Goal: Entertainment & Leisure: Browse casually

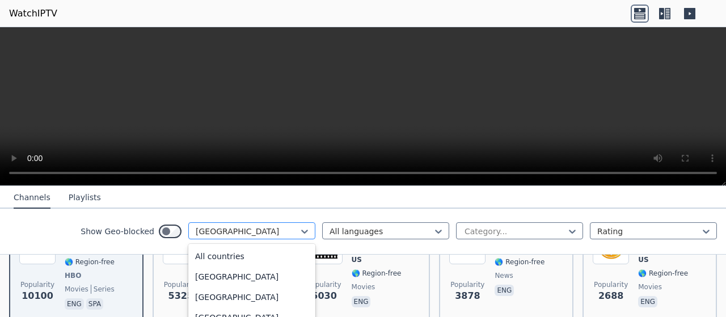
scroll to position [3872, 0]
click at [278, 230] on div at bounding box center [247, 231] width 103 height 11
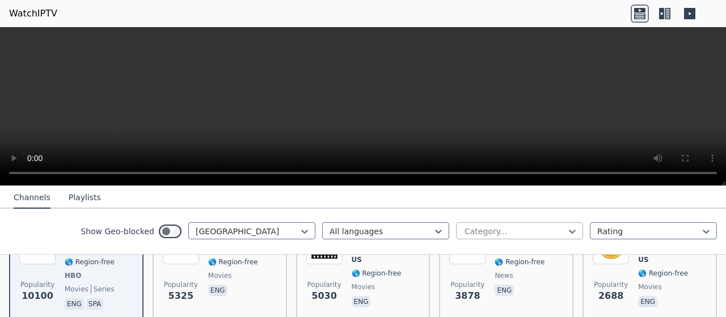
click at [486, 229] on div at bounding box center [514, 231] width 103 height 11
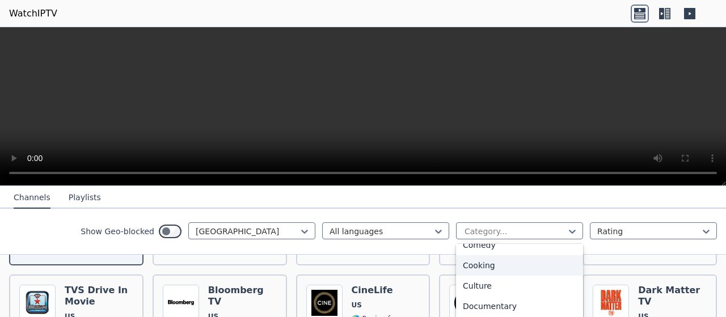
scroll to position [170, 0]
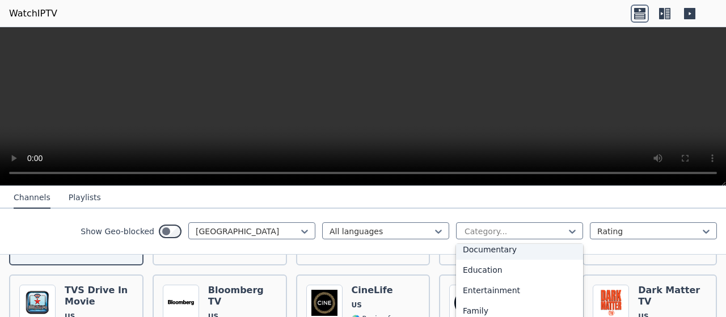
click at [498, 253] on div "Documentary" at bounding box center [519, 249] width 127 height 20
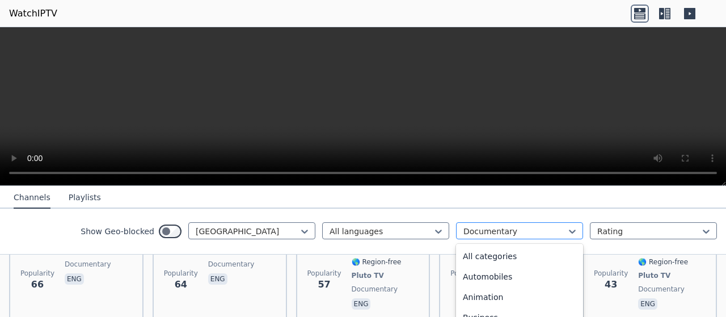
scroll to position [23, 0]
click at [471, 225] on div "Documentary" at bounding box center [519, 230] width 127 height 17
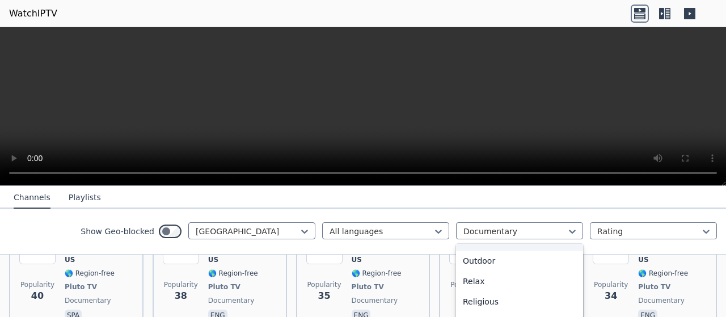
scroll to position [306, 0]
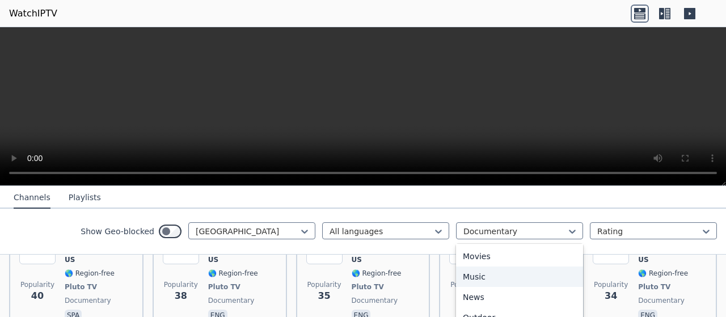
click at [467, 277] on div "Music" at bounding box center [519, 276] width 127 height 20
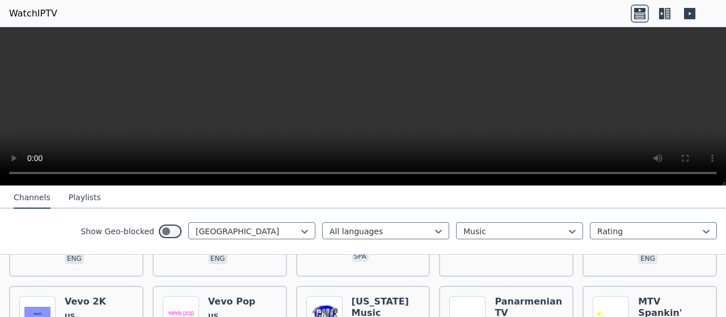
scroll to position [397, 0]
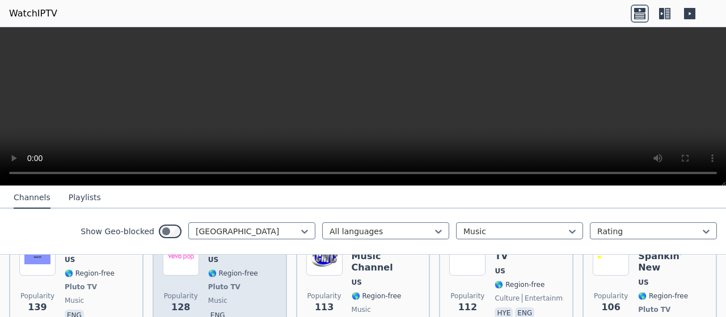
click at [227, 269] on div "Vevo Pop US 🌎 Region-free Pluto TV music eng" at bounding box center [233, 292] width 50 height 107
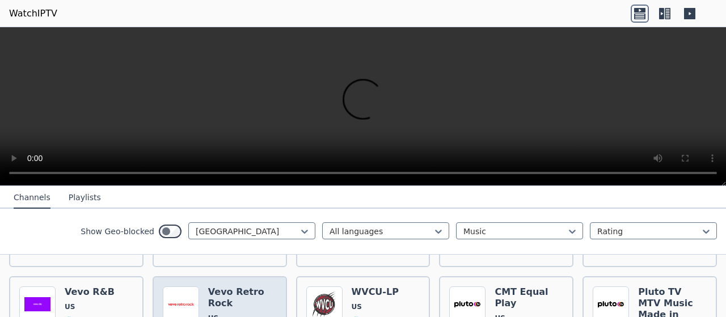
scroll to position [1134, 0]
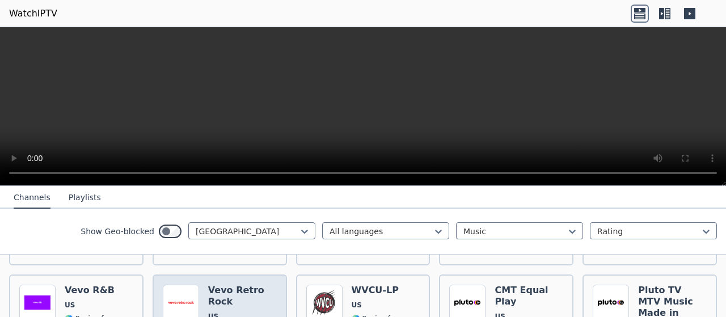
click at [217, 285] on h6 "Vevo Retro Rock" at bounding box center [242, 296] width 69 height 23
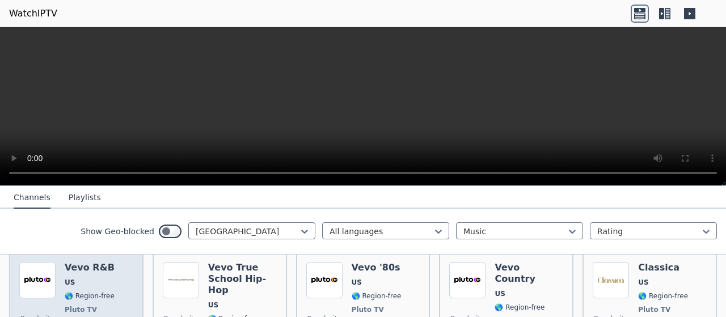
scroll to position [1361, 0]
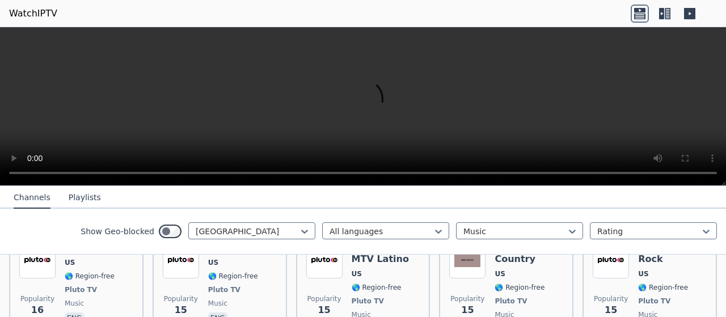
scroll to position [1588, 0]
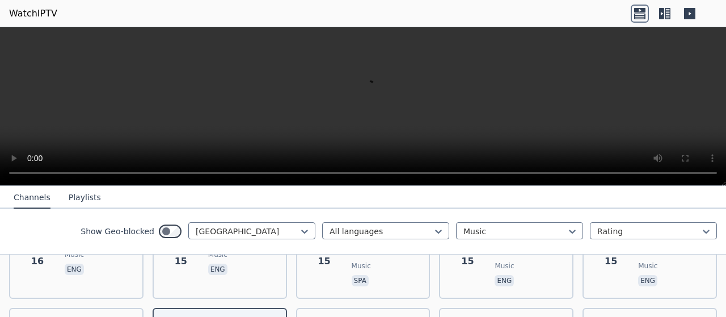
scroll to position [1644, 0]
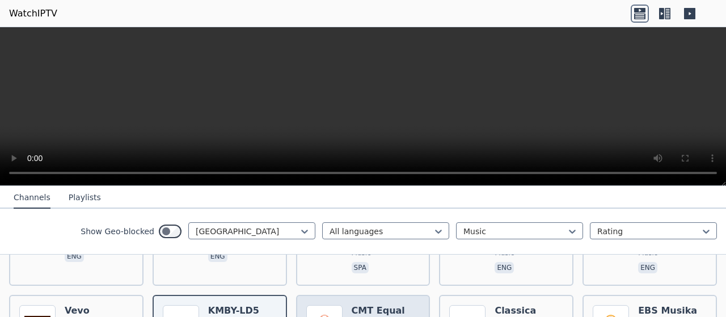
click at [324, 305] on img at bounding box center [324, 323] width 36 height 36
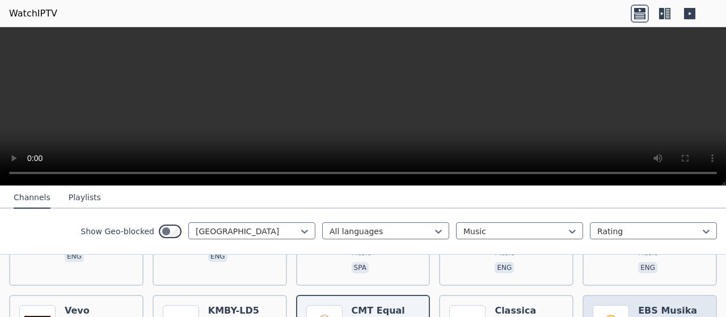
click at [597, 305] on img at bounding box center [611, 323] width 36 height 36
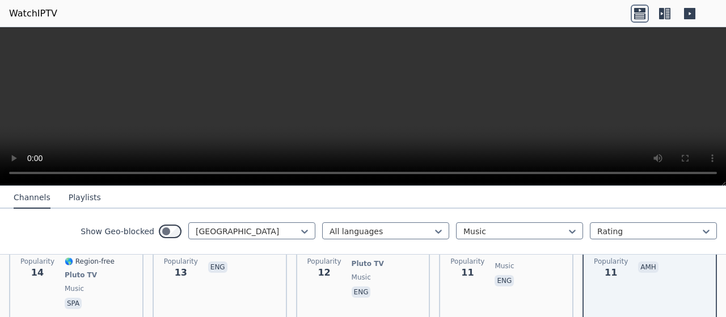
scroll to position [1758, 0]
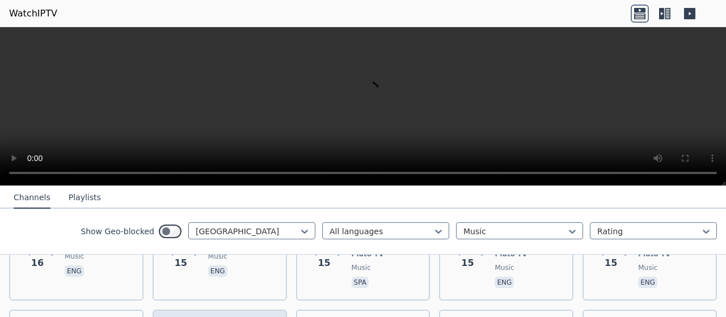
scroll to position [1642, 0]
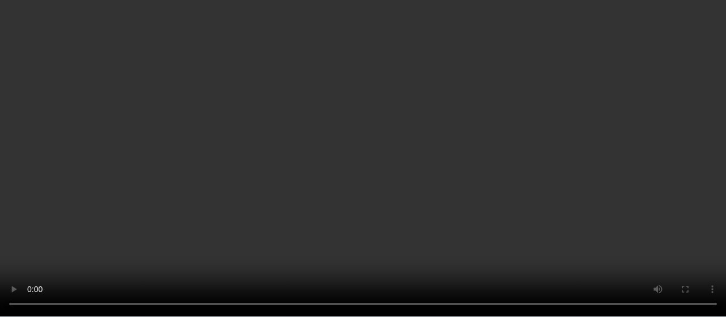
scroll to position [1188, 0]
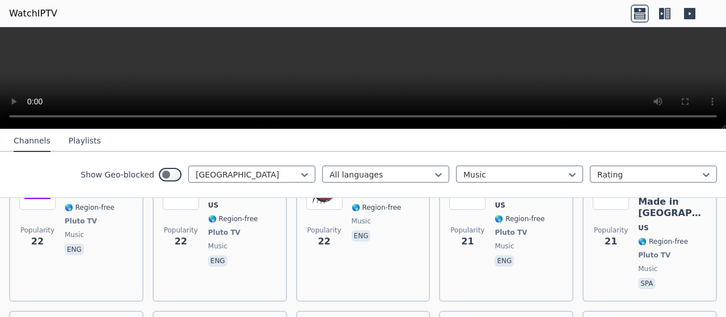
click at [73, 144] on button "Playlists" at bounding box center [85, 141] width 32 height 22
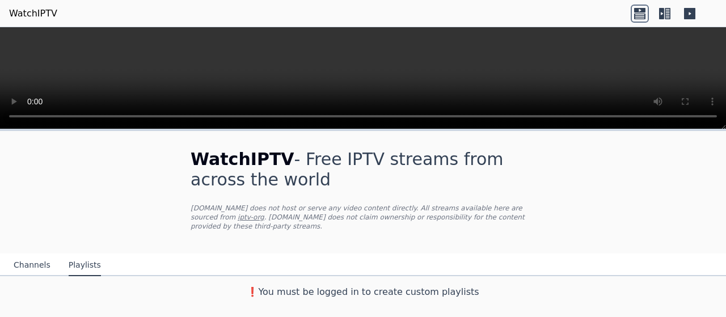
scroll to position [0, 0]
click at [69, 257] on button "Playlists" at bounding box center [85, 266] width 32 height 22
click at [15, 256] on button "Channels" at bounding box center [32, 266] width 37 height 22
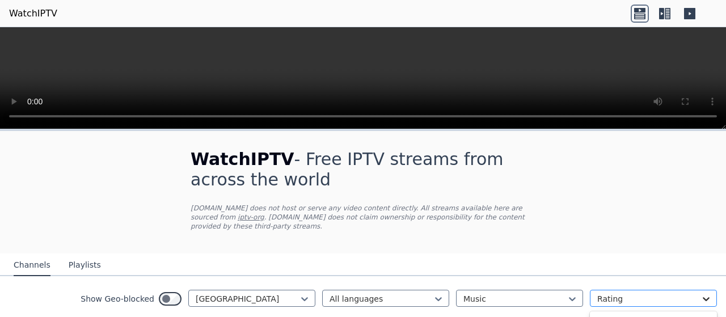
click at [700, 293] on icon at bounding box center [705, 298] width 11 height 11
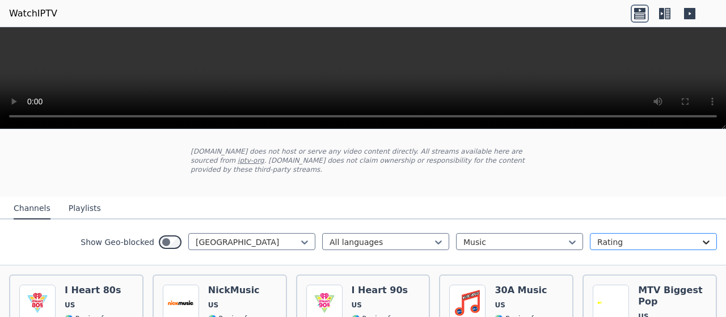
click at [700, 236] on icon at bounding box center [705, 241] width 11 height 11
click at [19, 16] on link "WatchIPTV" at bounding box center [33, 14] width 48 height 14
click at [18, 15] on link "WatchIPTV" at bounding box center [33, 14] width 48 height 14
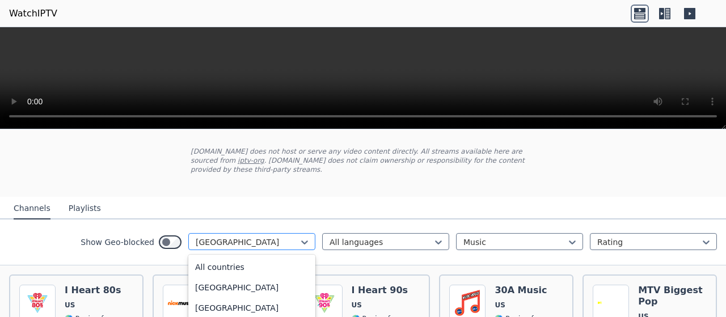
click at [217, 236] on div at bounding box center [247, 241] width 103 height 11
click at [193, 276] on div "[GEOGRAPHIC_DATA]" at bounding box center [251, 285] width 127 height 20
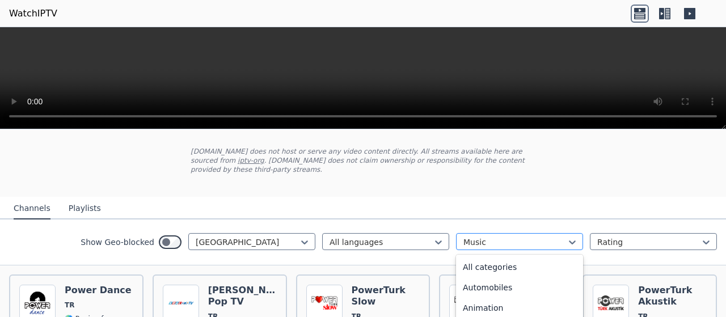
scroll to position [186, 0]
click at [466, 236] on div at bounding box center [514, 241] width 103 height 11
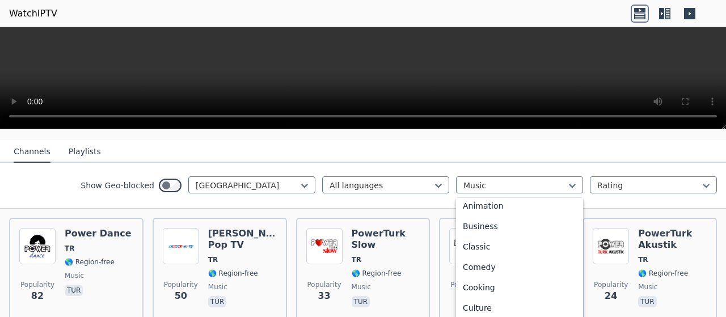
scroll to position [0, 0]
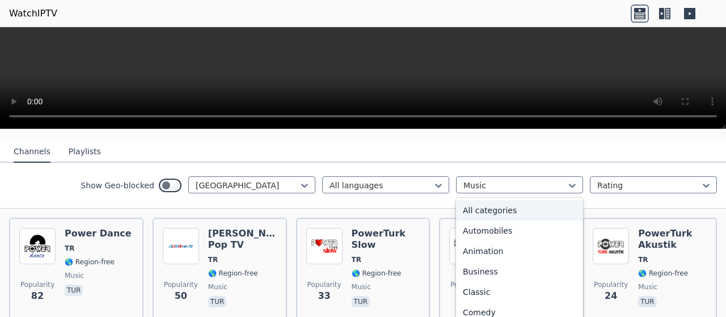
click at [462, 204] on div "All categories" at bounding box center [519, 210] width 127 height 20
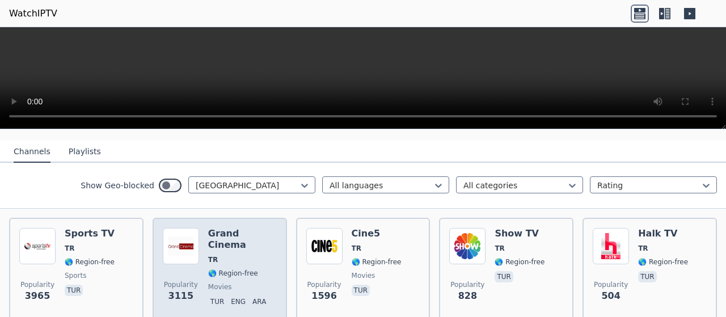
click at [219, 228] on h6 "Grand Cinema" at bounding box center [242, 239] width 69 height 23
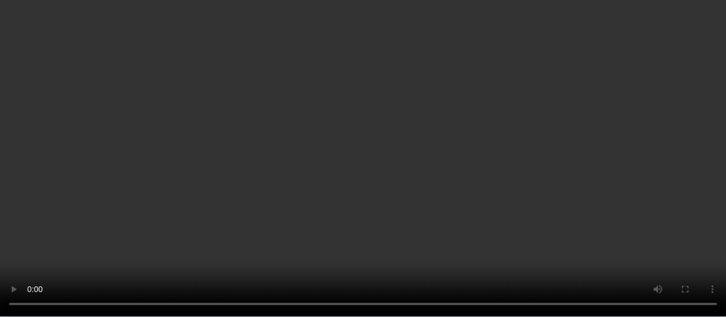
scroll to position [510, 0]
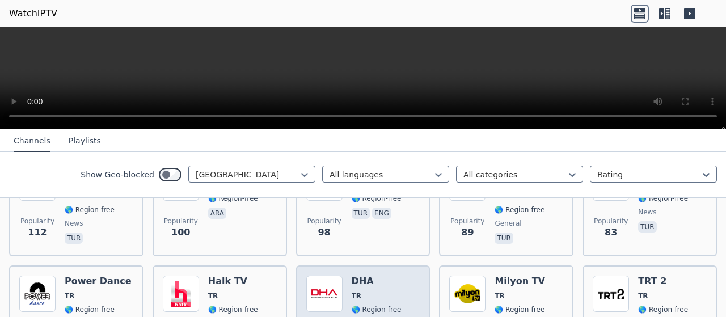
click at [312, 276] on img at bounding box center [324, 294] width 36 height 36
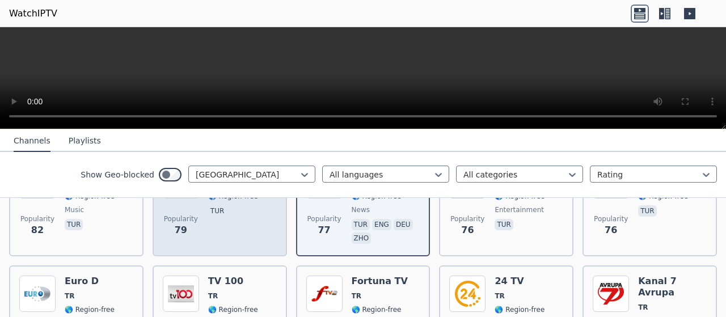
scroll to position [680, 0]
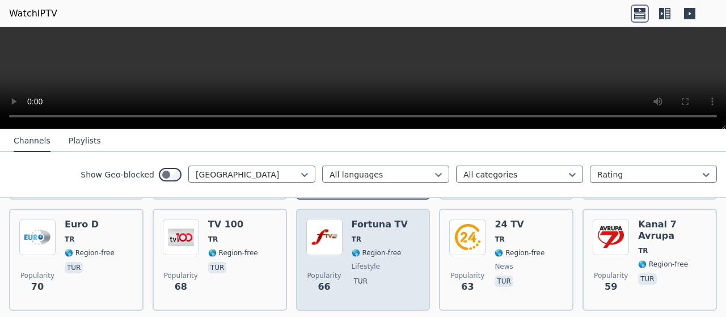
click at [324, 228] on img at bounding box center [324, 237] width 36 height 36
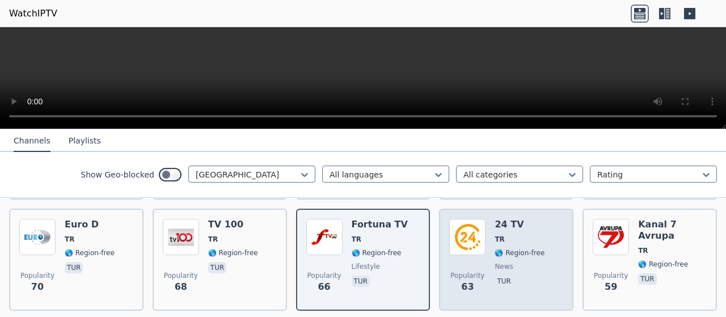
click at [449, 234] on img at bounding box center [467, 237] width 36 height 36
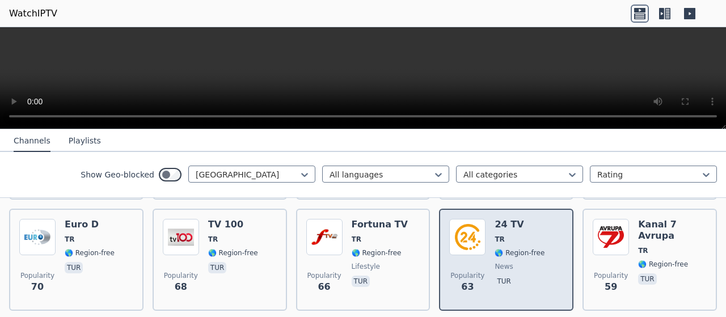
click at [488, 219] on div "Popularity 63 24 TV TR 🌎 Region-free news tur" at bounding box center [506, 260] width 114 height 82
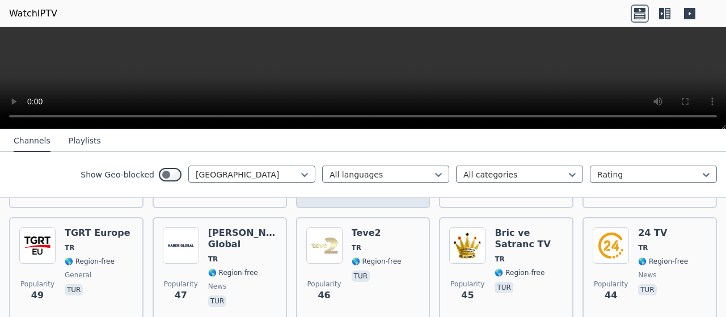
scroll to position [907, 0]
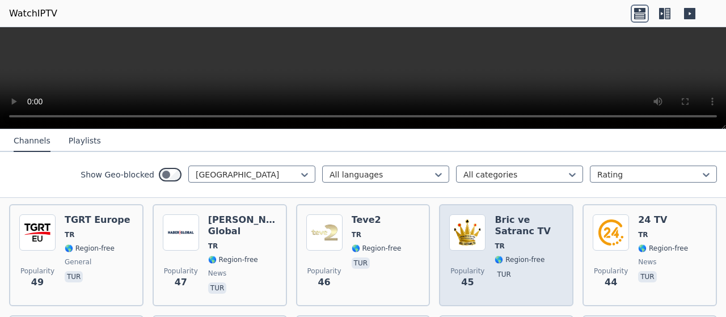
click at [498, 214] on h6 "Bric ve Satranc TV" at bounding box center [528, 225] width 69 height 23
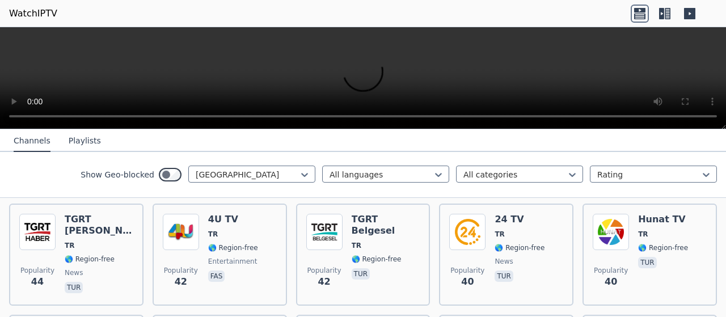
scroll to position [1021, 0]
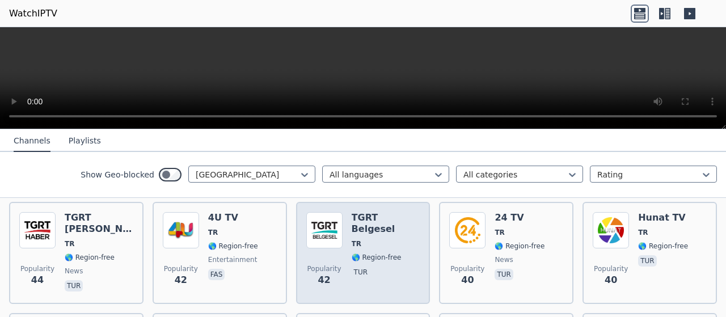
click at [353, 213] on h6 "TGRT Belgesel" at bounding box center [386, 223] width 69 height 23
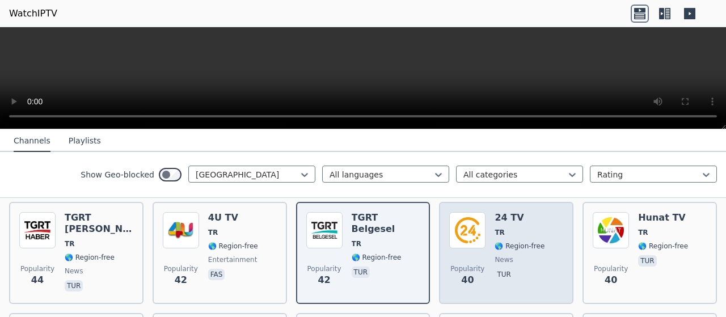
click at [511, 212] on h6 "24 TV" at bounding box center [519, 217] width 50 height 11
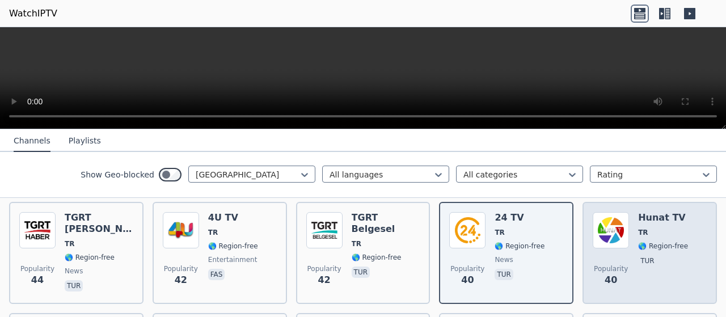
click at [593, 237] on img at bounding box center [611, 230] width 36 height 36
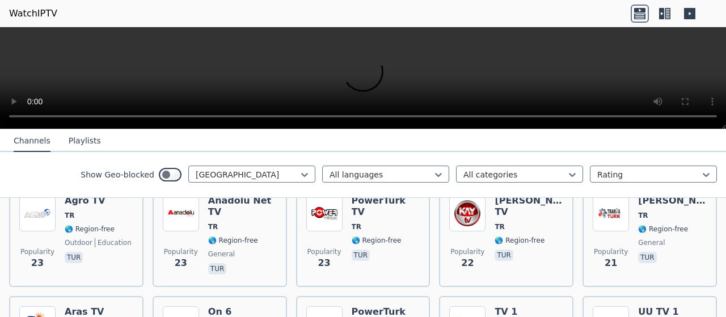
scroll to position [1814, 0]
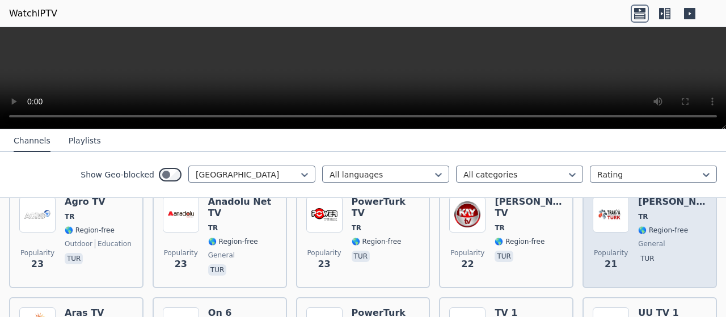
click at [616, 210] on img at bounding box center [611, 214] width 36 height 36
click at [606, 198] on img at bounding box center [611, 214] width 36 height 36
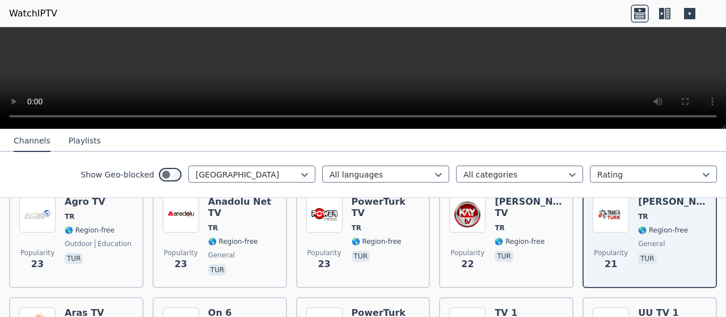
click at [599, 193] on div "Show Geo-blocked Turkey All languages All categories Rating" at bounding box center [363, 175] width 726 height 46
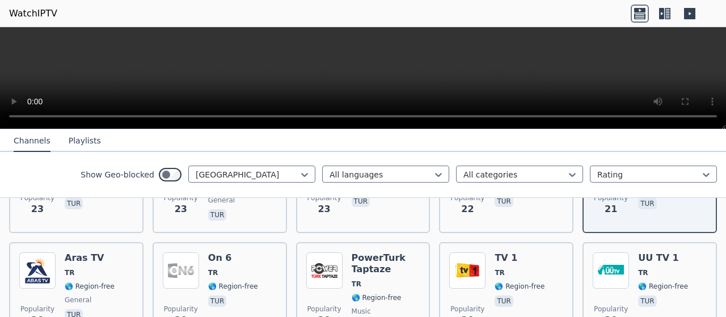
scroll to position [1871, 0]
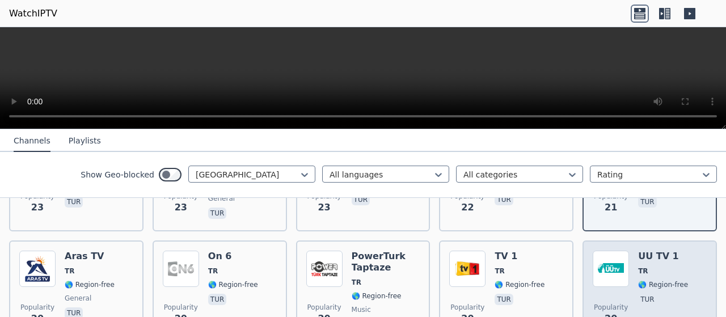
click at [582, 245] on div "Popularity 20 UU TV 1 TR 🌎 Region-free tur" at bounding box center [649, 291] width 134 height 102
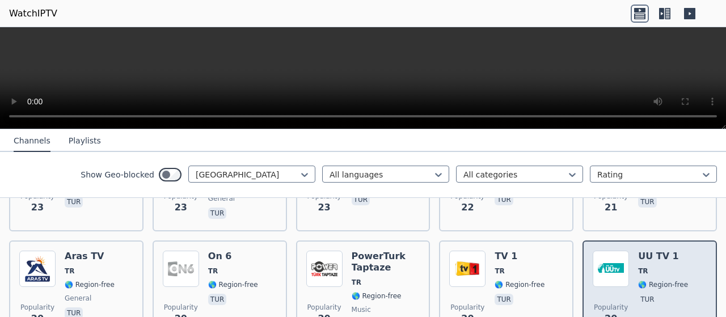
click at [582, 240] on div "Popularity 20 UU TV 1 TR 🌎 Region-free tur" at bounding box center [649, 291] width 134 height 102
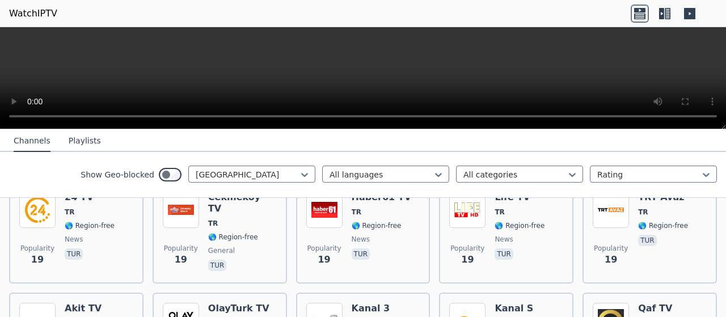
scroll to position [2098, 0]
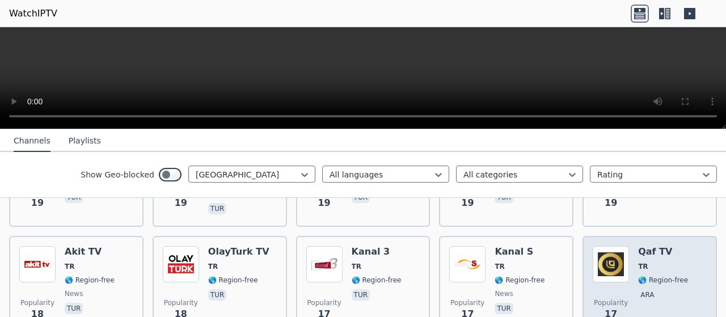
click at [615, 246] on img at bounding box center [611, 264] width 36 height 36
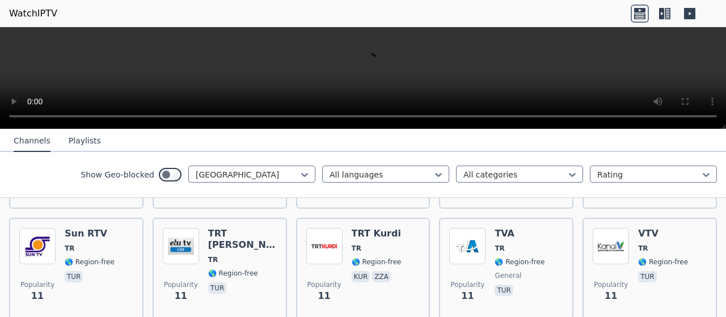
scroll to position [3062, 0]
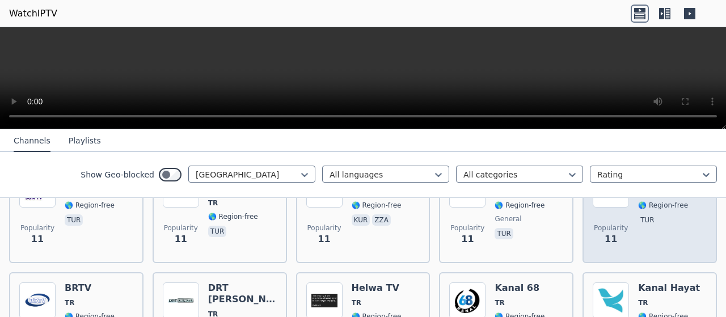
click at [594, 228] on span "Popularity 11" at bounding box center [611, 235] width 36 height 36
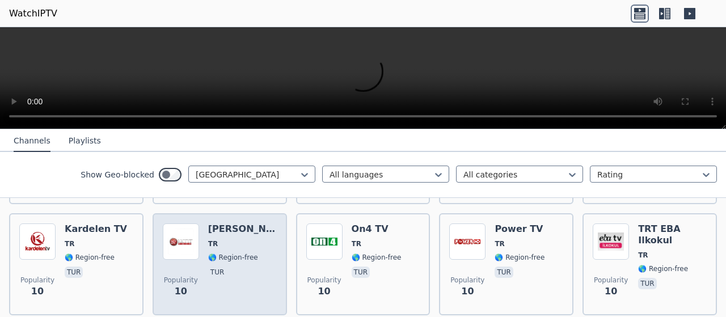
scroll to position [3289, 0]
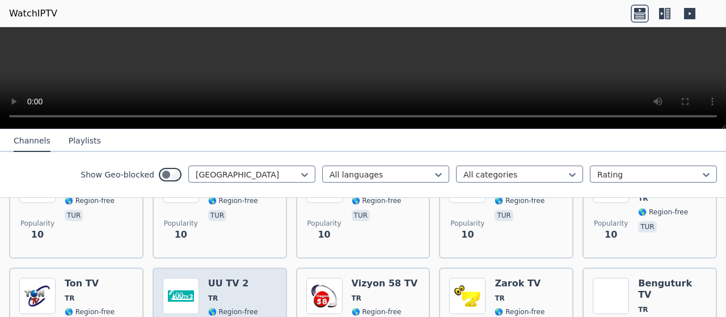
click at [222, 278] on h6 "UU TV 2" at bounding box center [233, 283] width 50 height 11
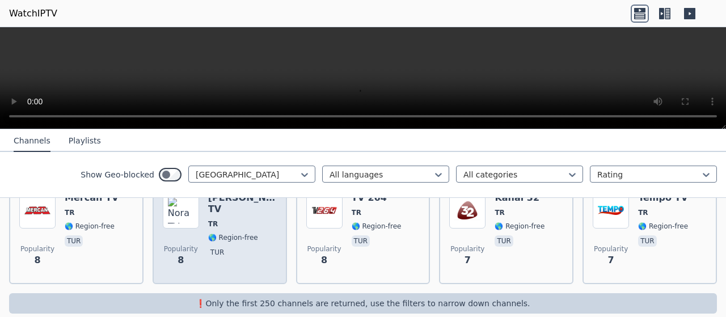
scroll to position [3713, 0]
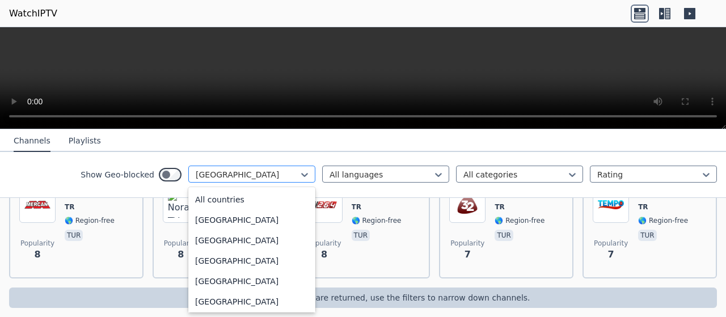
click at [260, 171] on div at bounding box center [247, 174] width 103 height 11
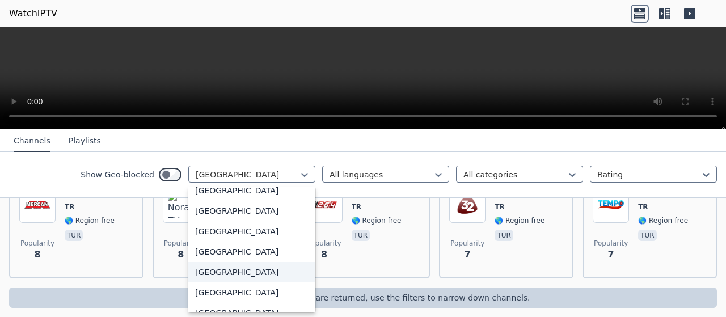
click at [202, 273] on div "[GEOGRAPHIC_DATA]" at bounding box center [251, 272] width 127 height 20
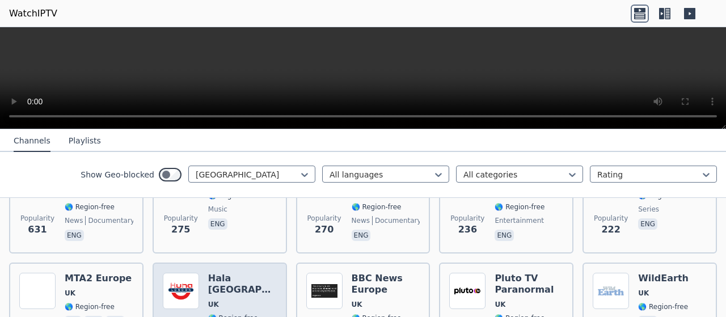
scroll to position [340, 0]
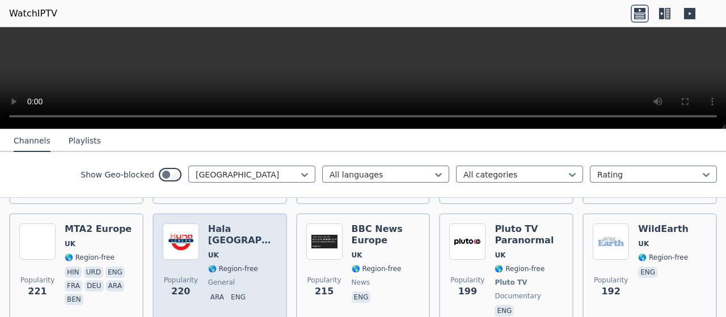
click at [211, 227] on div "Hala [GEOGRAPHIC_DATA] [GEOGRAPHIC_DATA] 🌎 Region-free general ara eng" at bounding box center [242, 270] width 69 height 95
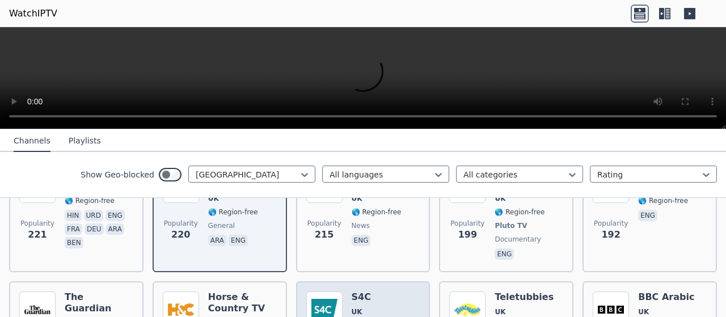
scroll to position [454, 0]
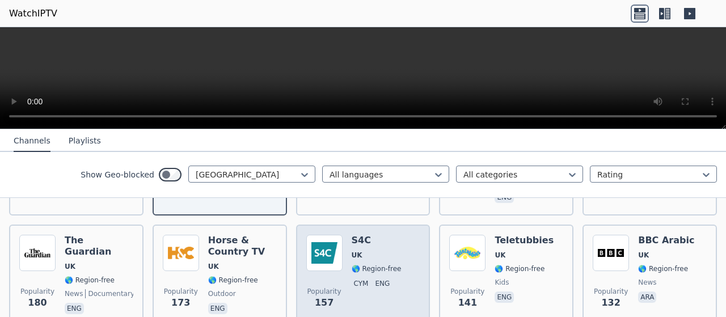
click at [335, 239] on img at bounding box center [324, 253] width 36 height 36
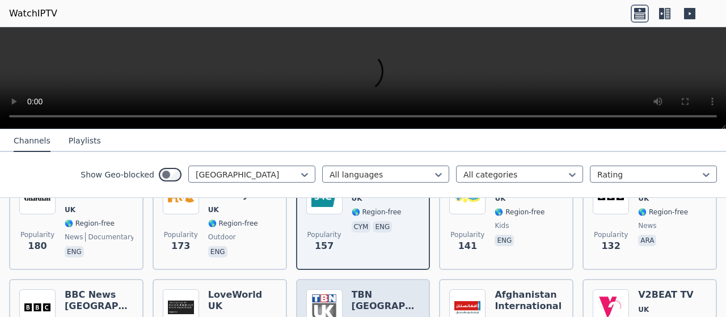
scroll to position [567, 0]
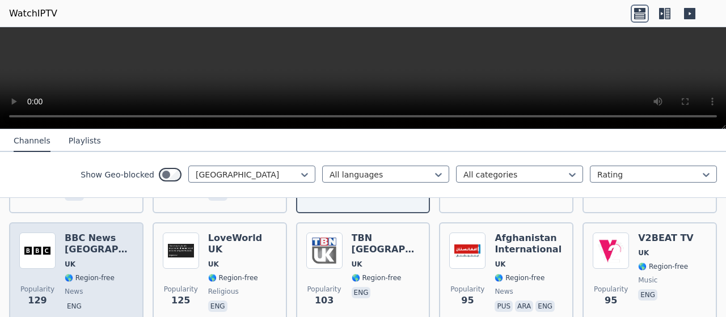
click at [84, 234] on h6 "BBC News [GEOGRAPHIC_DATA]" at bounding box center [99, 243] width 69 height 23
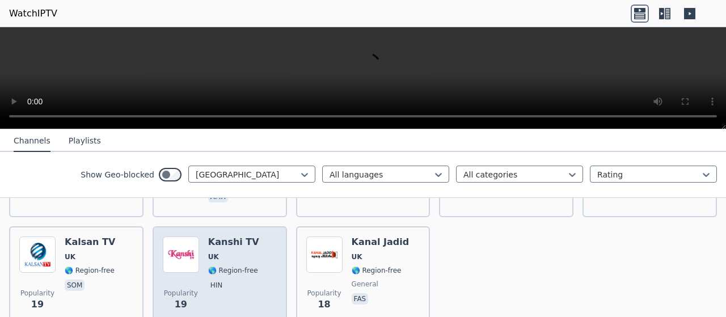
scroll to position [1701, 0]
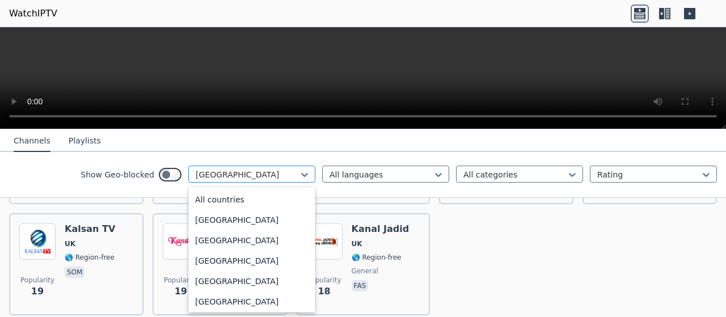
click at [234, 171] on div at bounding box center [247, 174] width 103 height 11
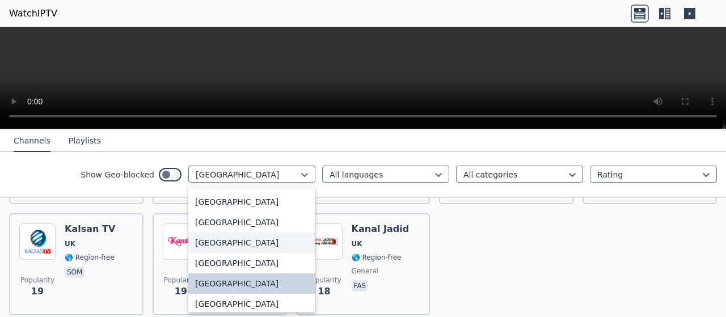
scroll to position [3965, 0]
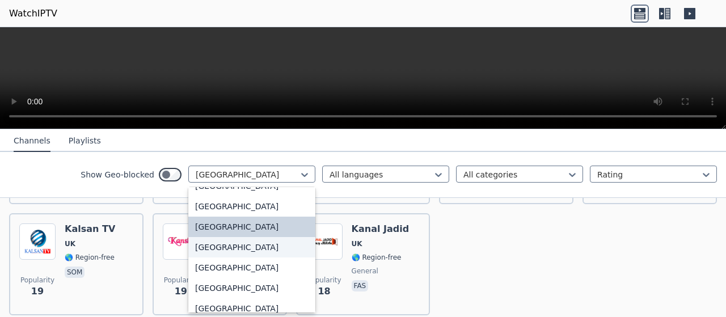
click at [209, 247] on div "[GEOGRAPHIC_DATA]" at bounding box center [251, 247] width 127 height 20
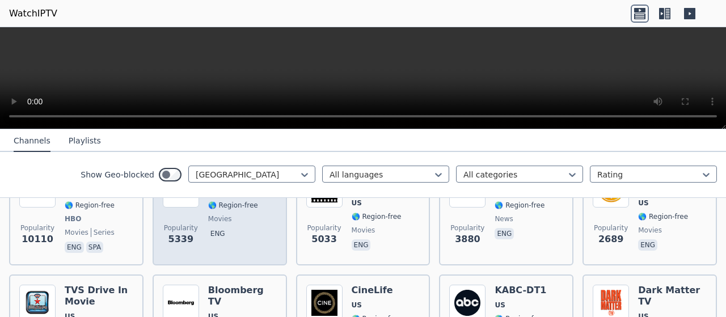
scroll to position [113, 0]
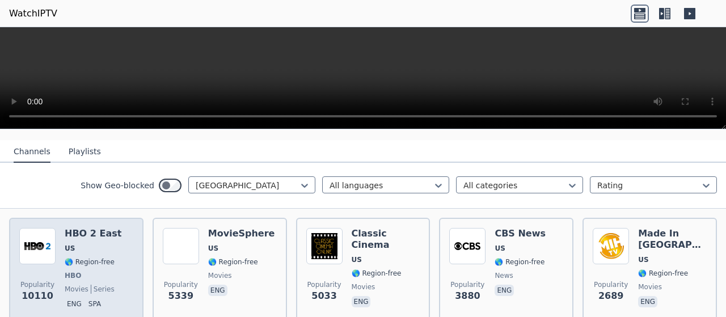
click at [80, 228] on h6 "HBO 2 East" at bounding box center [93, 233] width 57 height 11
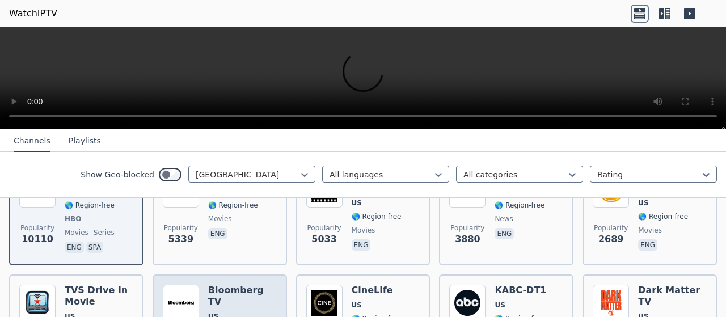
scroll to position [227, 0]
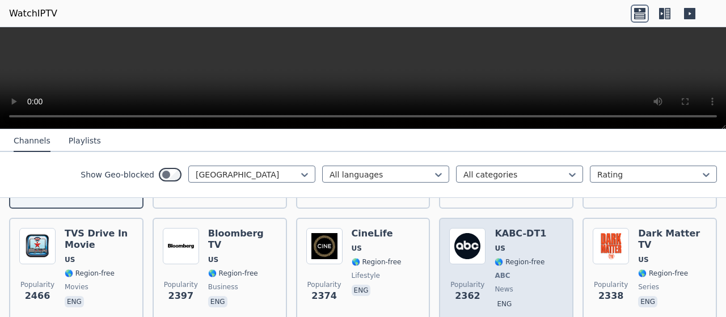
click at [526, 244] on span "US" at bounding box center [520, 248] width 52 height 9
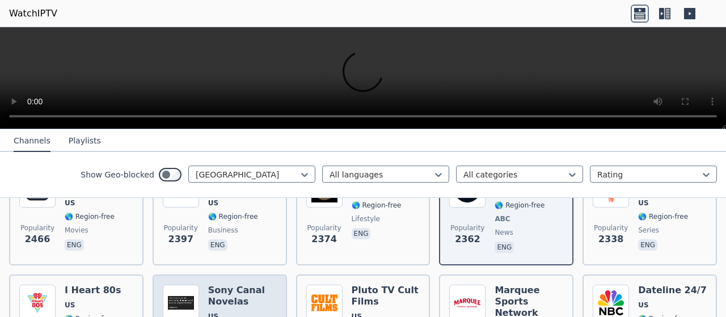
scroll to position [340, 0]
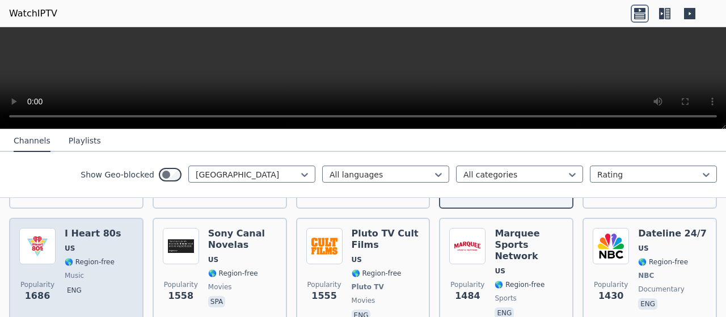
click at [64, 243] on div "Popularity 1686 I Heart 80s US 🌎 Region-free music eng" at bounding box center [76, 275] width 114 height 95
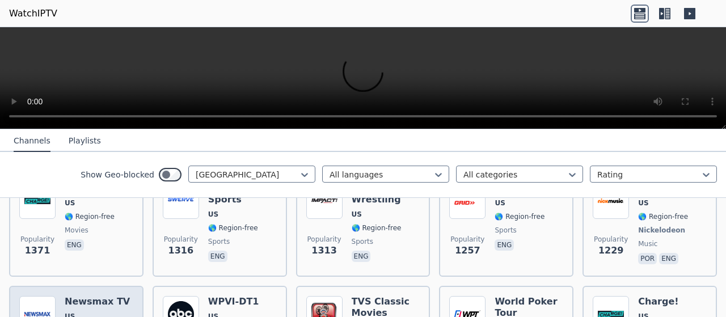
scroll to position [567, 0]
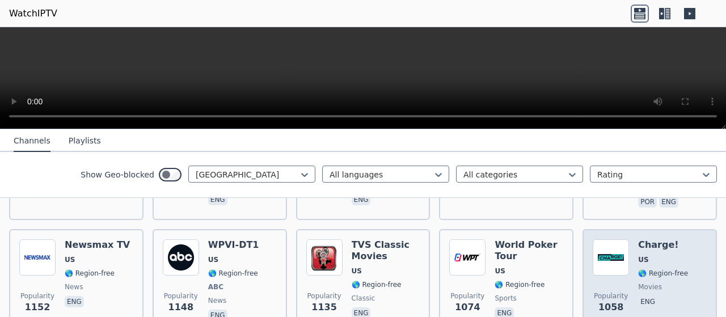
click at [638, 244] on div "Charge! US 🌎 Region-free movies eng" at bounding box center [663, 281] width 50 height 84
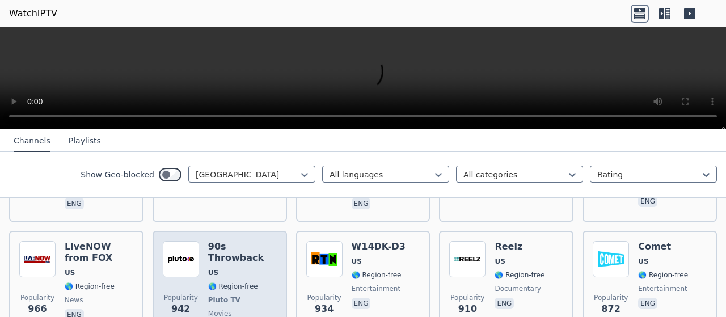
scroll to position [794, 0]
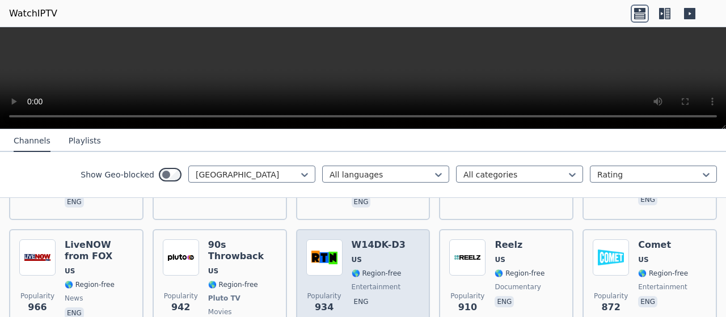
click at [367, 255] on span "US" at bounding box center [379, 259] width 54 height 9
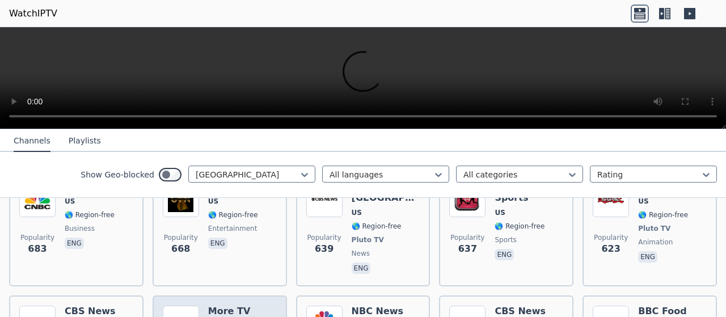
scroll to position [1361, 0]
click at [248, 305] on h6 "More TV Sitcoms" at bounding box center [242, 316] width 69 height 23
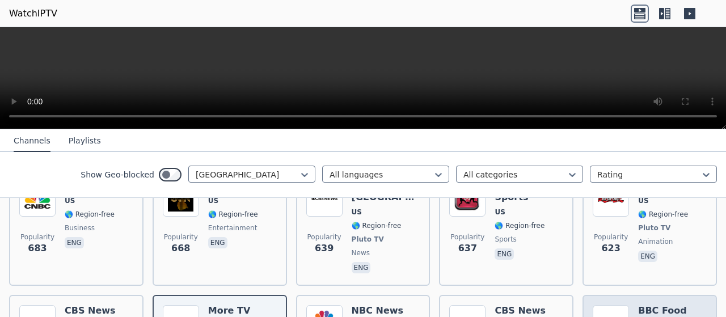
click at [610, 305] on img at bounding box center [611, 323] width 36 height 36
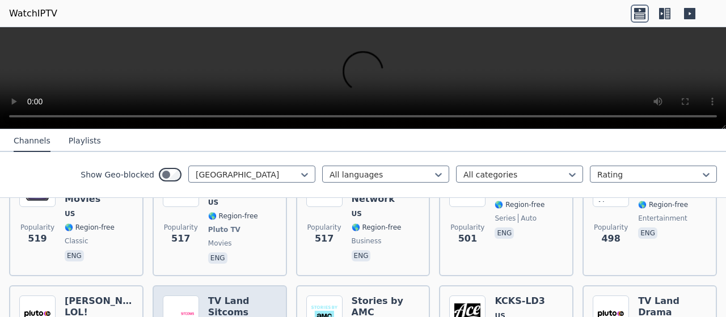
scroll to position [1758, 0]
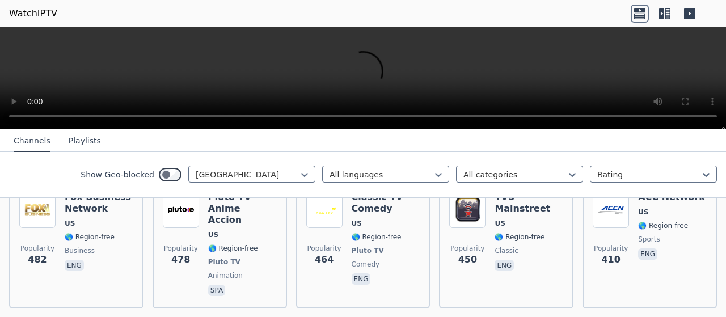
scroll to position [2041, 0]
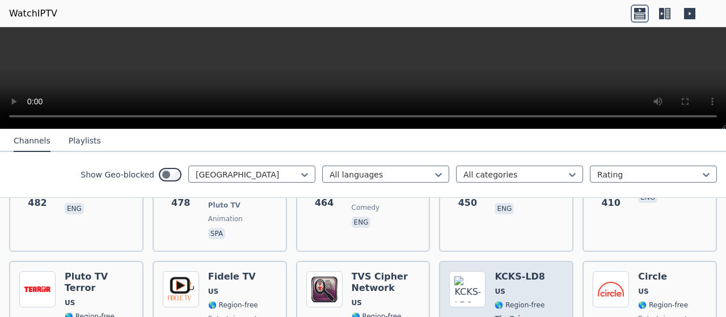
click at [531, 271] on div "KCKS-LD8 US 🌎 Region-free TheGrio entertainment eng" at bounding box center [519, 318] width 50 height 95
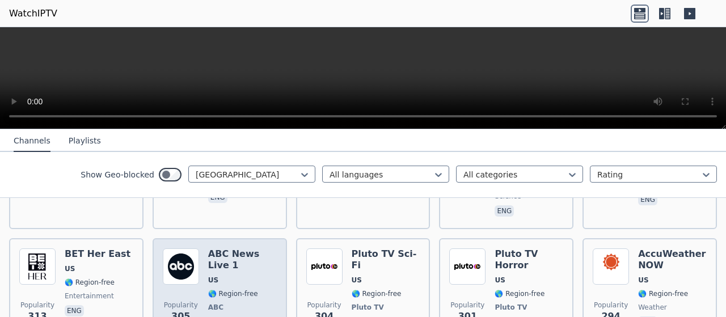
scroll to position [2381, 0]
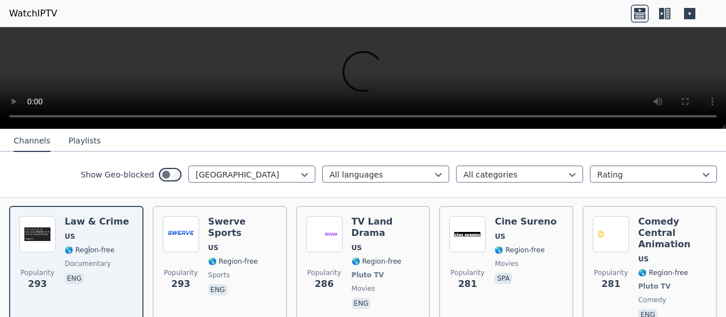
scroll to position [2495, 0]
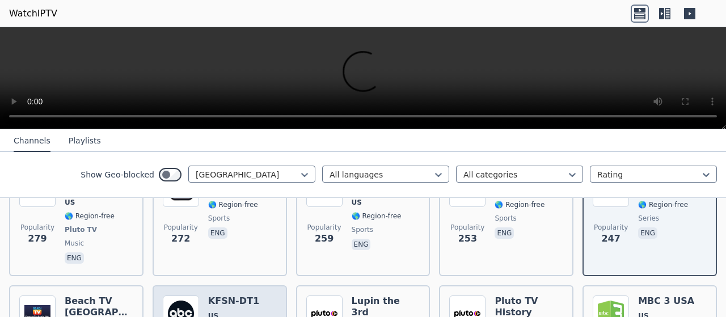
scroll to position [2665, 0]
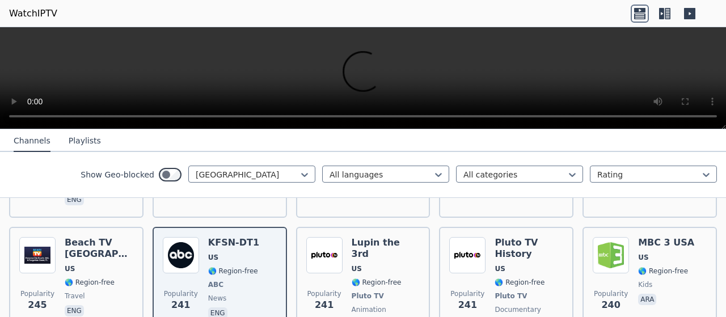
scroll to position [2778, 0]
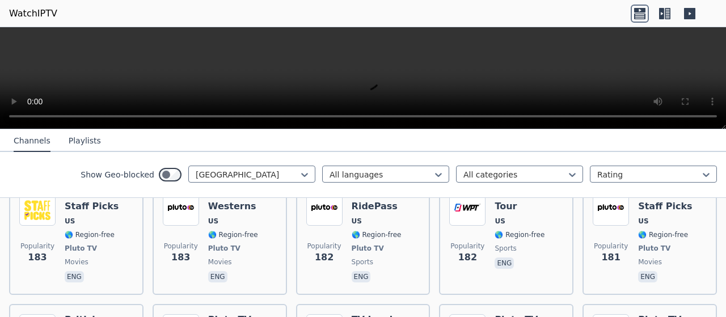
scroll to position [3742, 0]
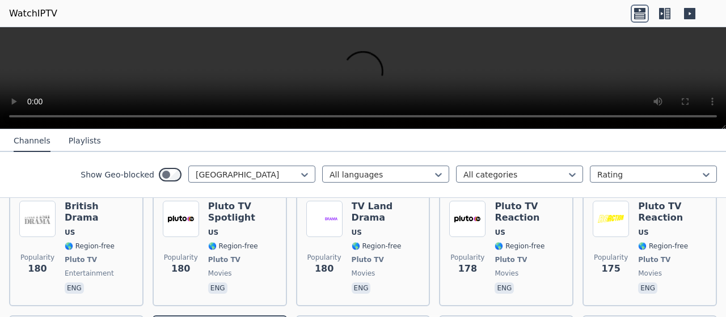
scroll to position [3856, 0]
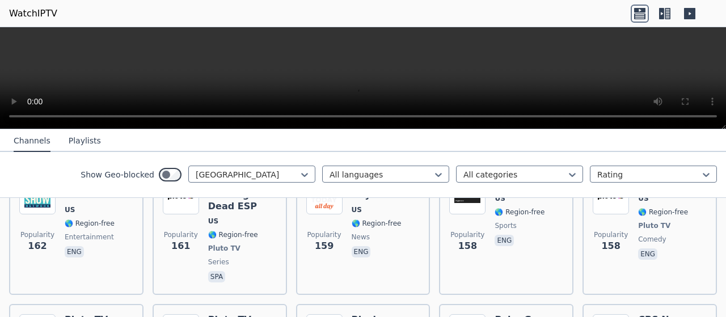
scroll to position [4253, 0]
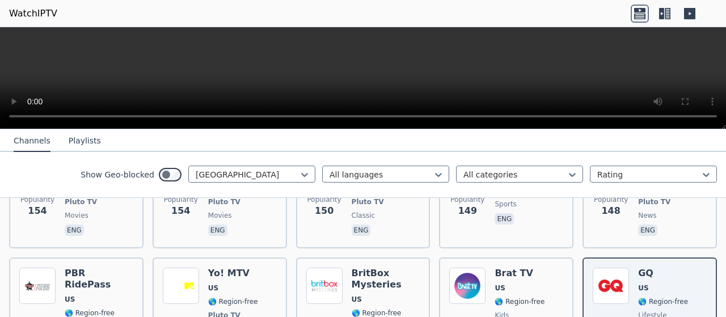
scroll to position [4366, 0]
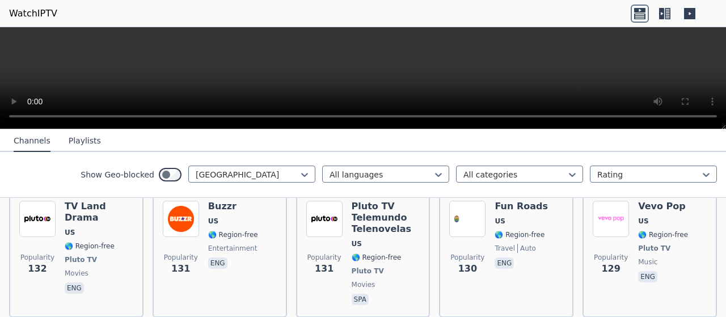
scroll to position [4876, 0]
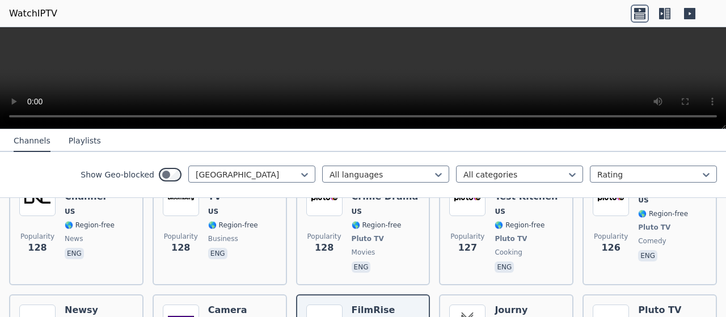
scroll to position [4990, 0]
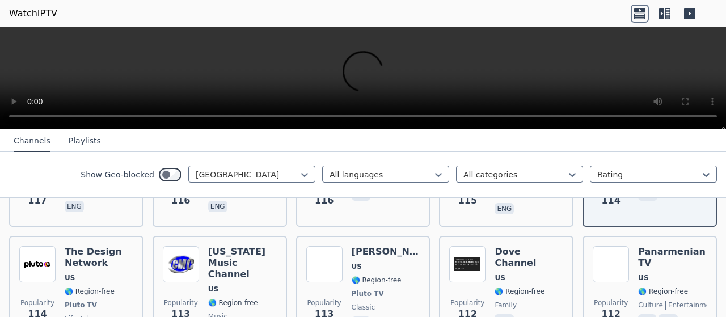
scroll to position [5216, 0]
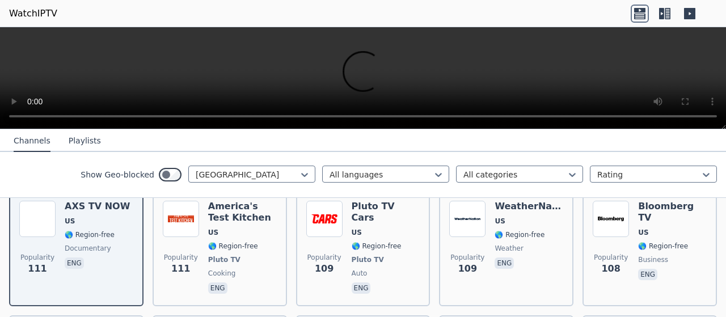
scroll to position [5500, 0]
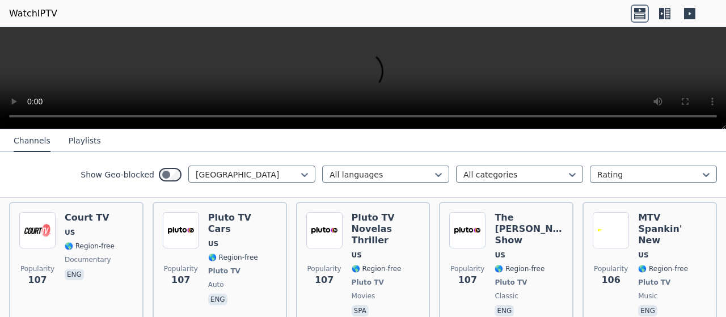
scroll to position [5613, 0]
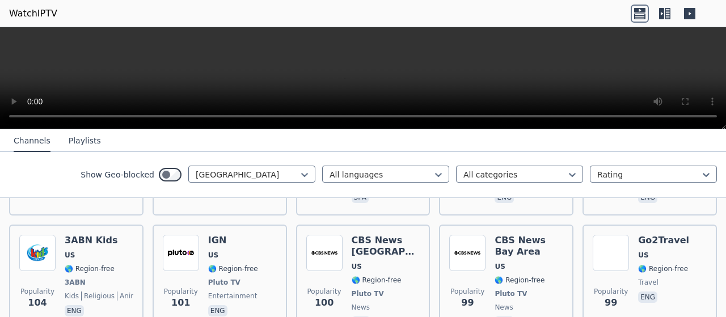
scroll to position [5727, 0]
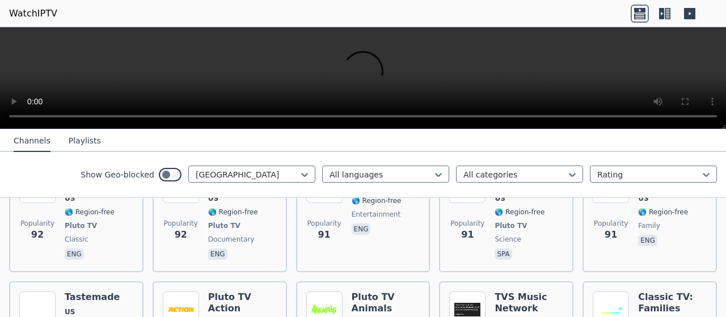
scroll to position [6179, 0]
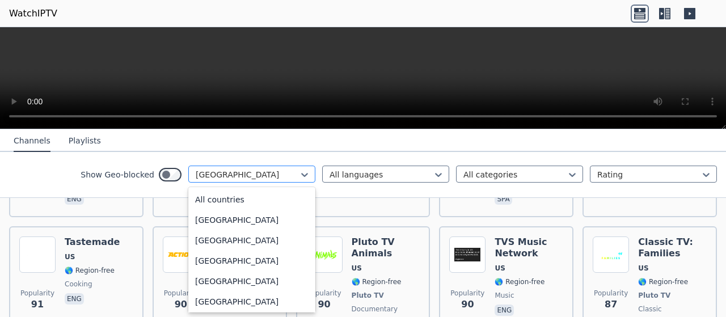
click at [243, 166] on div "[GEOGRAPHIC_DATA]" at bounding box center [251, 174] width 127 height 17
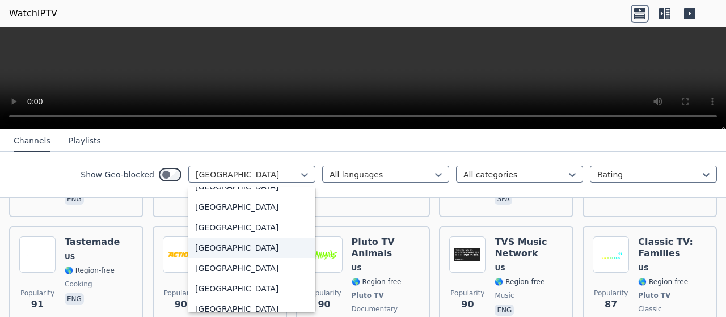
scroll to position [2735, 0]
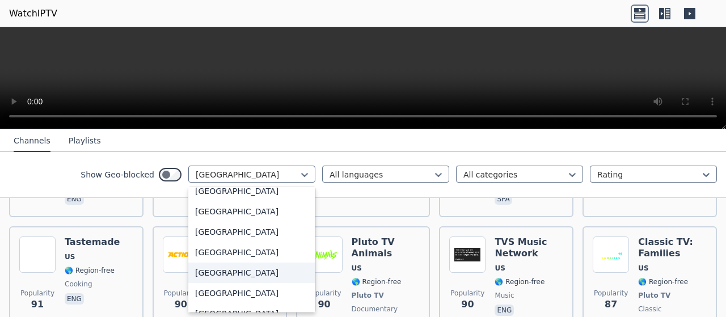
click at [192, 277] on div "[GEOGRAPHIC_DATA]" at bounding box center [251, 273] width 127 height 20
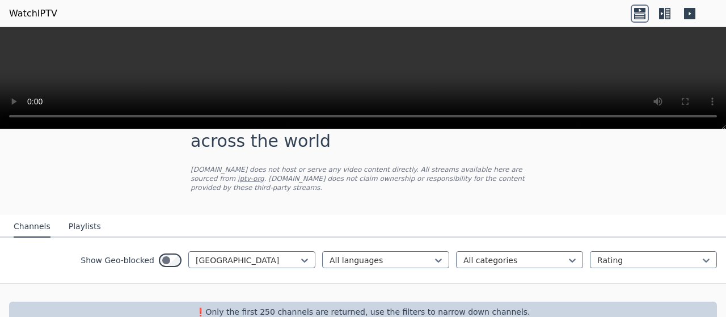
scroll to position [53, 0]
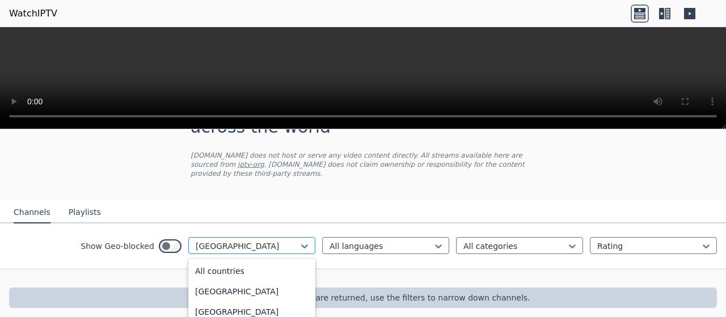
click at [196, 241] on div at bounding box center [247, 245] width 103 height 11
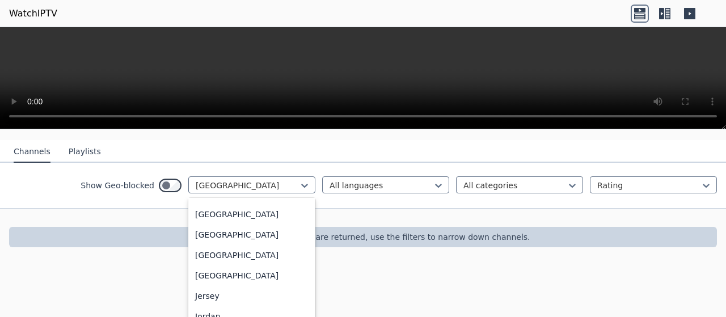
scroll to position [1873, 0]
click at [203, 194] on div "Israel" at bounding box center [251, 194] width 127 height 20
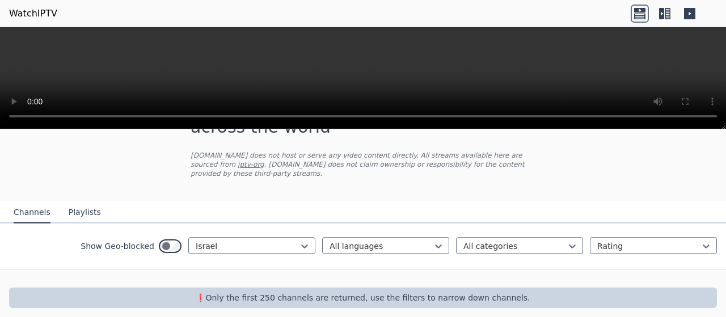
scroll to position [113, 0]
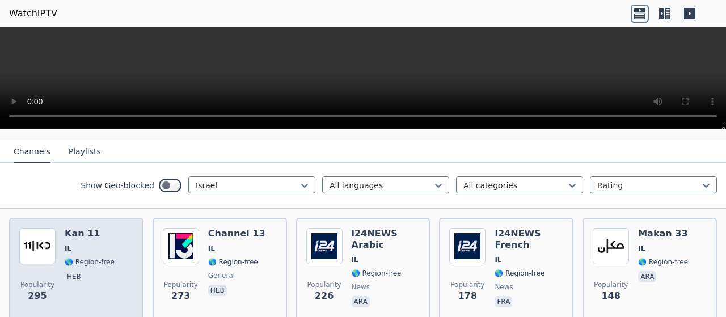
click at [100, 260] on div "Kan 11 IL 🌎 Region-free heb" at bounding box center [90, 269] width 50 height 82
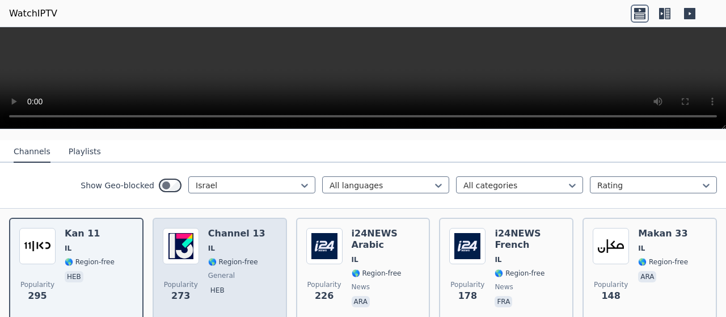
click at [279, 229] on div "Popularity 273 Channel 13 IL 🌎 Region-free general heb" at bounding box center [220, 269] width 134 height 102
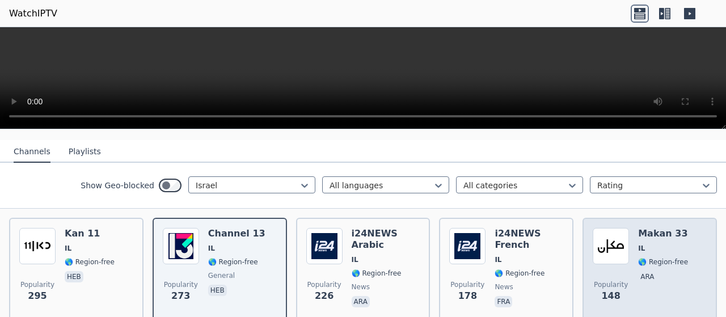
click at [593, 260] on div "Popularity 148" at bounding box center [611, 269] width 36 height 82
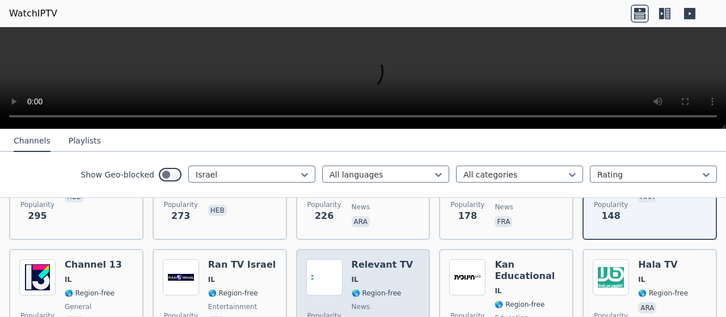
scroll to position [227, 0]
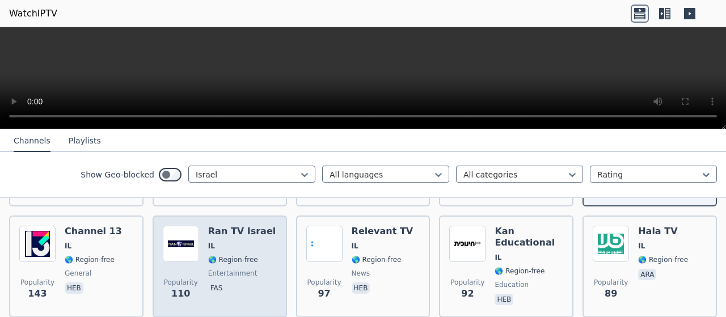
click at [258, 230] on div "Ran TV Israel IL 🌎 Region-free entertainment fas" at bounding box center [241, 267] width 67 height 82
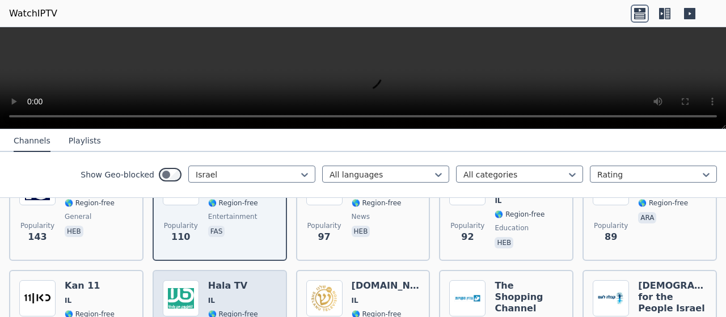
scroll to position [340, 0]
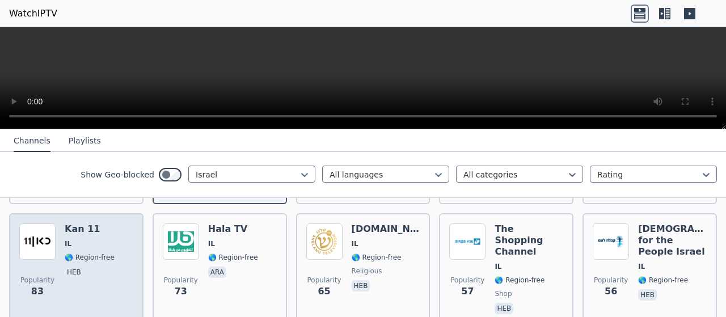
click at [99, 241] on div "Kan 11 IL 🌎 Region-free heb" at bounding box center [90, 269] width 50 height 93
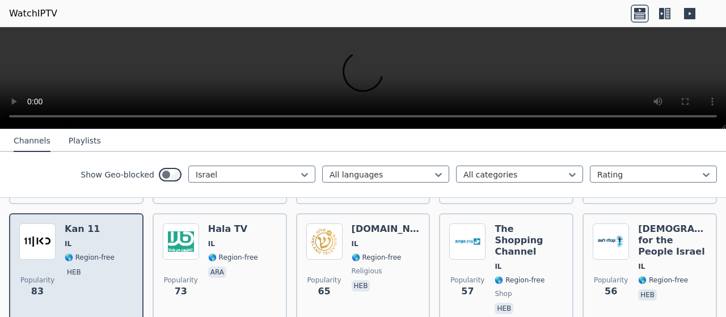
scroll to position [397, 0]
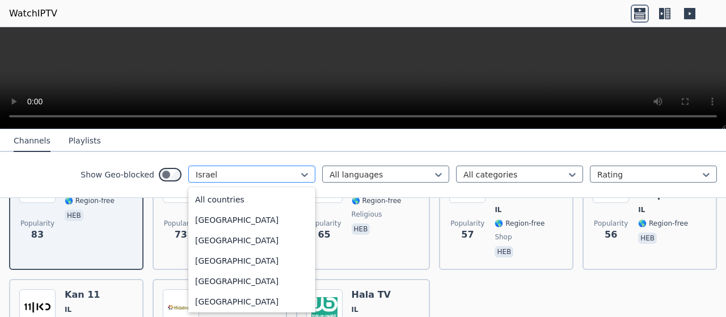
click at [207, 167] on div "Israel" at bounding box center [251, 174] width 127 height 17
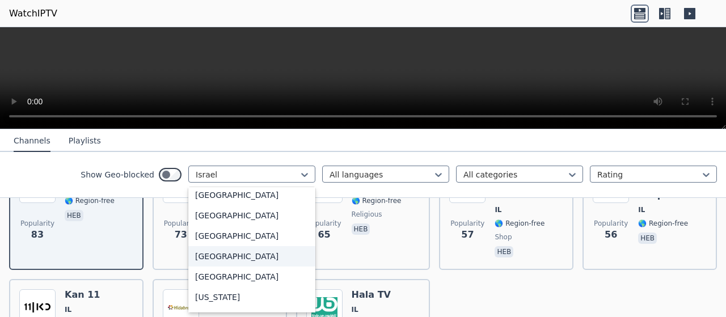
scroll to position [1275, 0]
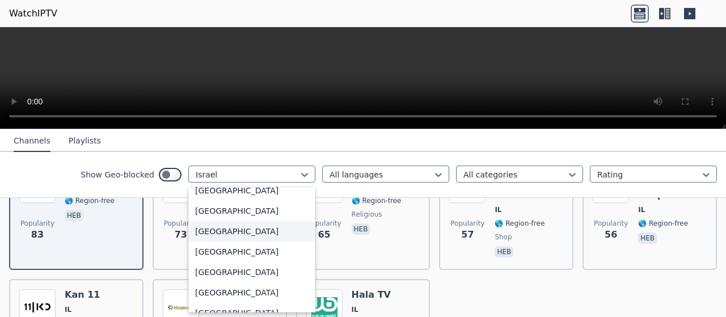
click at [200, 239] on div "[GEOGRAPHIC_DATA]" at bounding box center [251, 231] width 127 height 20
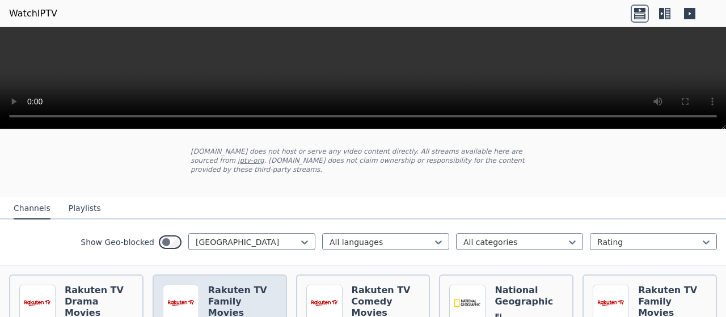
scroll to position [113, 0]
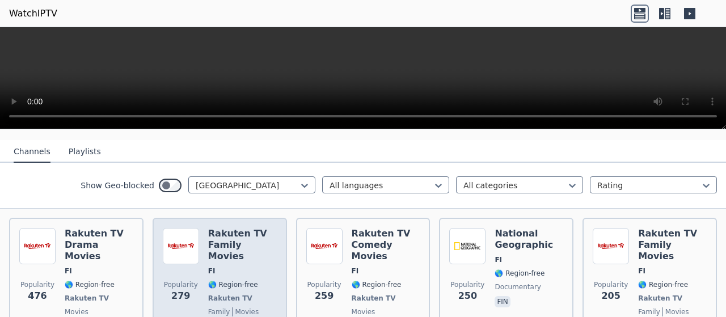
click at [215, 266] on span "FI" at bounding box center [242, 270] width 69 height 9
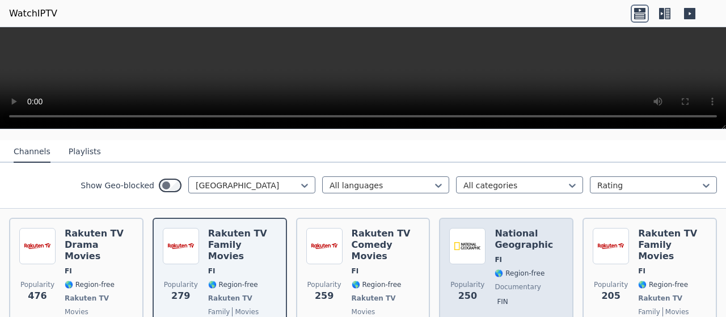
click at [500, 255] on span "FI" at bounding box center [528, 259] width 69 height 9
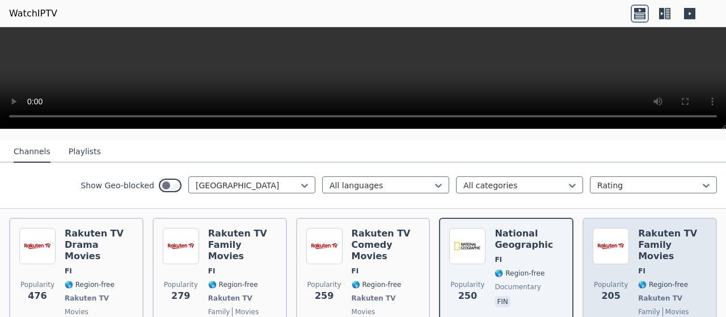
click at [666, 280] on span "🌎 Region-free" at bounding box center [663, 284] width 50 height 9
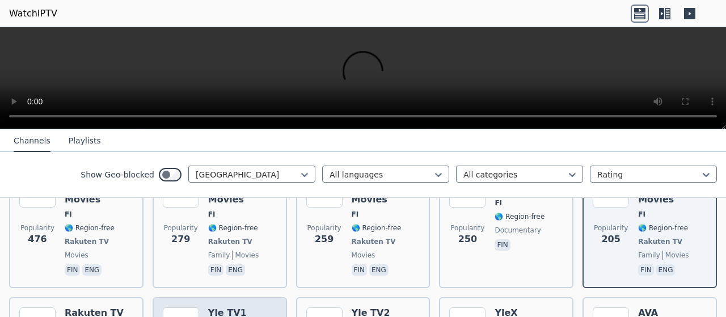
scroll to position [227, 0]
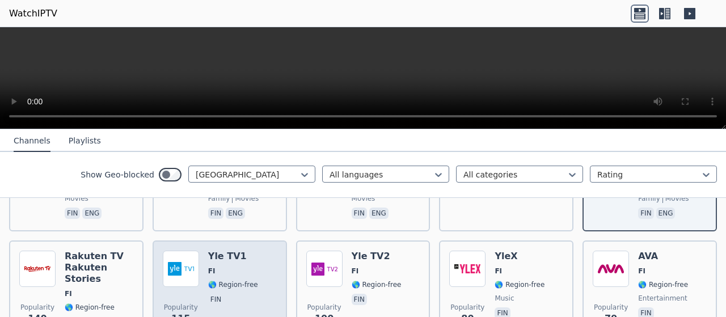
click at [225, 251] on h6 "Yle TV1" at bounding box center [233, 256] width 50 height 11
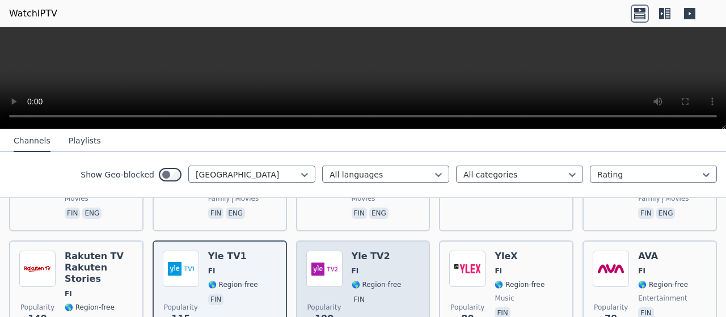
click at [362, 251] on div "Yle TV2 FI 🌎 Region-free fin" at bounding box center [377, 304] width 50 height 107
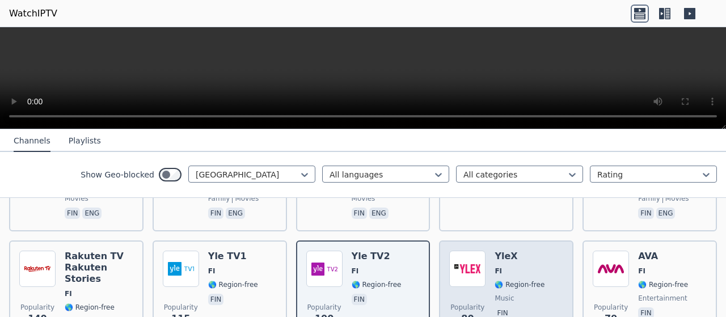
click at [468, 259] on img at bounding box center [467, 269] width 36 height 36
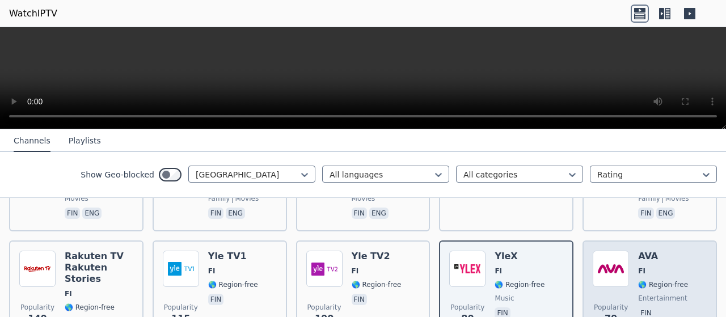
click at [598, 251] on img at bounding box center [611, 269] width 36 height 36
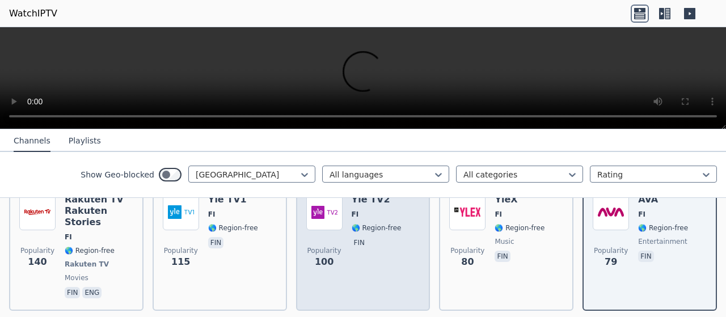
scroll to position [340, 0]
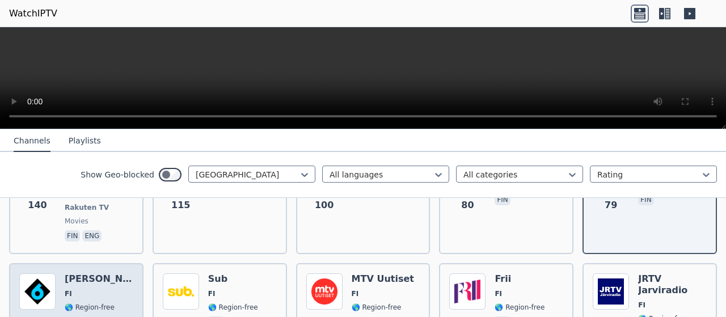
click at [120, 273] on div "Popularity 75 Kutonen FI 🌎 Region-free fin" at bounding box center [76, 314] width 114 height 82
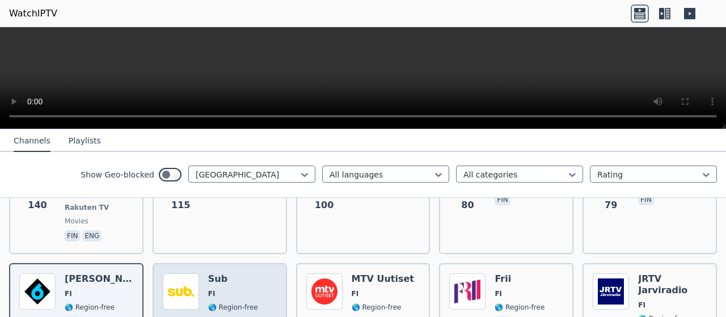
click at [177, 273] on img at bounding box center [181, 291] width 36 height 36
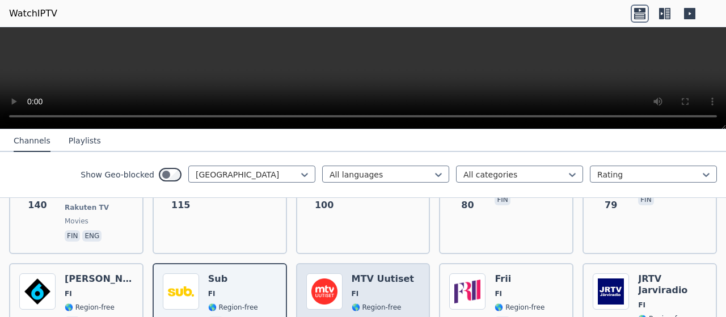
click at [394, 273] on h6 "MTV Uutiset" at bounding box center [383, 278] width 62 height 11
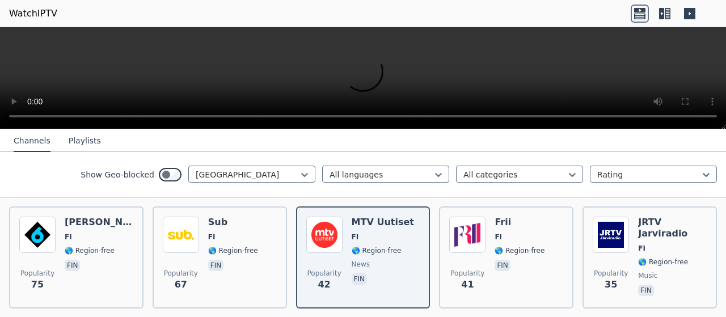
scroll to position [454, 0]
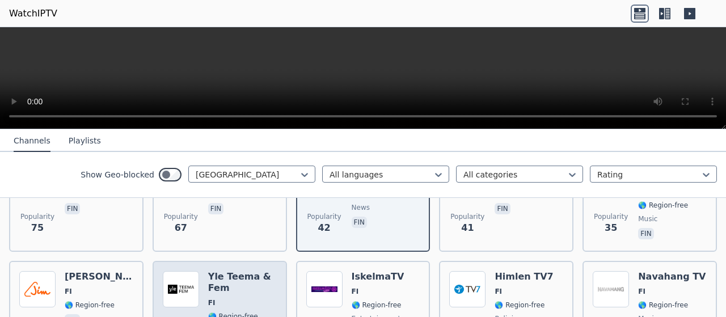
click at [217, 271] on div "Yle Teema & Fem FI 🌎 Region-free fin" at bounding box center [242, 312] width 69 height 82
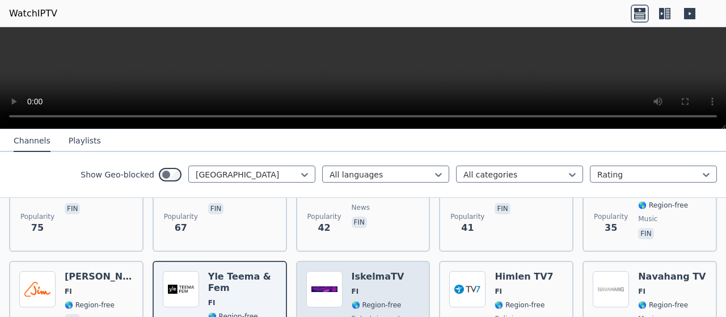
click at [379, 271] on h6 "IskelmaTV" at bounding box center [378, 276] width 53 height 11
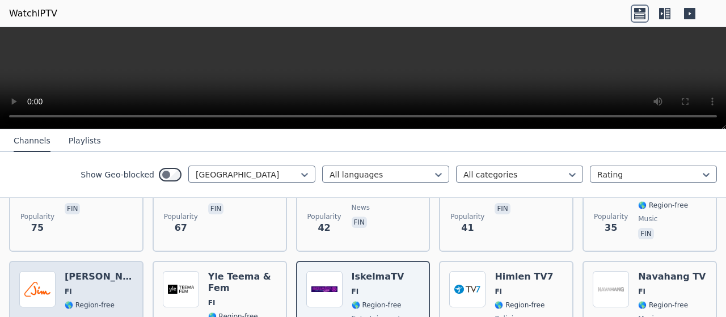
click at [95, 271] on h6 "[PERSON_NAME]" at bounding box center [99, 276] width 69 height 11
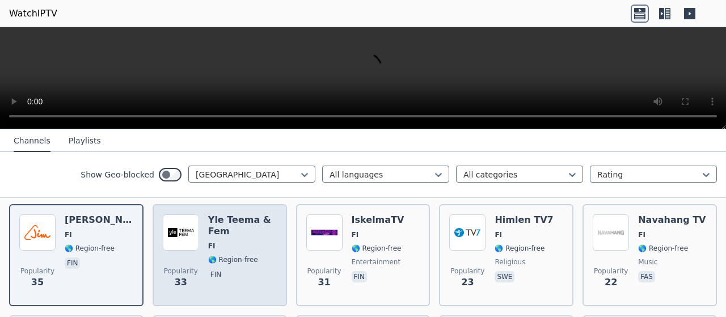
scroll to position [567, 0]
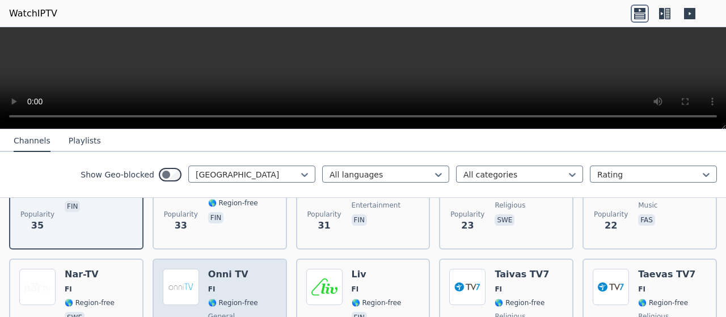
click at [242, 285] on span "FI" at bounding box center [233, 289] width 50 height 9
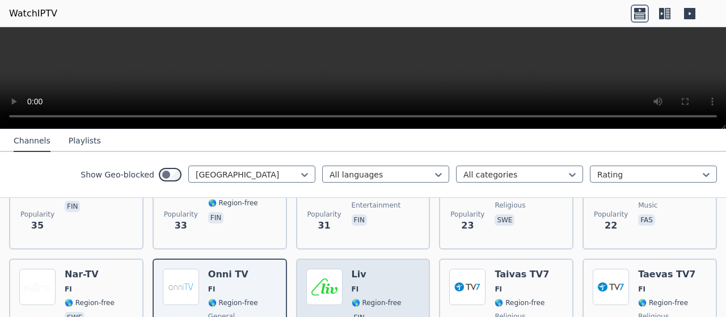
click at [384, 269] on h6 "Liv" at bounding box center [377, 274] width 50 height 11
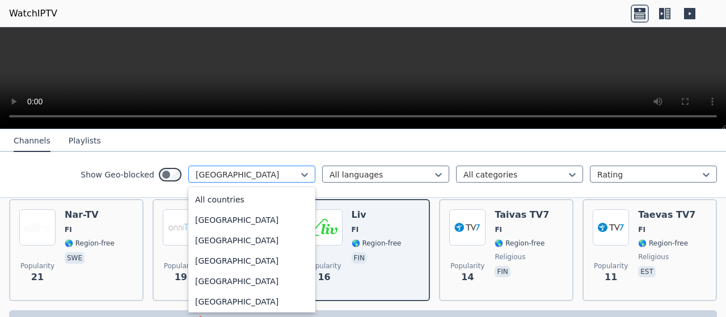
scroll to position [1177, 0]
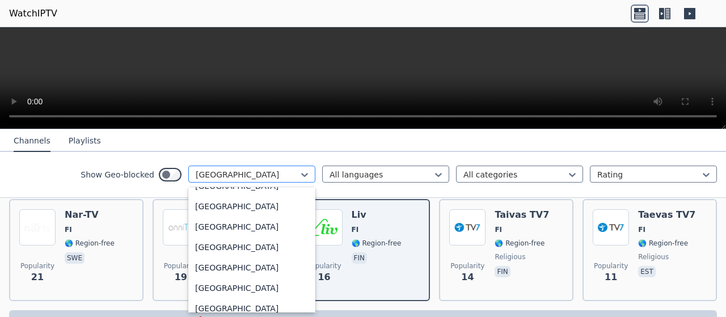
drag, startPoint x: 226, startPoint y: 167, endPoint x: 227, endPoint y: 175, distance: 8.1
click at [226, 166] on div "[GEOGRAPHIC_DATA]" at bounding box center [251, 174] width 127 height 17
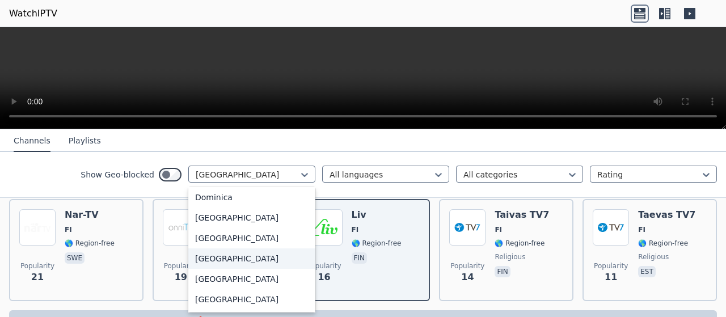
scroll to position [1007, 0]
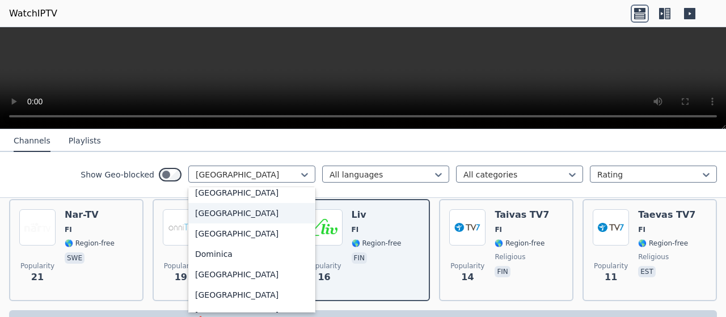
click at [201, 223] on div "[GEOGRAPHIC_DATA]" at bounding box center [251, 213] width 127 height 20
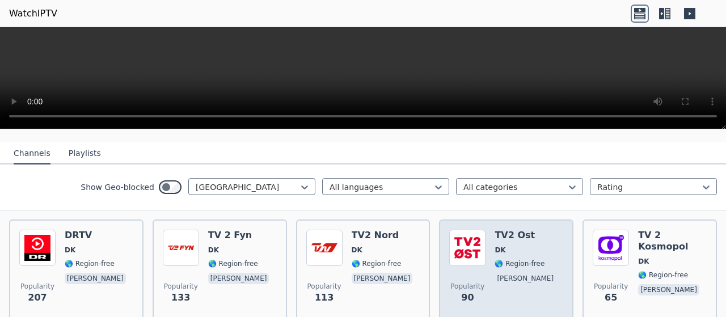
scroll to position [113, 0]
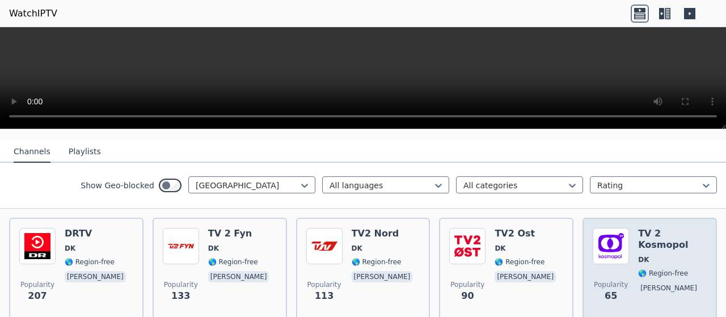
click at [641, 228] on h6 "TV 2 Kosmopol" at bounding box center [672, 239] width 69 height 23
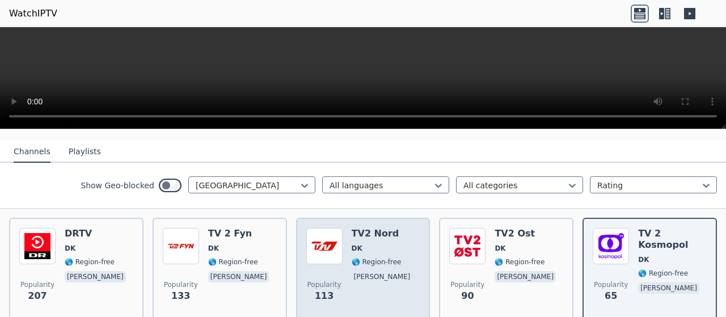
click at [328, 228] on img at bounding box center [324, 246] width 36 height 36
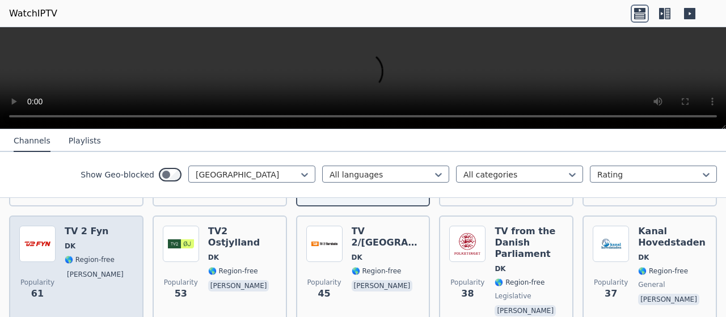
scroll to position [284, 0]
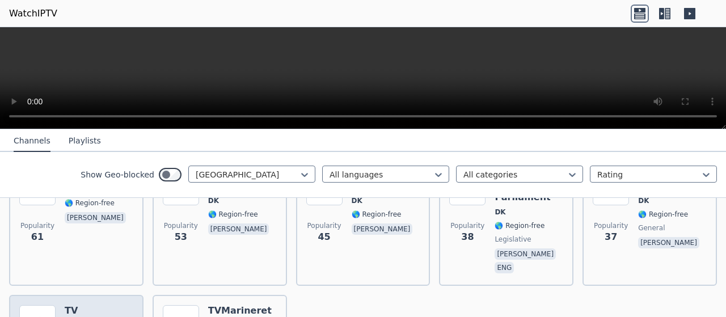
click at [80, 305] on h6 "TV [GEOGRAPHIC_DATA]" at bounding box center [99, 316] width 69 height 23
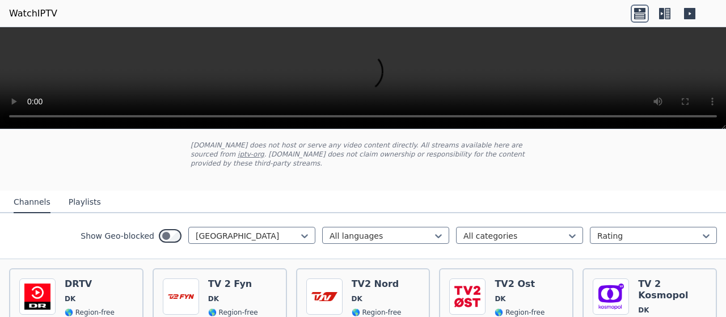
scroll to position [57, 0]
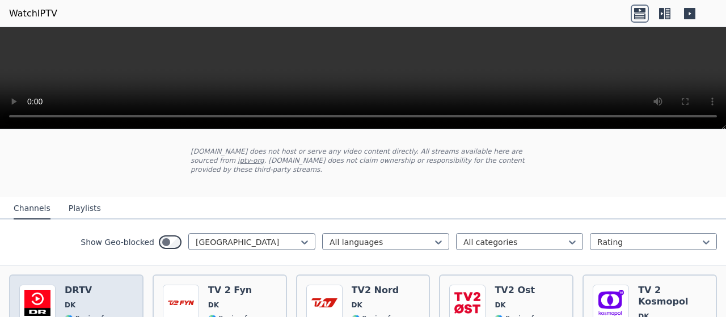
click at [78, 286] on h6 "DRTV" at bounding box center [97, 290] width 64 height 11
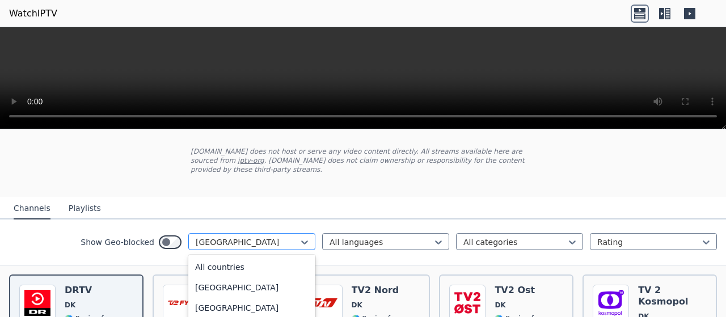
click at [252, 236] on div at bounding box center [247, 241] width 103 height 11
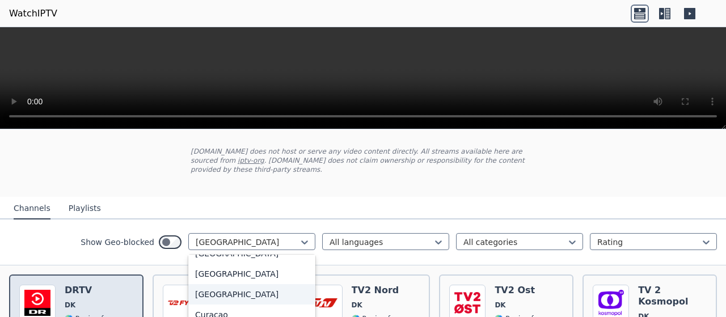
scroll to position [113, 0]
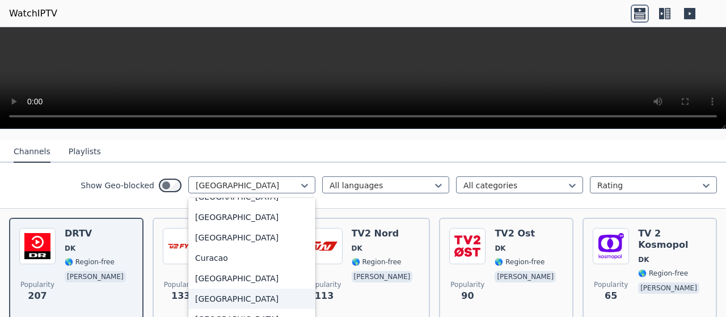
click at [209, 290] on div "[GEOGRAPHIC_DATA]" at bounding box center [251, 299] width 127 height 20
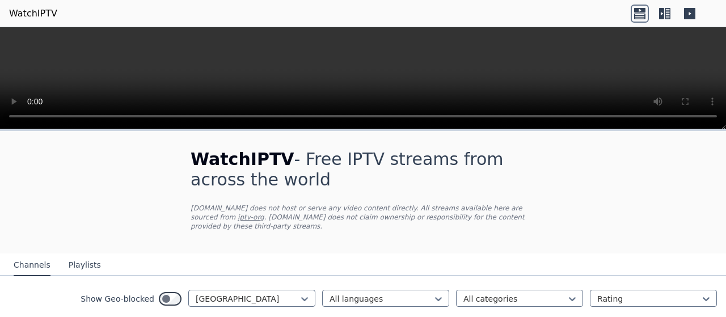
scroll to position [57, 0]
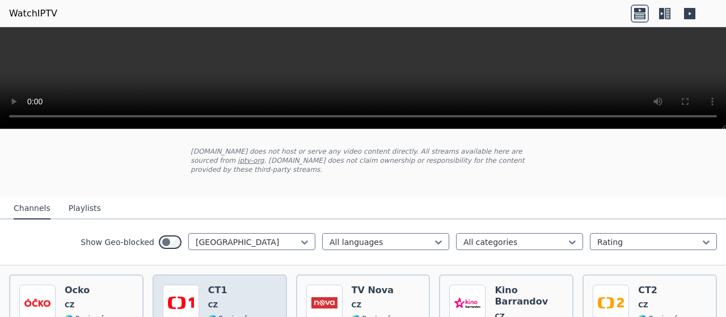
click at [235, 285] on h6 "CT1" at bounding box center [233, 290] width 50 height 11
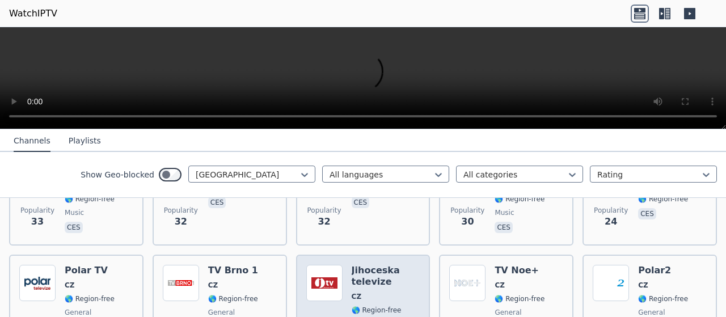
scroll to position [567, 0]
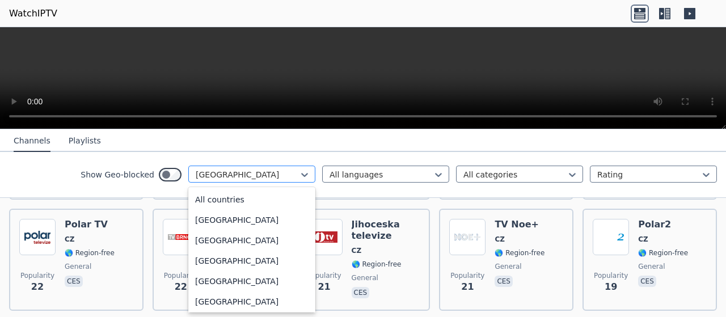
click at [218, 172] on div at bounding box center [247, 174] width 103 height 11
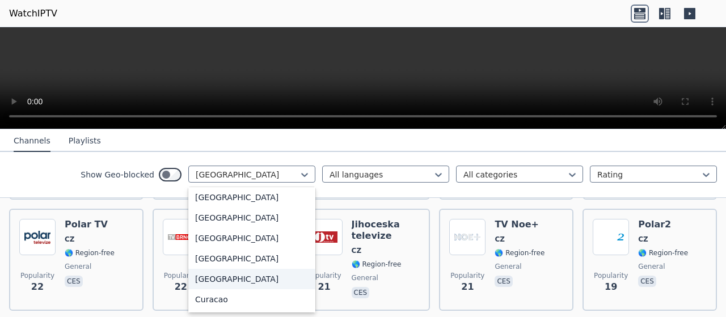
scroll to position [782, 0]
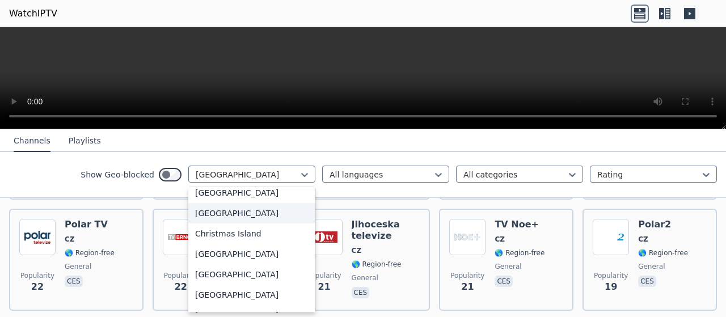
click at [208, 213] on div "[GEOGRAPHIC_DATA]" at bounding box center [251, 213] width 127 height 20
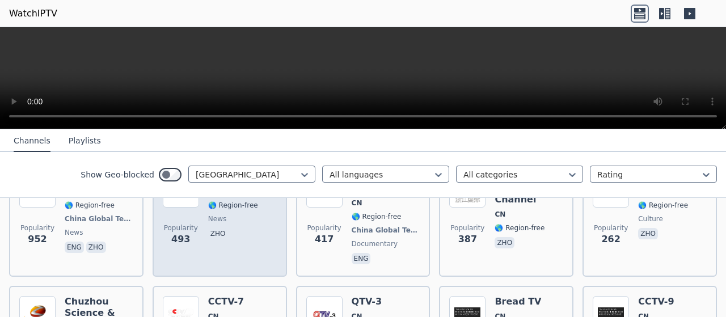
scroll to position [113, 0]
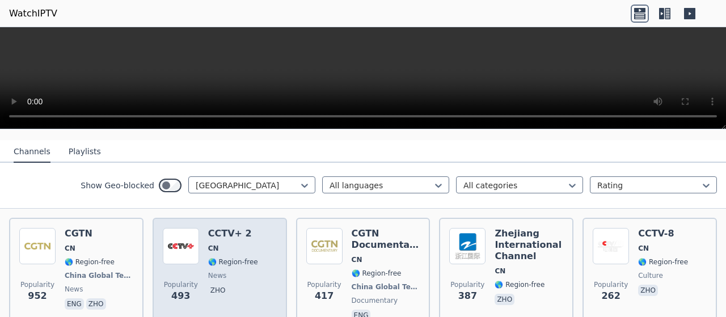
click at [222, 234] on div "CCTV+ 2 CN 🌎 Region-free news zho" at bounding box center [233, 275] width 50 height 95
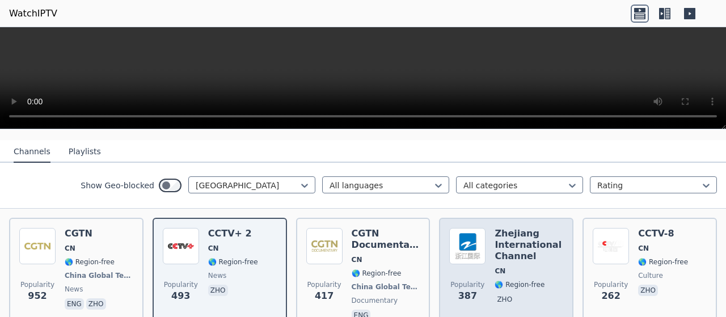
click at [517, 234] on h6 "Zhejiang International Channel" at bounding box center [528, 245] width 69 height 34
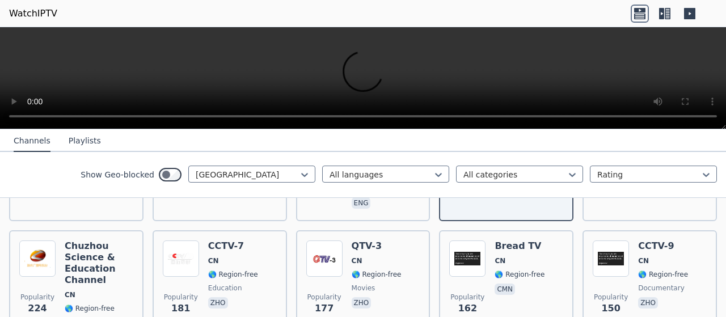
scroll to position [227, 0]
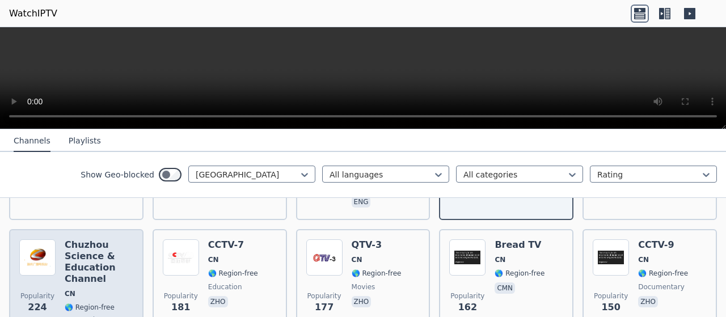
click at [112, 248] on h6 "Chuzhou Science & Education Channel" at bounding box center [99, 261] width 69 height 45
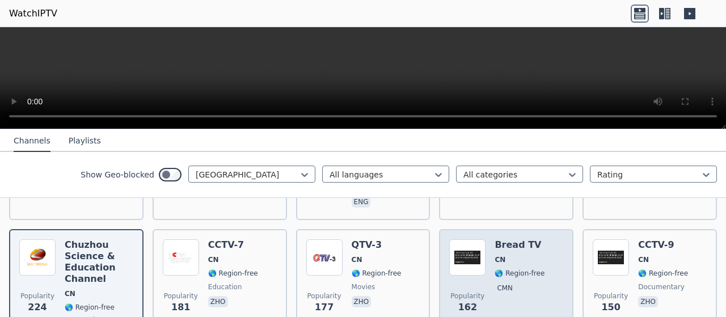
click at [525, 239] on h6 "Bread TV" at bounding box center [519, 244] width 50 height 11
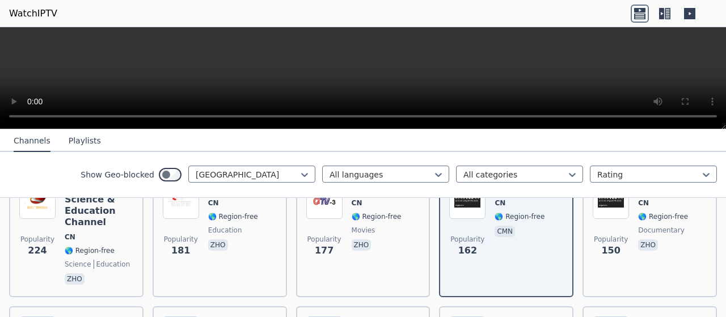
scroll to position [340, 0]
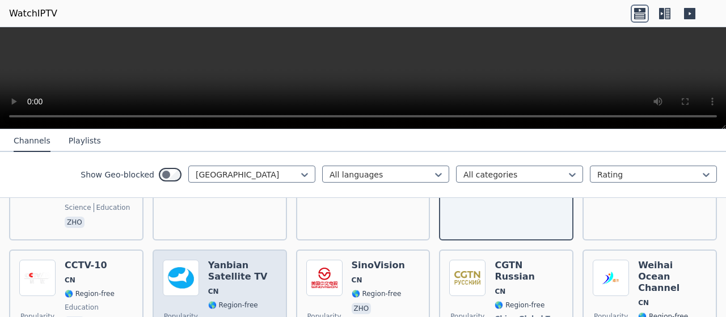
click at [242, 267] on h6 "Yanbian Satellite TV" at bounding box center [242, 271] width 69 height 23
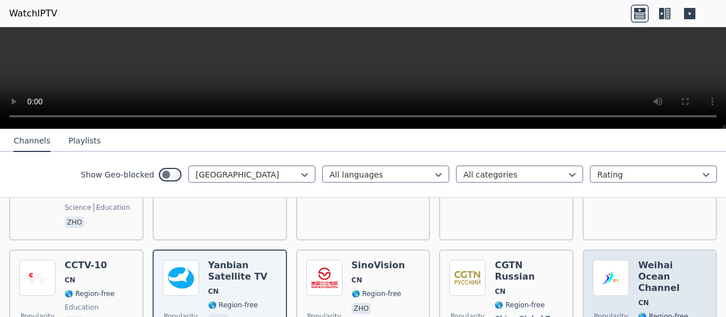
click at [648, 260] on h6 "Weihai Ocean Channel" at bounding box center [672, 277] width 69 height 34
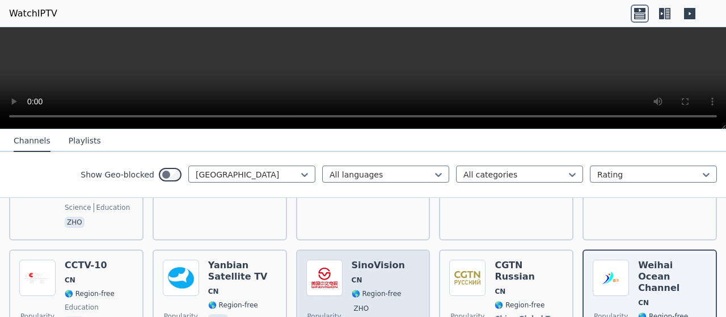
click at [382, 276] on span "CN" at bounding box center [378, 280] width 53 height 9
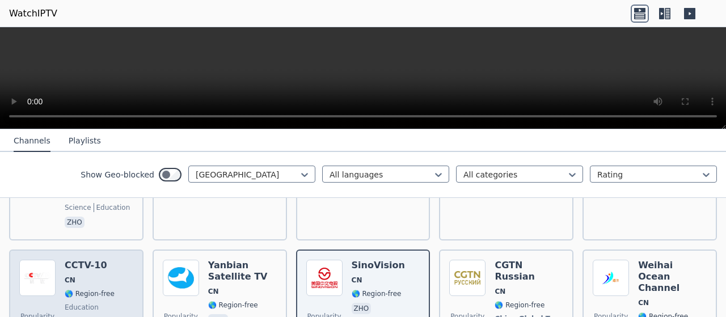
click at [92, 265] on div "CCTV-10 CN 🌎 Region-free education zho" at bounding box center [90, 307] width 50 height 95
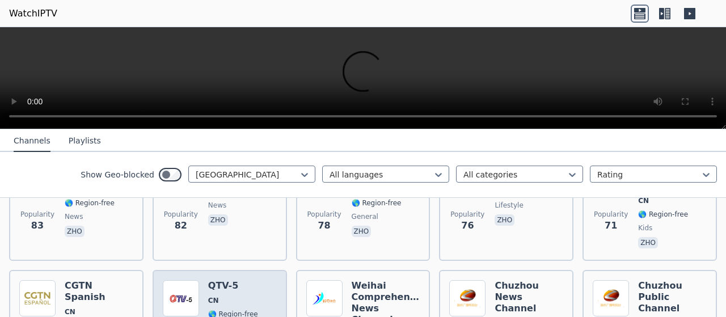
scroll to position [624, 0]
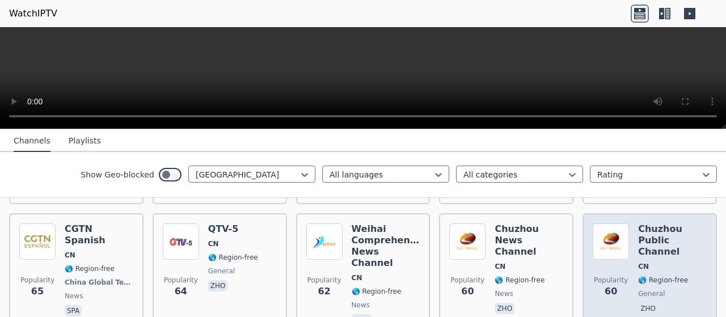
click at [644, 223] on h6 "Chuzhou Public Channel" at bounding box center [672, 240] width 69 height 34
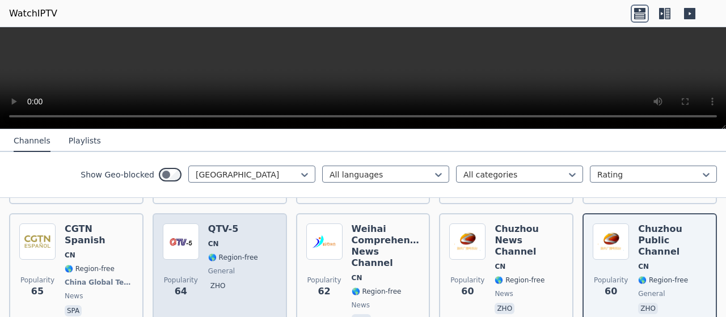
click at [208, 223] on h6 "QTV-5" at bounding box center [233, 228] width 50 height 11
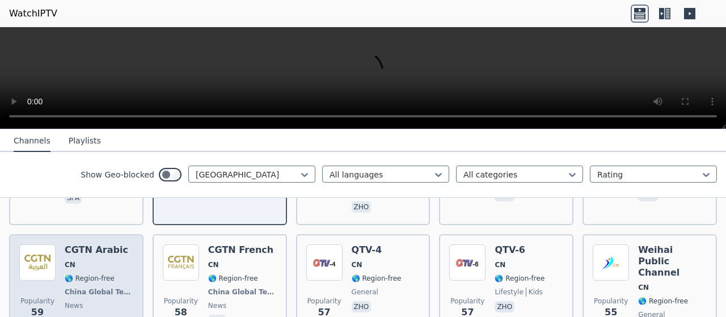
scroll to position [737, 0]
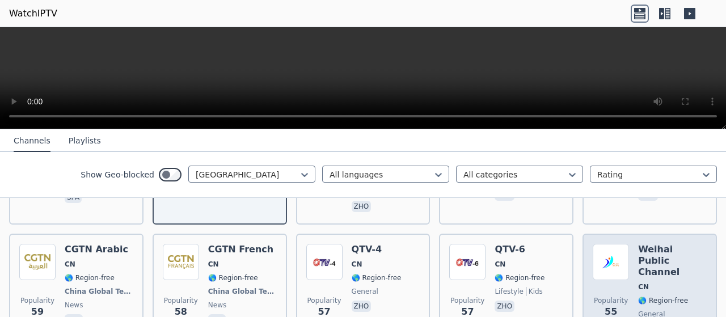
click at [644, 244] on h6 "Weihai Public Channel" at bounding box center [672, 261] width 69 height 34
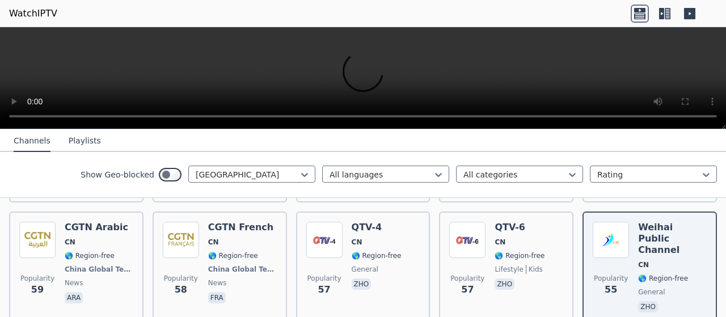
scroll to position [774, 0]
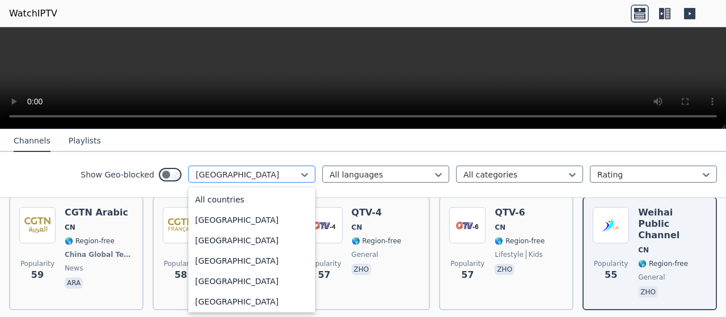
click at [227, 169] on div at bounding box center [247, 174] width 103 height 11
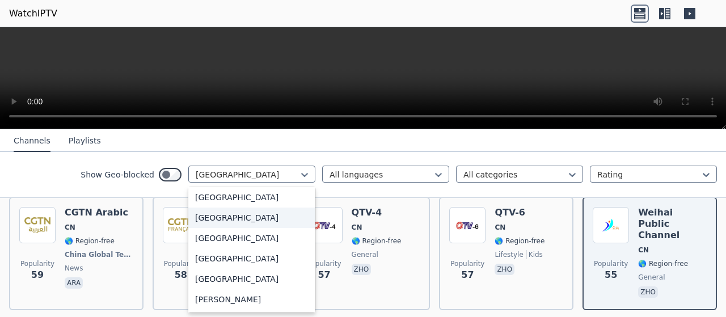
click at [188, 219] on div "[GEOGRAPHIC_DATA]" at bounding box center [251, 218] width 127 height 20
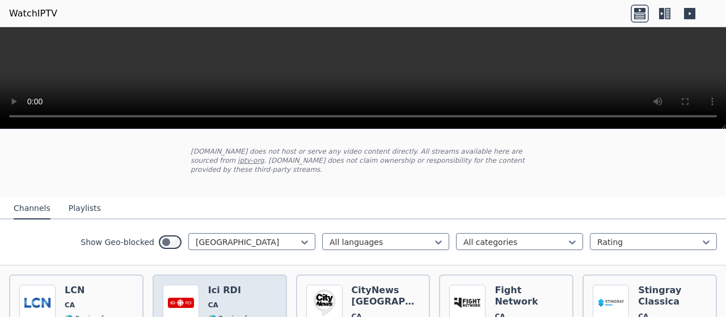
scroll to position [113, 0]
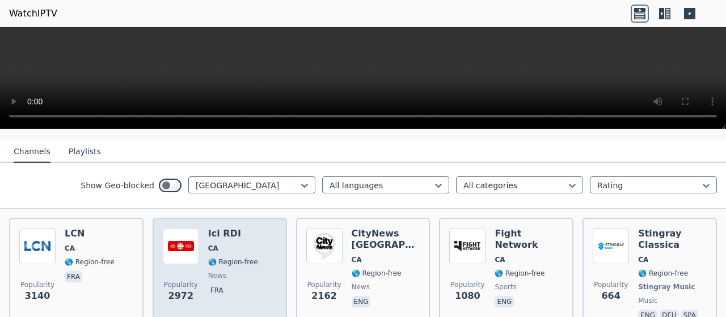
click at [258, 229] on div "Popularity [STREET_ADDRESS] 🌎 Region-free news fra" at bounding box center [220, 282] width 114 height 109
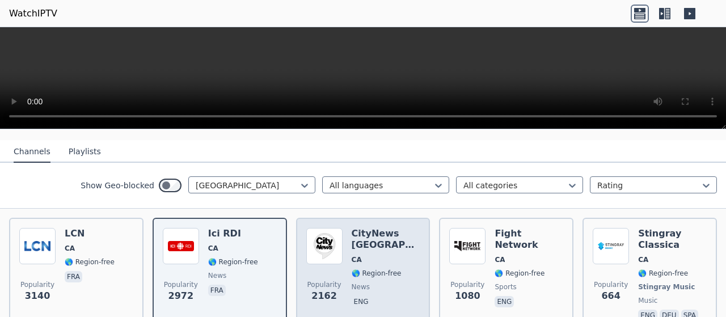
click at [352, 228] on h6 "CityNews [GEOGRAPHIC_DATA]" at bounding box center [386, 239] width 69 height 23
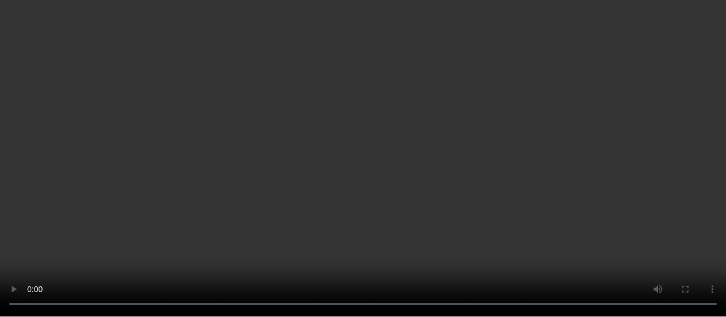
scroll to position [227, 0]
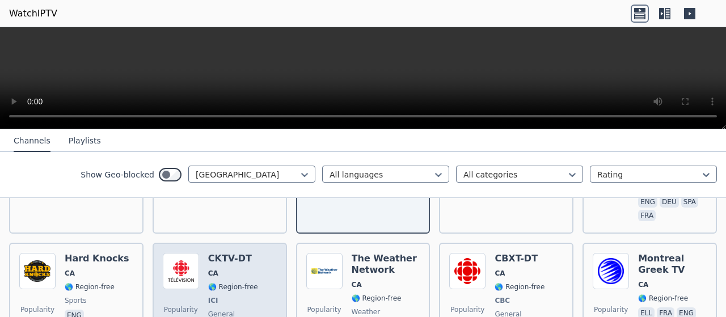
click at [246, 253] on h6 "CKTV-DT" at bounding box center [233, 258] width 50 height 11
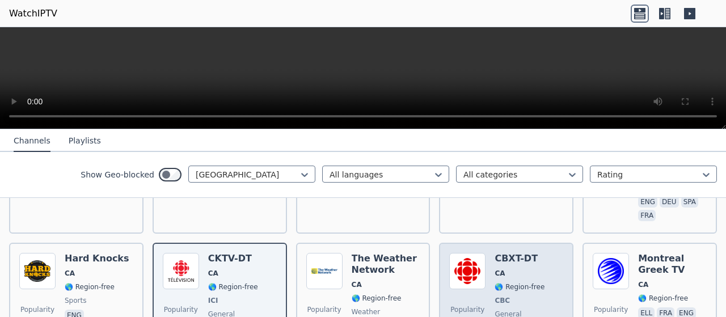
click at [511, 253] on h6 "CBXT-DT" at bounding box center [519, 258] width 50 height 11
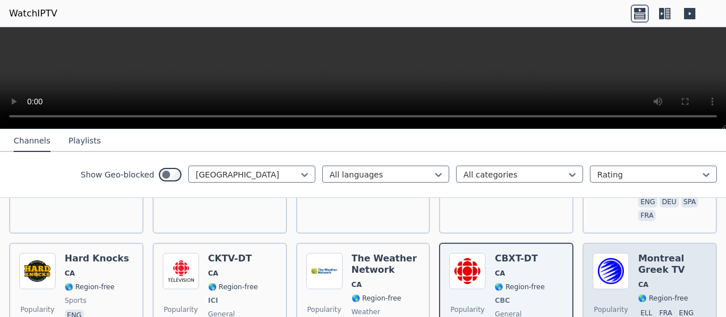
click at [655, 253] on h6 "Montreal Greek TV" at bounding box center [672, 264] width 69 height 23
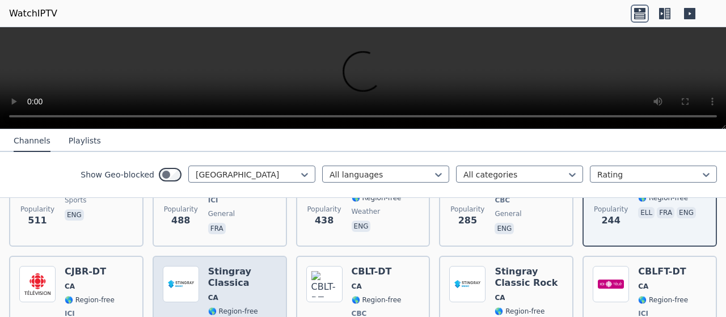
scroll to position [397, 0]
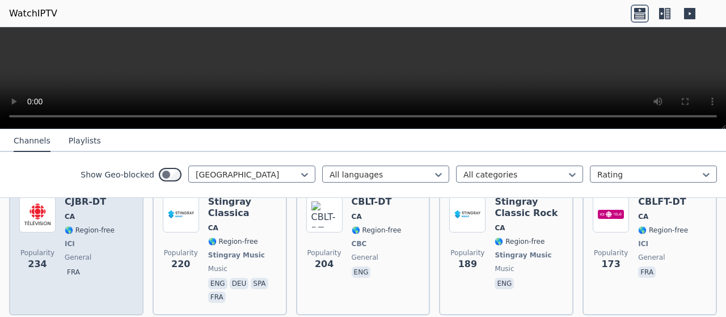
click at [75, 212] on span "CA" at bounding box center [90, 216] width 50 height 9
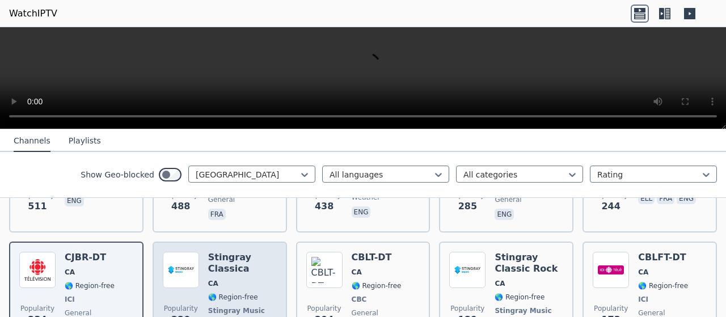
scroll to position [340, 0]
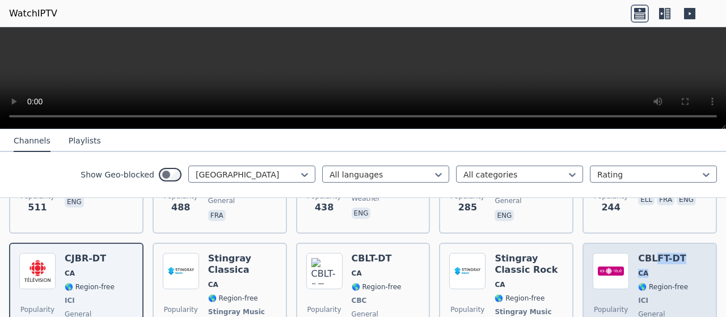
click at [649, 257] on div "CBLFT-DT CA 🌎 Region-free ICI general fra" at bounding box center [663, 307] width 50 height 109
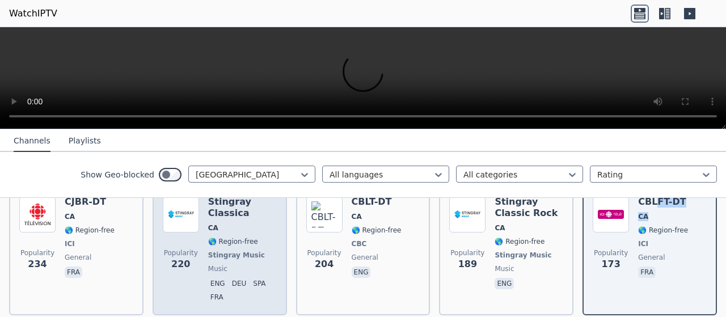
scroll to position [454, 0]
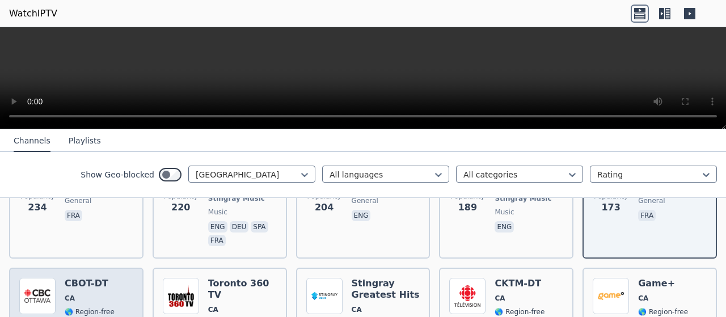
click at [84, 294] on span "CA" at bounding box center [90, 298] width 50 height 9
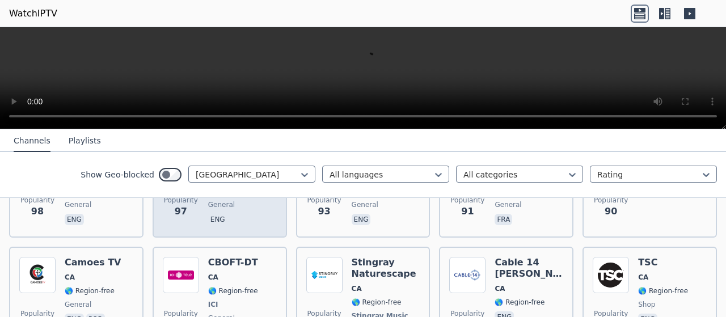
scroll to position [851, 0]
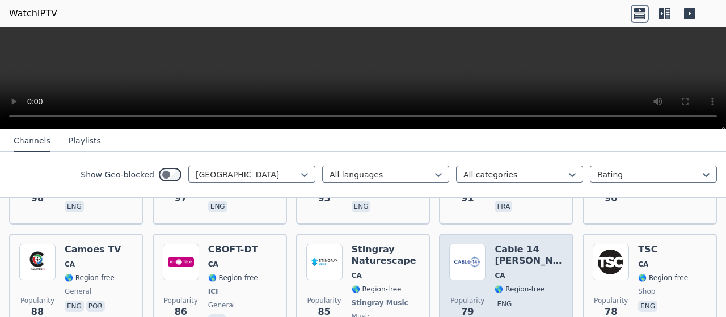
click at [502, 257] on div "Cable 14 [PERSON_NAME] CA 🌎 Region-free eng" at bounding box center [528, 291] width 69 height 95
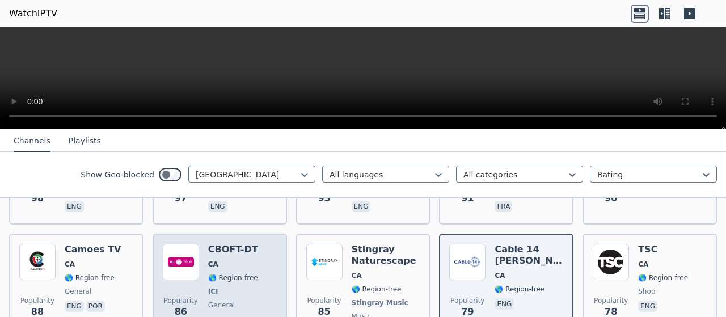
click at [239, 260] on span "CA" at bounding box center [233, 264] width 50 height 9
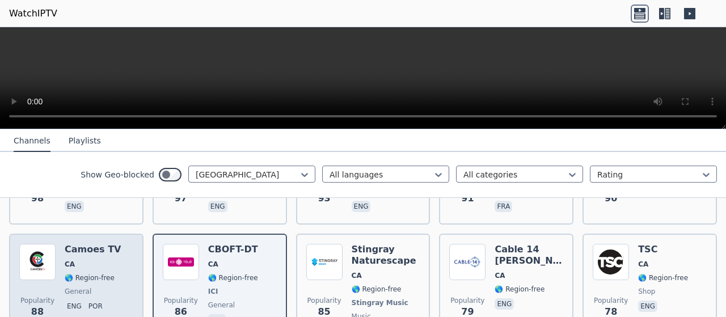
click at [102, 246] on h6 "Camoes TV" at bounding box center [93, 249] width 56 height 11
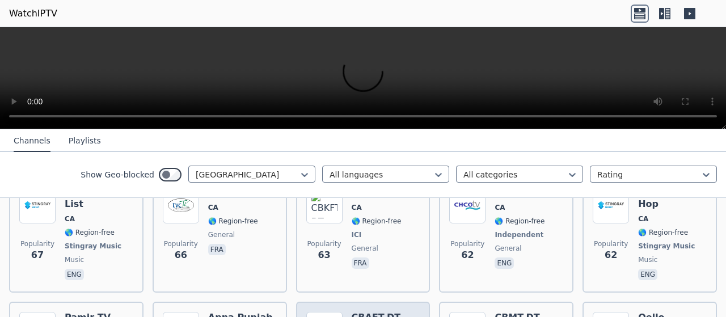
scroll to position [1361, 0]
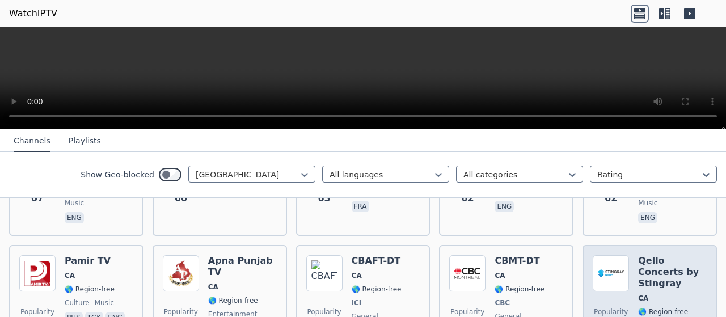
click at [669, 255] on h6 "Qello Concerts by Stingray" at bounding box center [672, 272] width 69 height 34
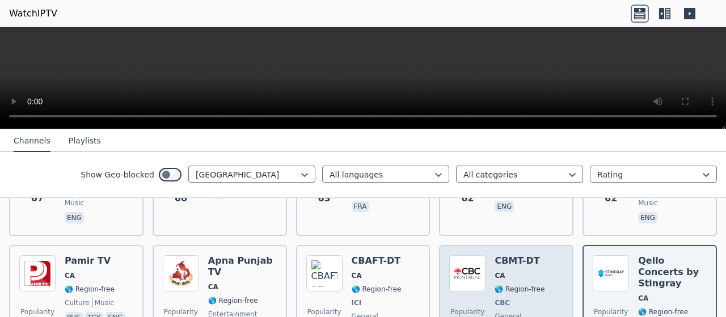
click at [466, 255] on img at bounding box center [467, 273] width 36 height 36
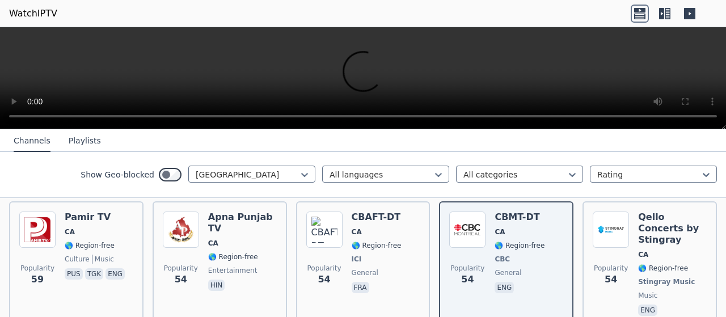
scroll to position [1474, 0]
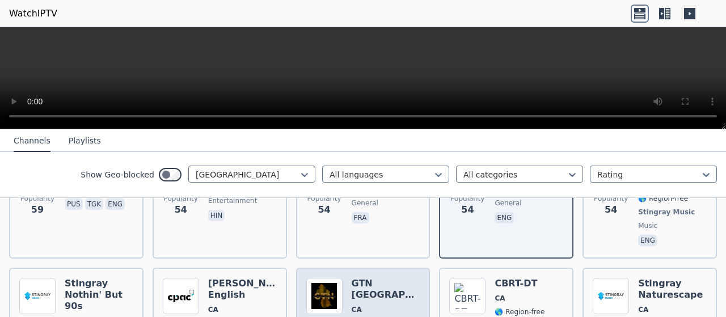
click at [370, 278] on h6 "GTN [GEOGRAPHIC_DATA]" at bounding box center [386, 289] width 69 height 23
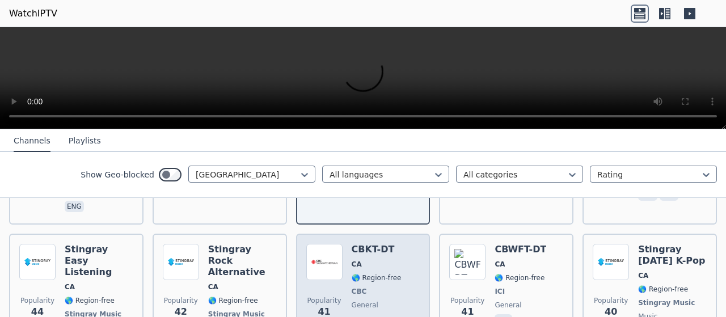
scroll to position [1701, 0]
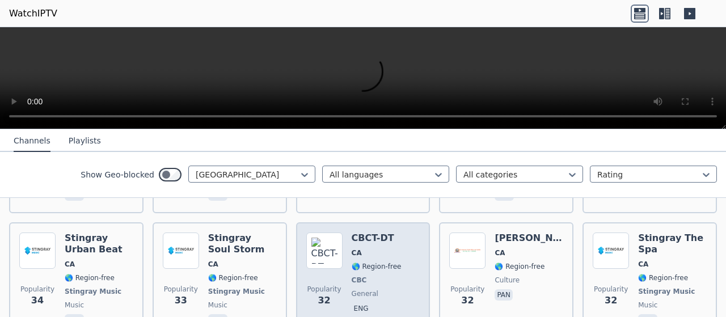
scroll to position [1985, 0]
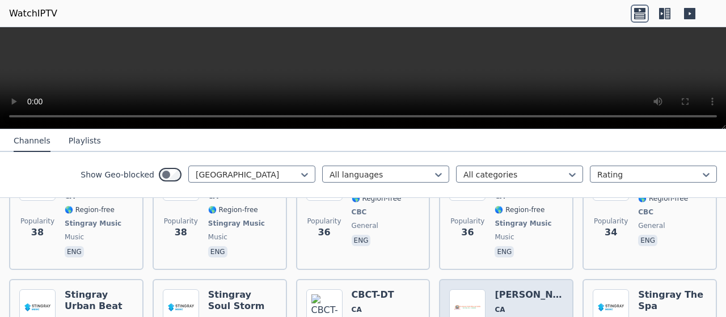
click at [516, 305] on span "CA" at bounding box center [528, 309] width 69 height 9
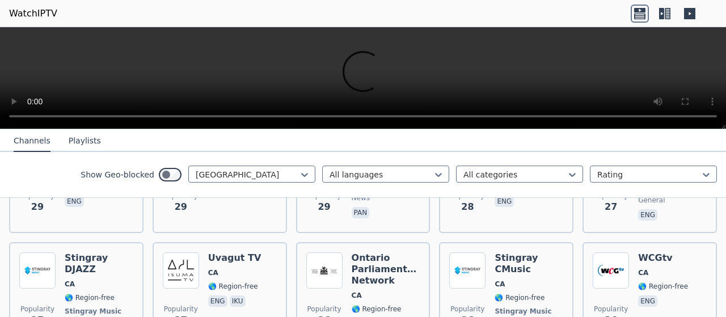
scroll to position [2438, 0]
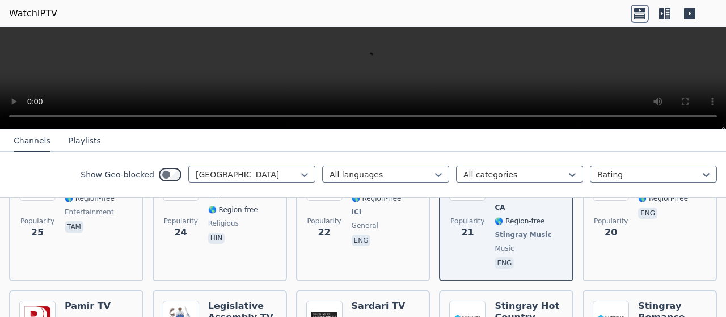
scroll to position [2665, 0]
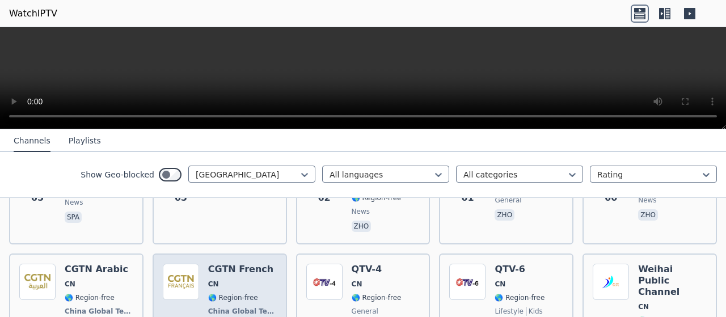
scroll to position [661, 0]
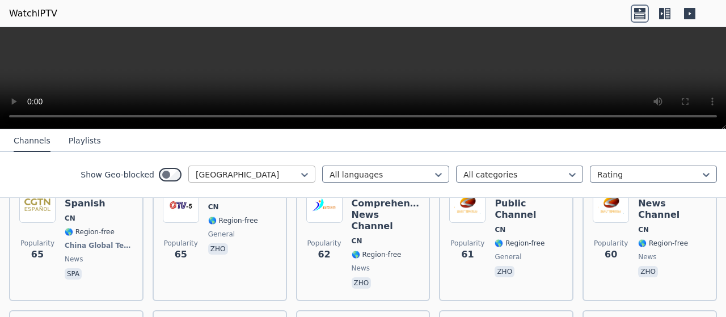
click at [299, 167] on div at bounding box center [304, 174] width 11 height 17
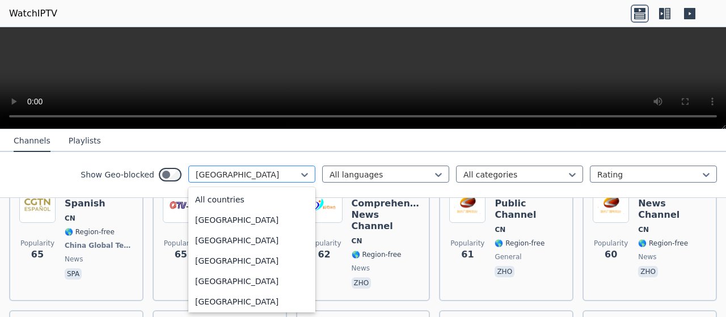
scroll to position [655, 0]
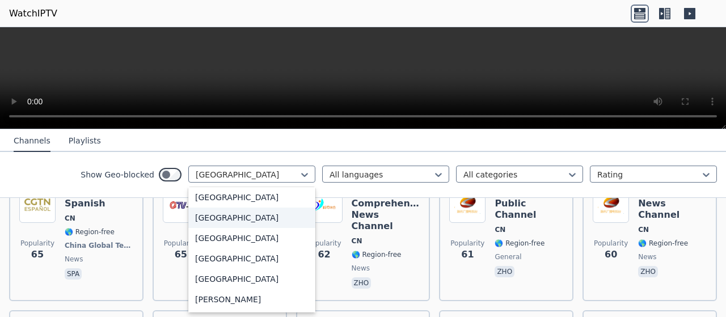
click at [212, 217] on div "[GEOGRAPHIC_DATA]" at bounding box center [251, 218] width 127 height 20
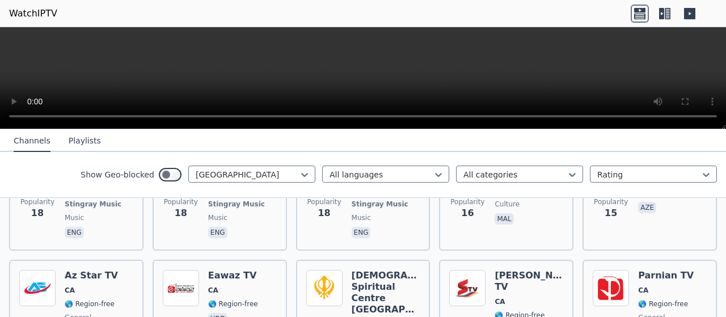
scroll to position [2948, 0]
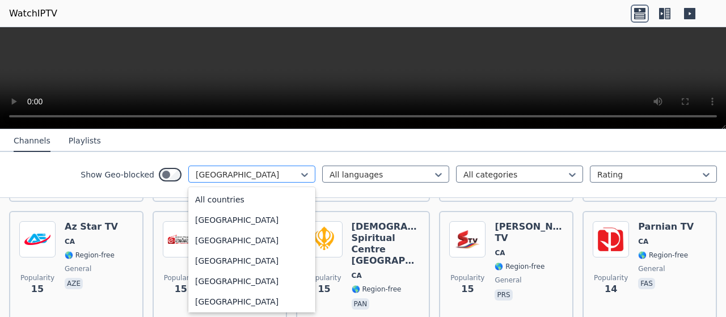
click at [251, 177] on div at bounding box center [247, 174] width 103 height 11
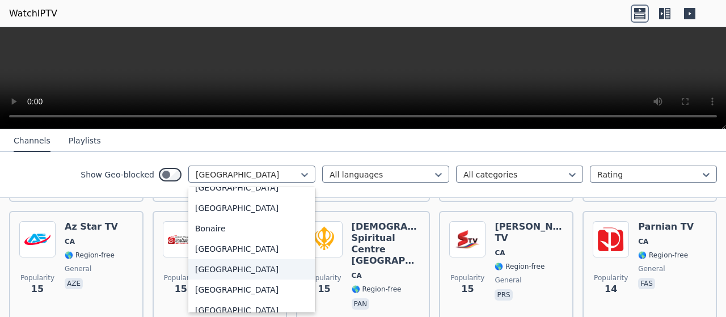
scroll to position [420, 0]
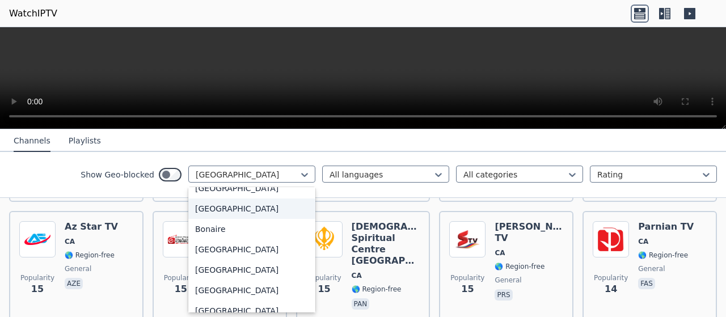
click at [204, 208] on div "[GEOGRAPHIC_DATA]" at bounding box center [251, 208] width 127 height 20
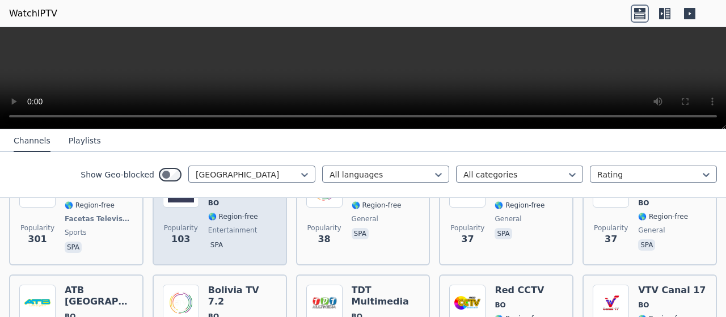
scroll to position [113, 0]
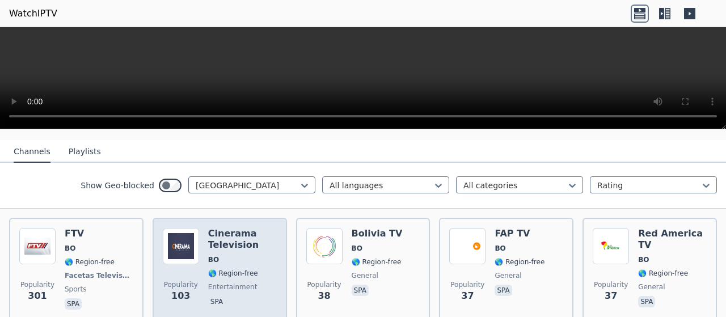
click at [238, 229] on h6 "Cinerama Television" at bounding box center [242, 239] width 69 height 23
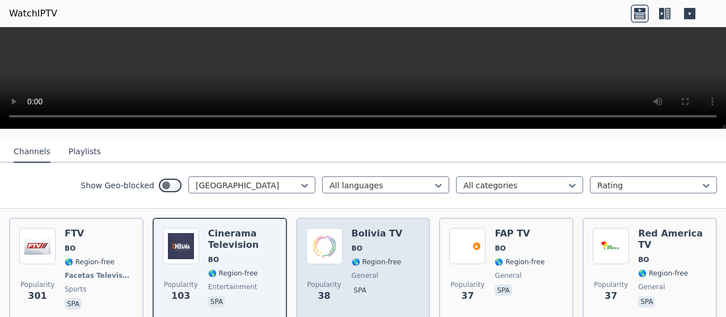
click at [395, 243] on div "Popularity 38 Bolivia TV BO 🌎 Region-free general spa" at bounding box center [363, 270] width 114 height 84
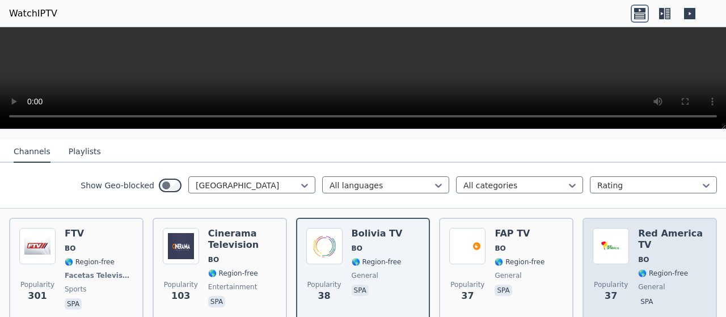
click at [649, 232] on div "Red America TV BO 🌎 Region-free general spa" at bounding box center [672, 270] width 69 height 84
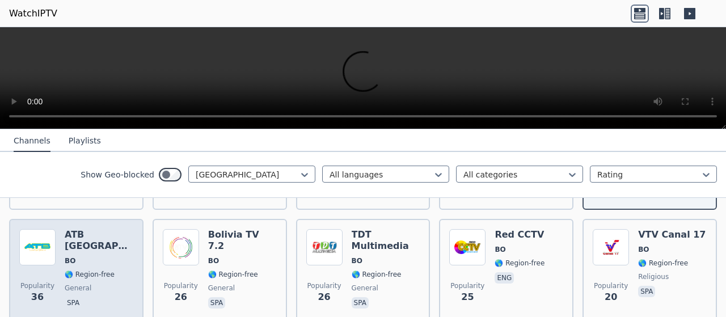
scroll to position [227, 0]
click at [101, 234] on div "ATB [GEOGRAPHIC_DATA][PERSON_NAME] 🌎 Region-free general spa" at bounding box center [99, 269] width 69 height 82
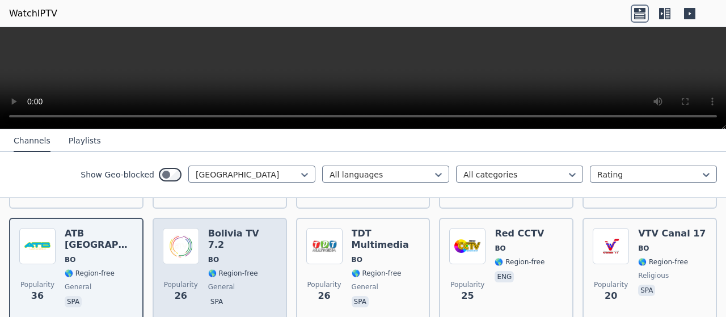
click at [230, 255] on span "BO" at bounding box center [242, 259] width 69 height 9
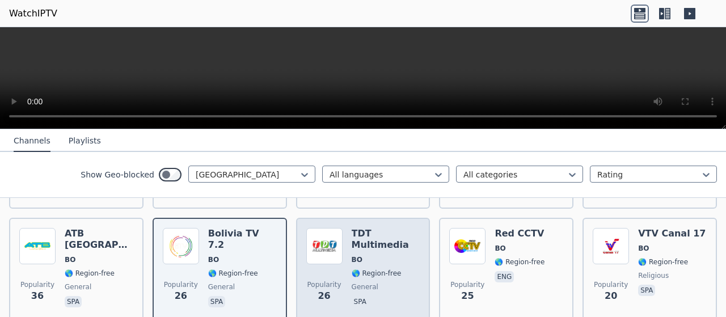
click at [374, 228] on h6 "TDT Multimedia" at bounding box center [386, 239] width 69 height 23
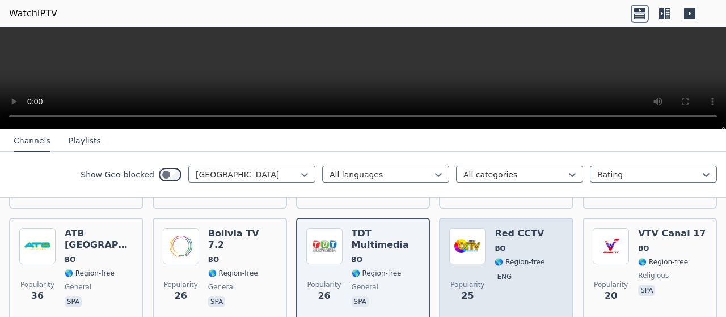
click at [494, 228] on h6 "Red CCTV" at bounding box center [519, 233] width 50 height 11
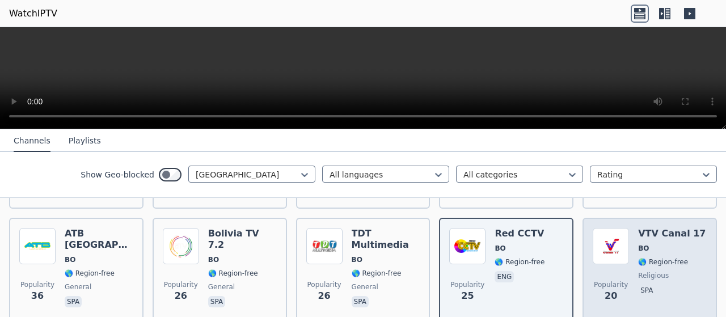
click at [610, 243] on img at bounding box center [611, 246] width 36 height 36
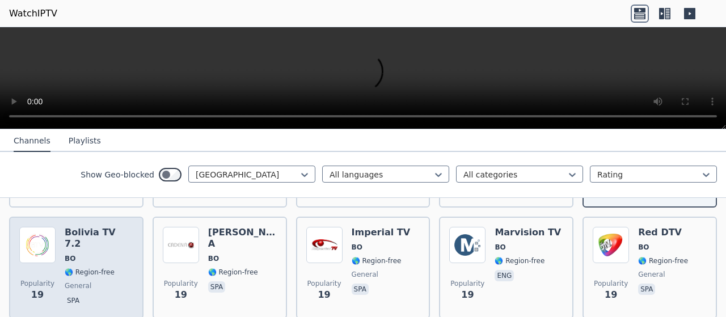
scroll to position [340, 0]
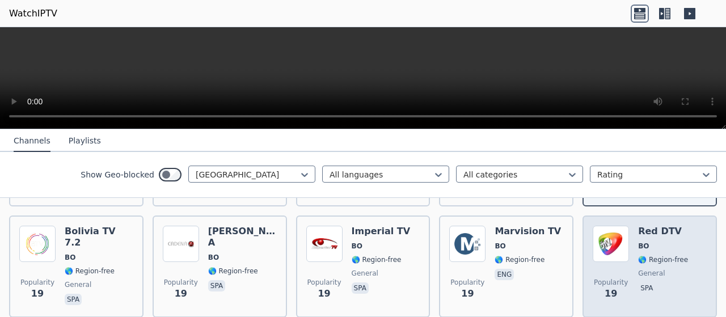
click at [648, 231] on div "Red DTV BO 🌎 Region-free general spa" at bounding box center [663, 267] width 50 height 82
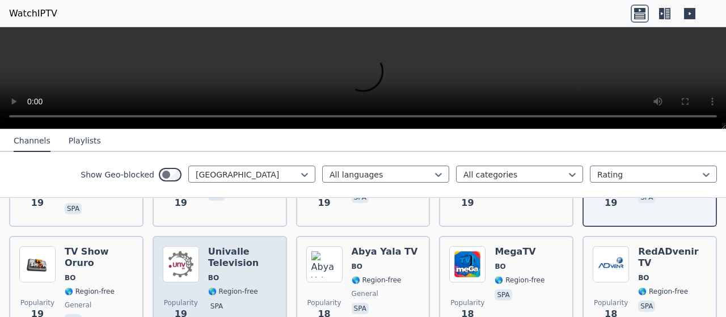
scroll to position [454, 0]
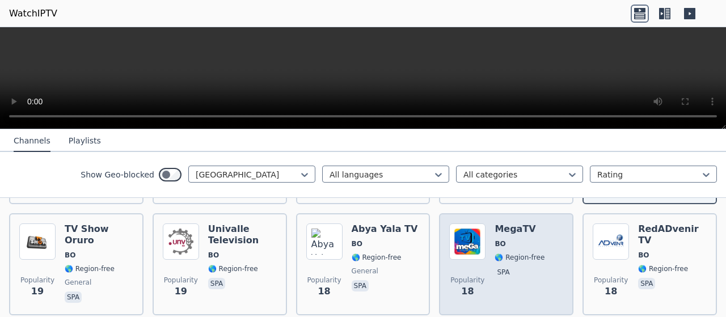
click at [519, 230] on div "MegaTV BO 🌎 Region-free spa" at bounding box center [519, 264] width 50 height 82
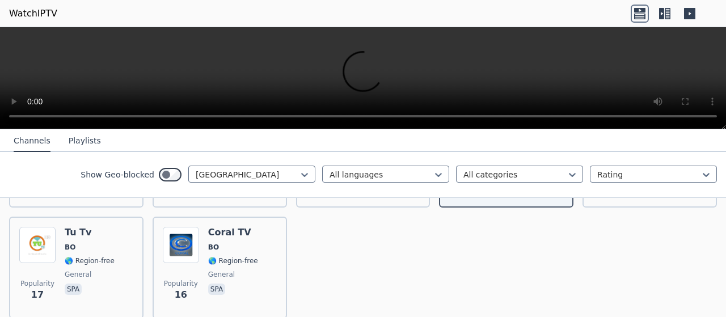
scroll to position [567, 0]
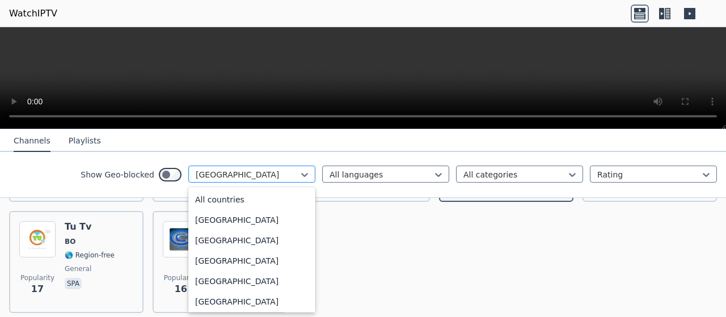
click at [263, 168] on div "[GEOGRAPHIC_DATA]" at bounding box center [251, 174] width 127 height 17
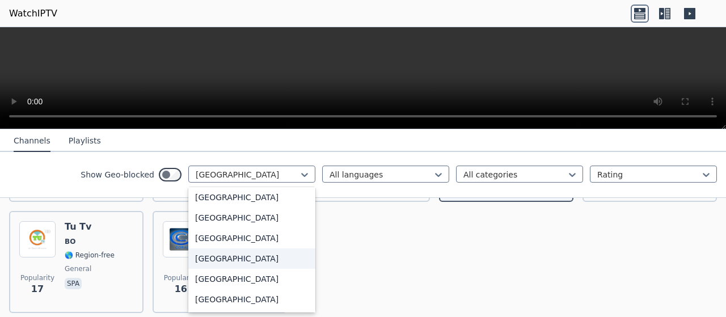
click at [208, 257] on div "[GEOGRAPHIC_DATA]" at bounding box center [251, 258] width 127 height 20
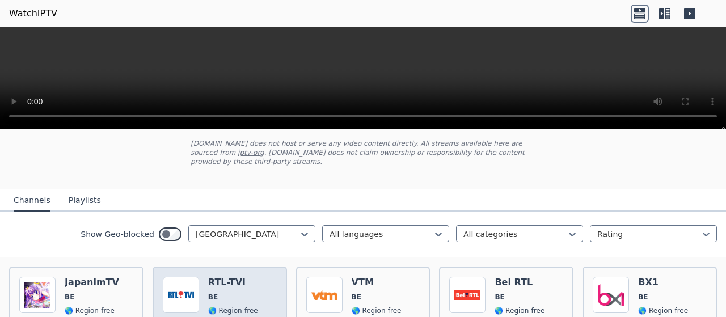
scroll to position [113, 0]
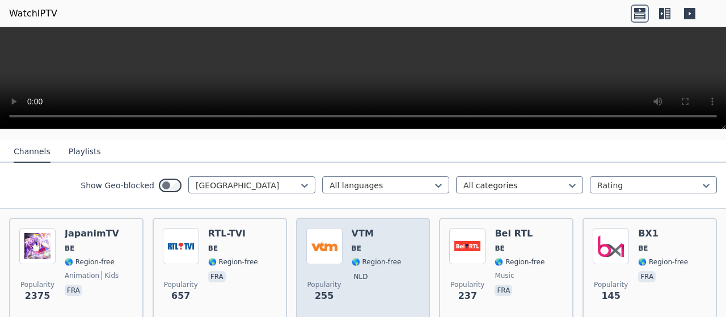
click at [339, 230] on div "Popularity 255 VTM BE 🌎 Region-free nld" at bounding box center [363, 269] width 114 height 82
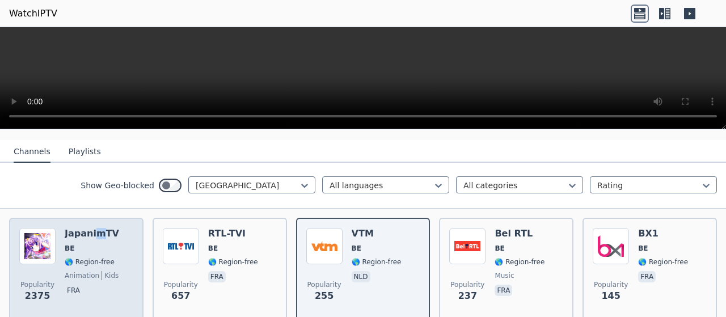
click at [96, 228] on h6 "JapanimTV" at bounding box center [92, 233] width 54 height 11
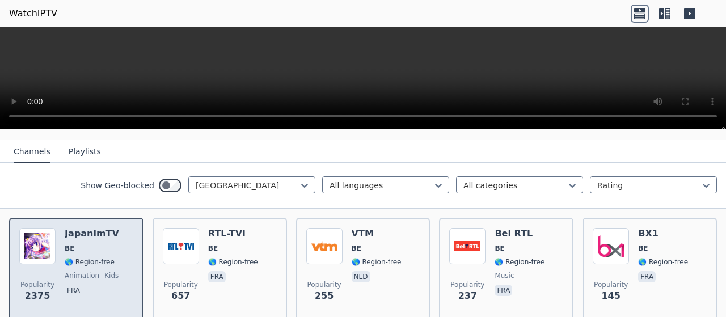
click at [98, 244] on span "BE" at bounding box center [92, 248] width 54 height 9
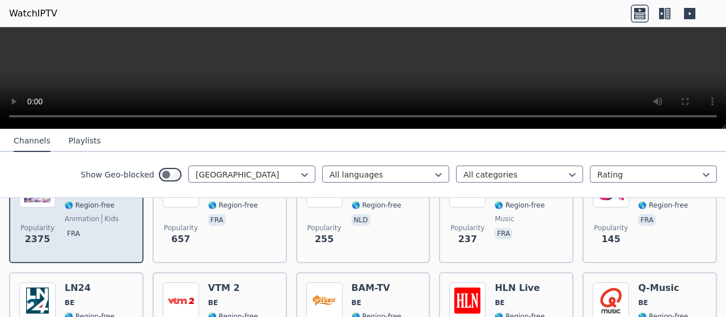
scroll to position [227, 0]
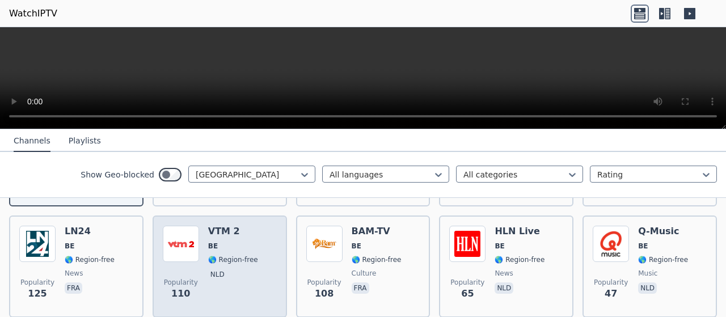
click at [174, 239] on img at bounding box center [181, 244] width 36 height 36
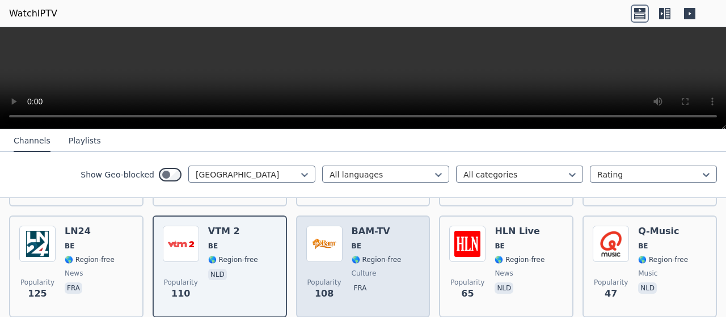
click at [323, 226] on img at bounding box center [324, 244] width 36 height 36
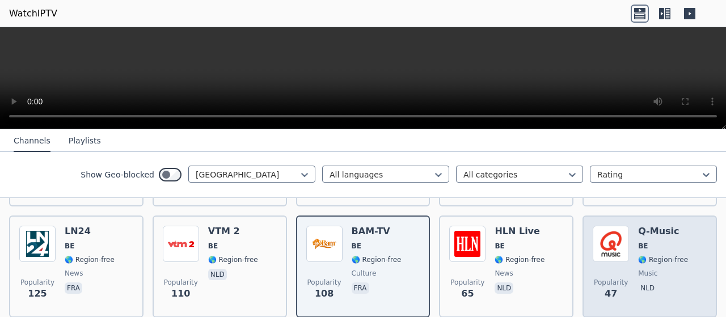
click at [627, 226] on div "Popularity 47 Q-Music BE 🌎 Region-free music nld" at bounding box center [650, 267] width 114 height 82
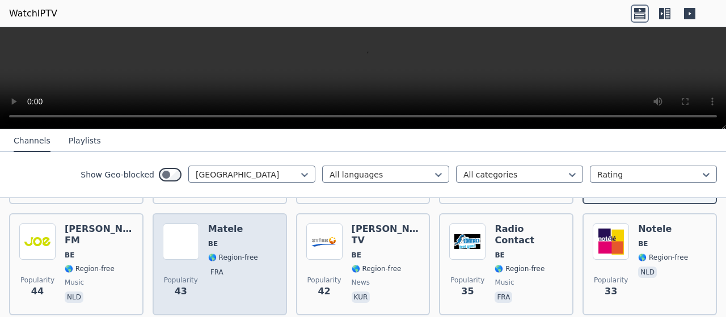
scroll to position [397, 0]
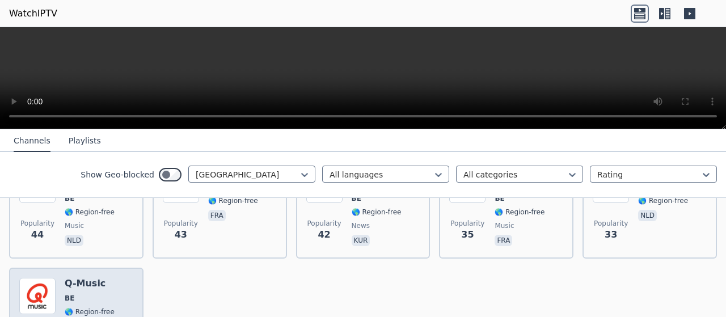
click at [86, 282] on div "Q-Music BE 🌎 Region-free music nld" at bounding box center [90, 319] width 50 height 82
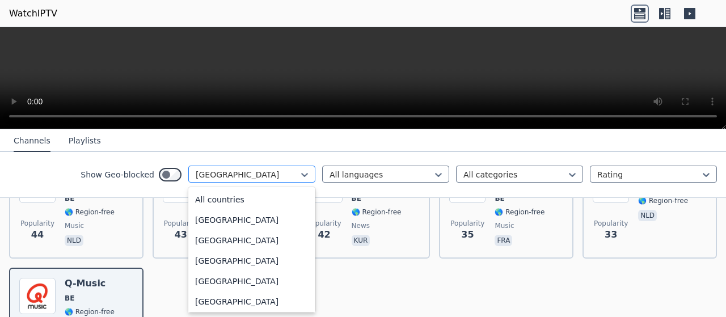
scroll to position [206, 0]
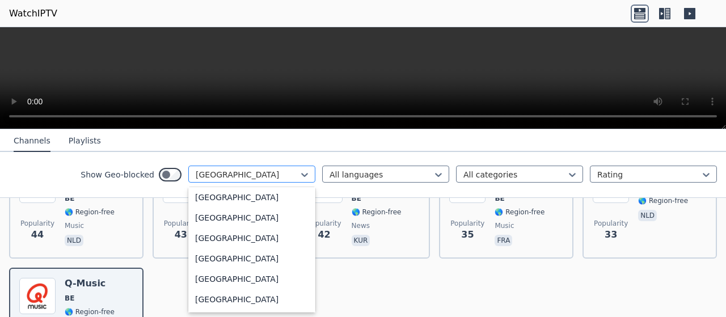
click at [213, 173] on div at bounding box center [247, 174] width 103 height 11
click at [188, 196] on div "[GEOGRAPHIC_DATA]" at bounding box center [251, 197] width 127 height 20
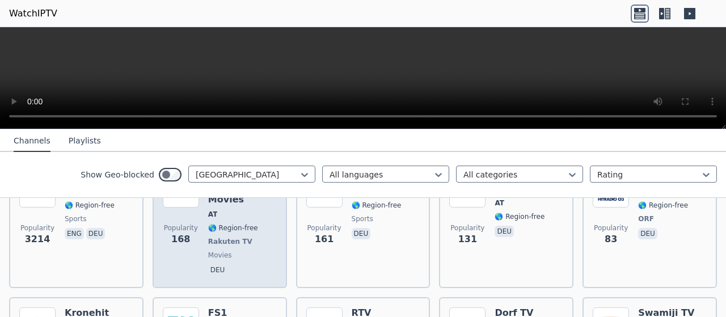
scroll to position [113, 0]
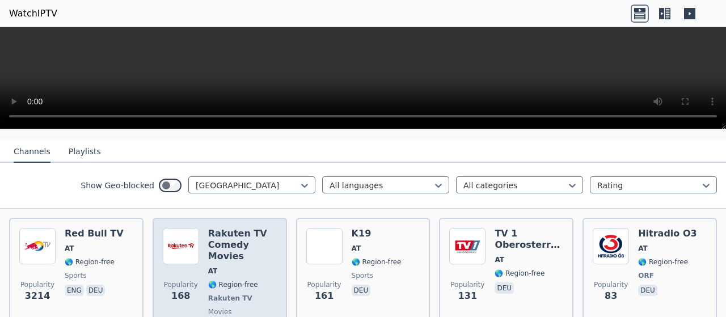
click at [213, 266] on span "AT" at bounding box center [213, 270] width 10 height 9
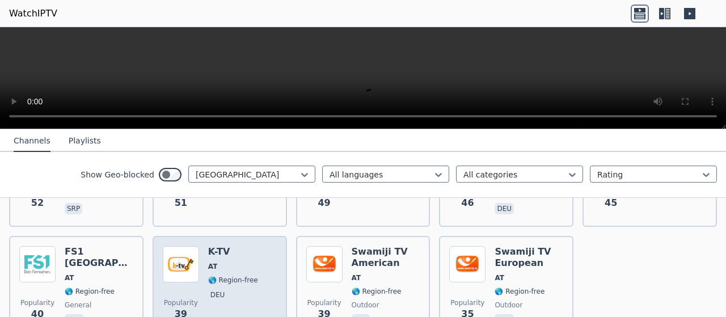
scroll to position [502, 0]
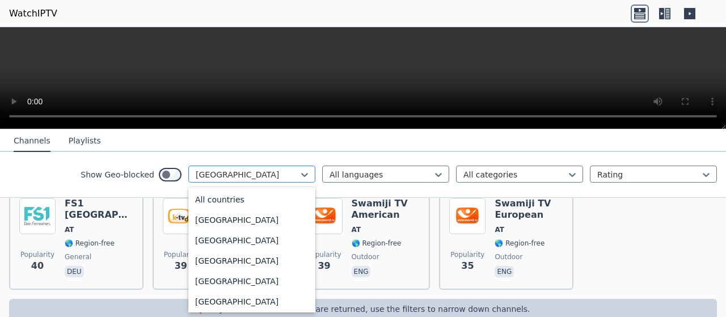
click at [222, 170] on div at bounding box center [247, 174] width 103 height 11
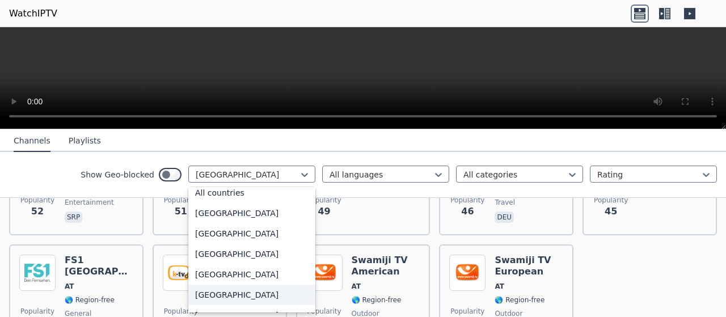
scroll to position [0, 0]
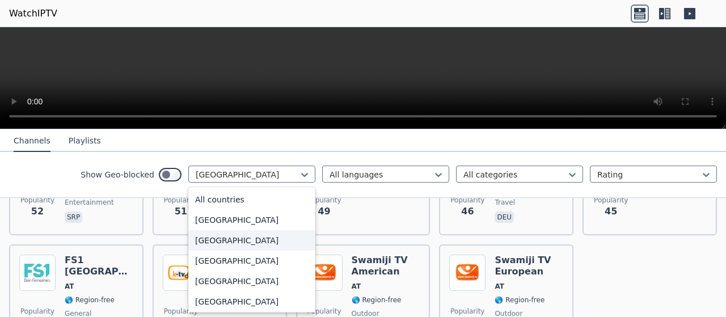
click at [193, 240] on div "[GEOGRAPHIC_DATA]" at bounding box center [251, 240] width 127 height 20
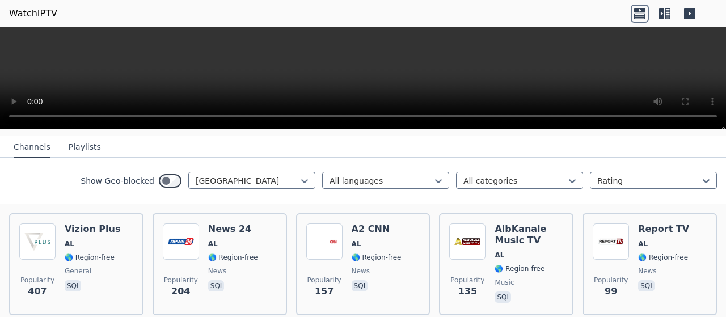
scroll to position [170, 0]
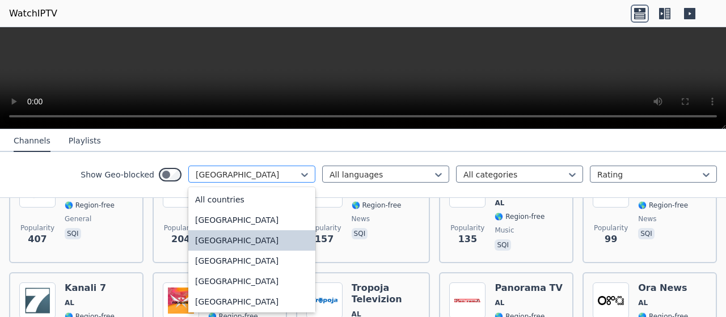
click at [223, 177] on div at bounding box center [247, 174] width 103 height 11
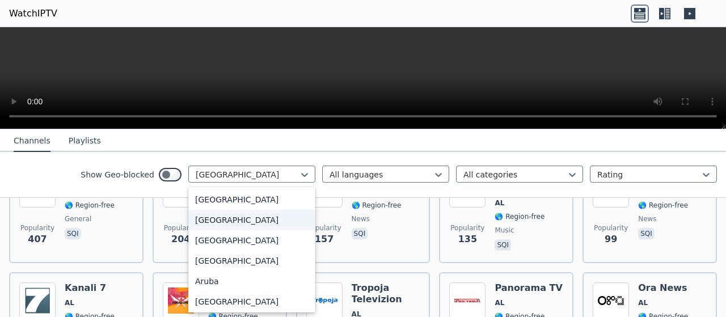
scroll to position [113, 0]
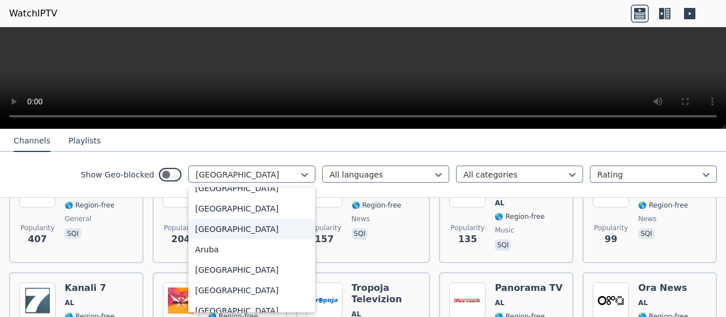
click at [212, 230] on div "[GEOGRAPHIC_DATA]" at bounding box center [251, 229] width 127 height 20
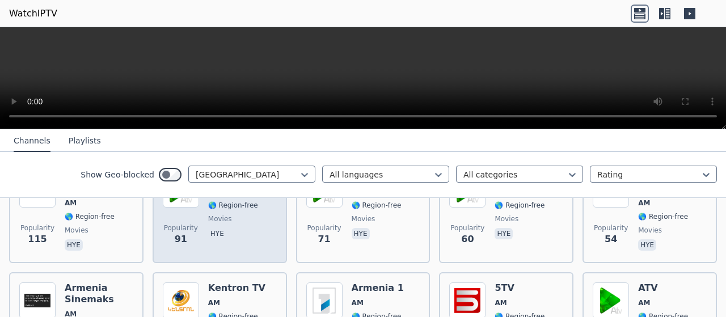
scroll to position [113, 0]
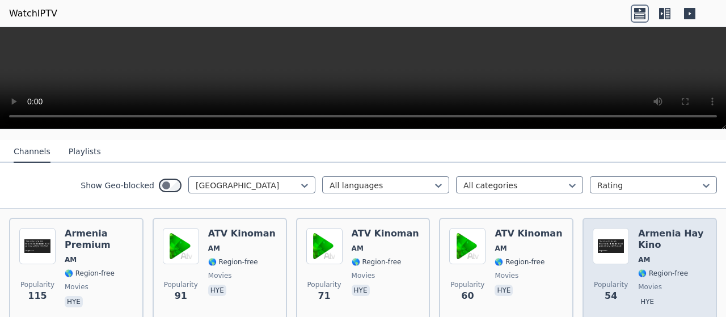
click at [638, 228] on h6 "Armenia Hay Kino" at bounding box center [672, 239] width 69 height 23
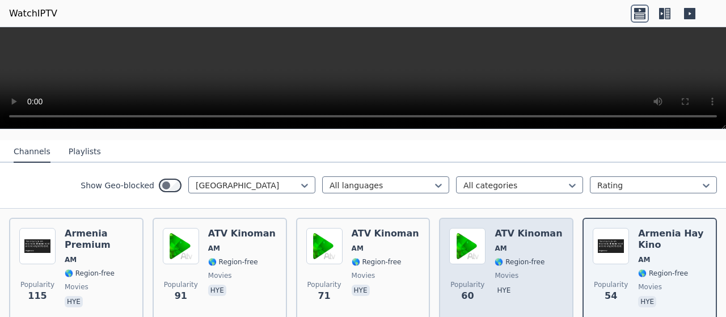
click at [501, 228] on h6 "ATV Kinoman" at bounding box center [527, 233] width 67 height 11
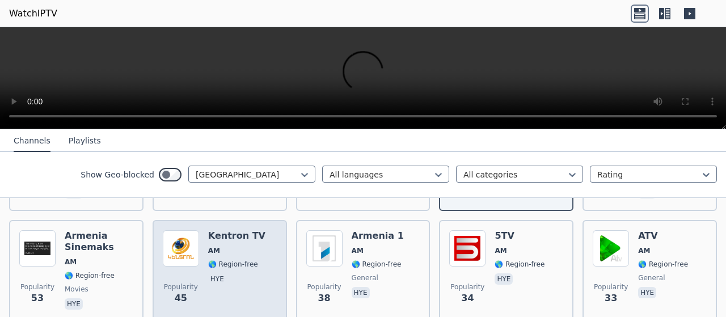
scroll to position [227, 0]
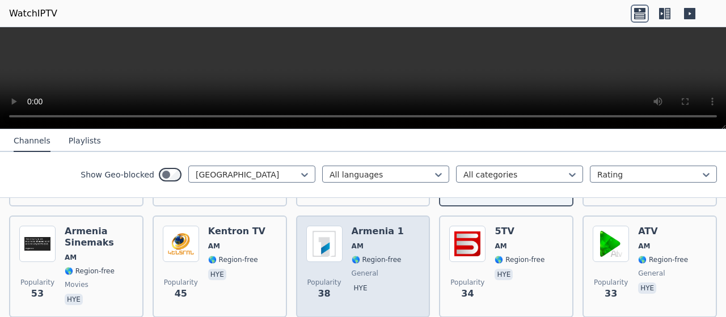
click at [367, 231] on div "Armenia 1 AM 🌎 Region-free general [PERSON_NAME]" at bounding box center [378, 267] width 52 height 82
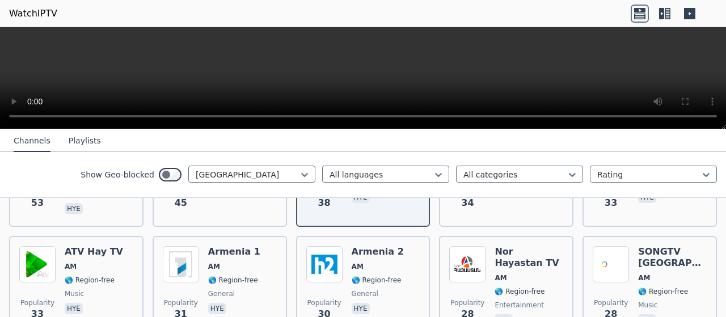
scroll to position [340, 0]
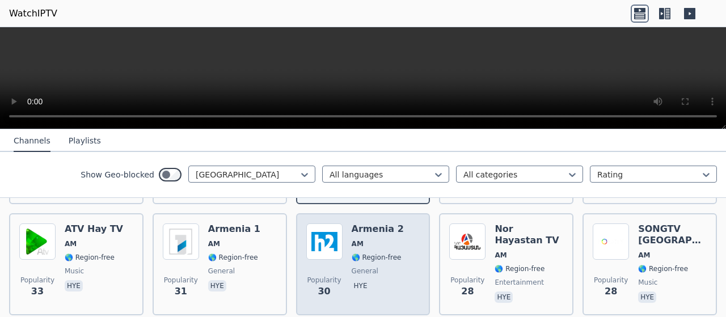
click at [338, 230] on img at bounding box center [324, 241] width 36 height 36
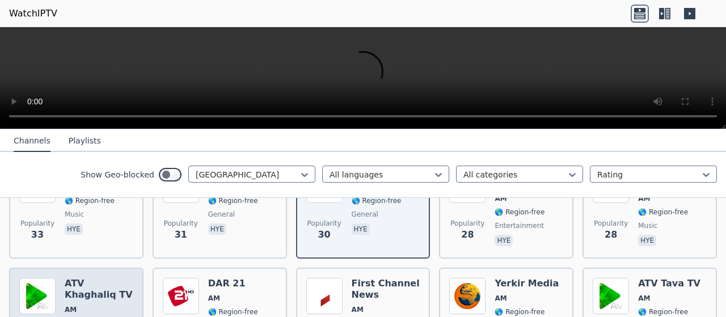
scroll to position [454, 0]
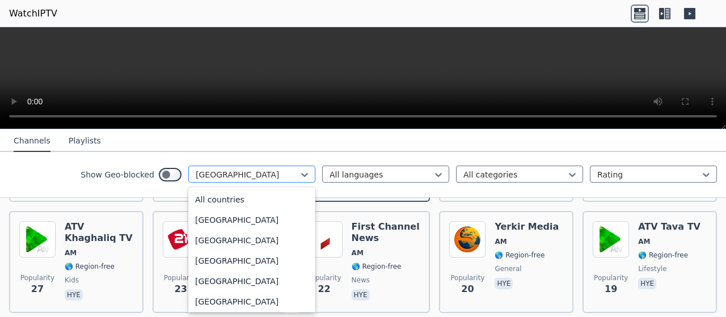
click at [240, 173] on div at bounding box center [247, 174] width 103 height 11
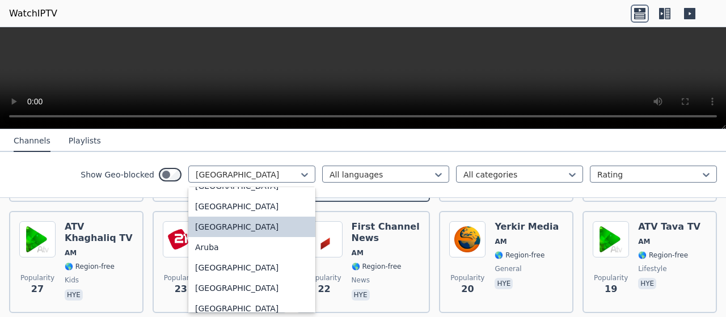
scroll to position [172, 0]
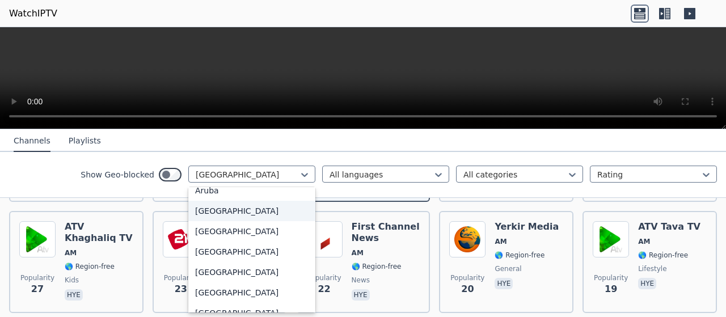
click at [208, 211] on div "[GEOGRAPHIC_DATA]" at bounding box center [251, 211] width 127 height 20
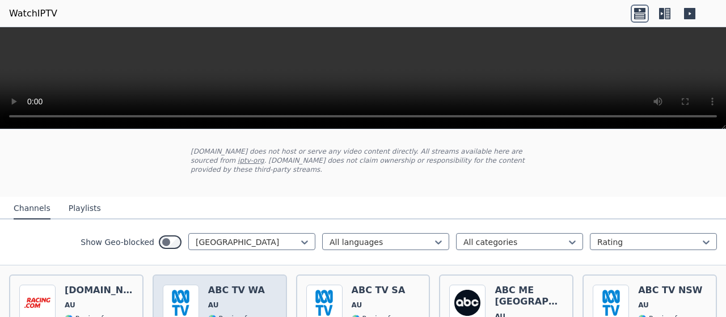
scroll to position [113, 0]
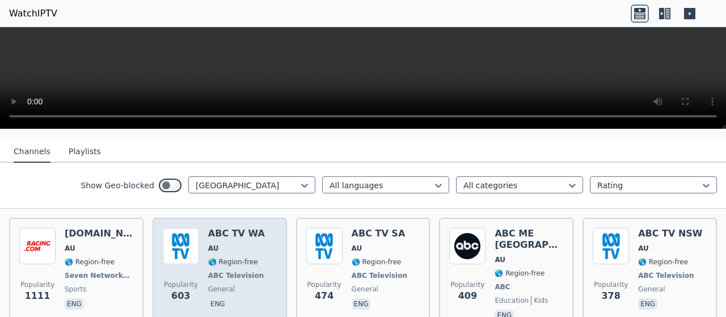
click at [208, 228] on h6 "ABC TV WA" at bounding box center [237, 233] width 58 height 11
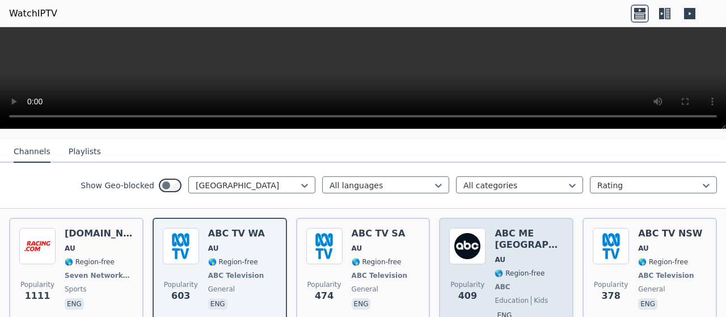
click at [536, 228] on h6 "ABC ME [GEOGRAPHIC_DATA]" at bounding box center [528, 239] width 69 height 23
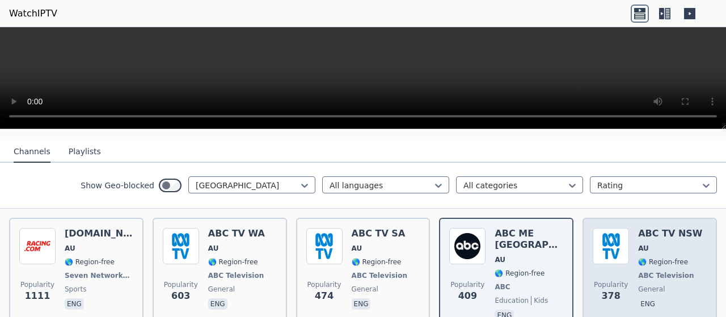
click at [656, 228] on h6 "ABC TV NSW" at bounding box center [670, 233] width 64 height 11
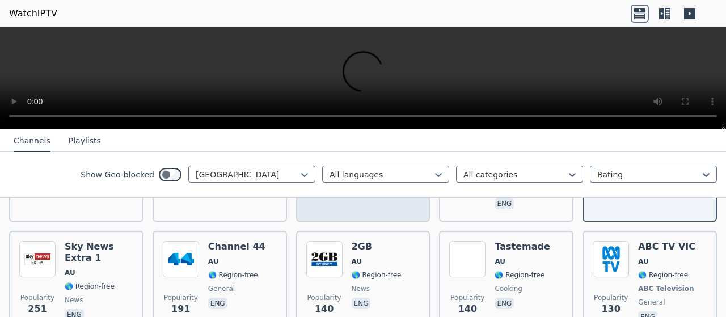
scroll to position [227, 0]
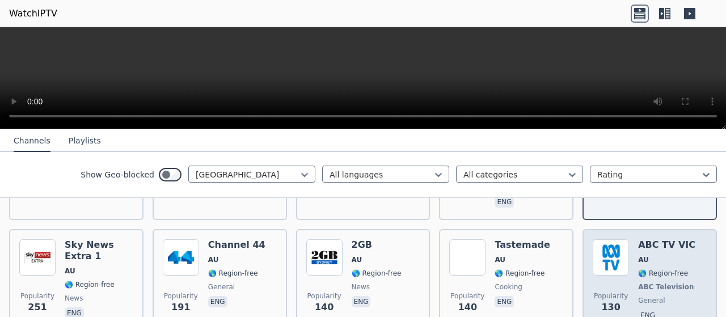
click at [638, 239] on h6 "ABC TV VIC" at bounding box center [667, 244] width 58 height 11
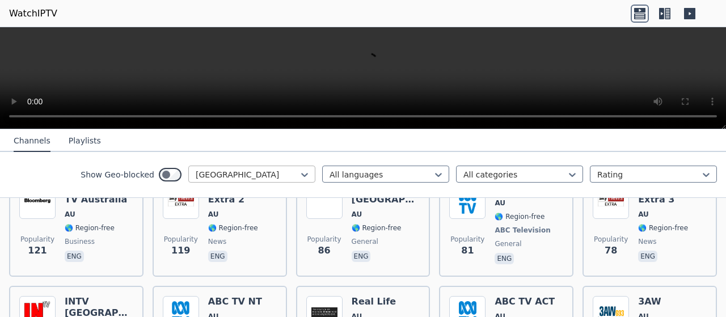
scroll to position [454, 0]
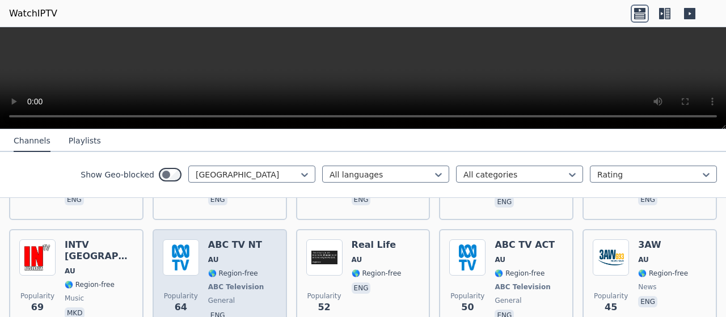
click at [246, 239] on h6 "ABC TV NT" at bounding box center [237, 244] width 58 height 11
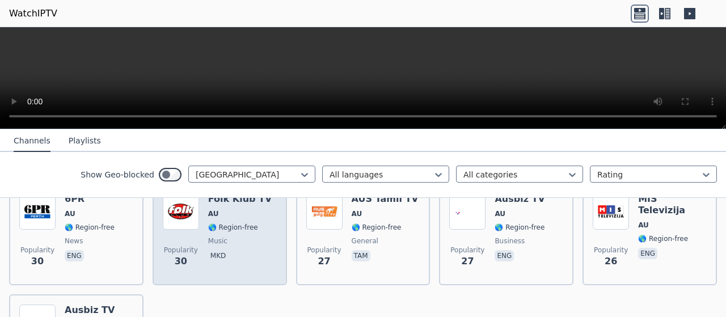
scroll to position [737, 0]
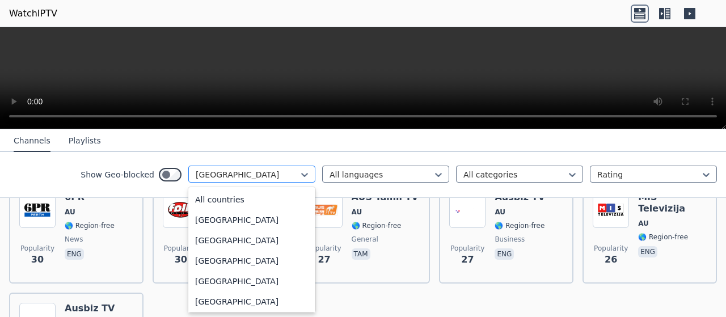
click at [256, 170] on div at bounding box center [247, 174] width 103 height 11
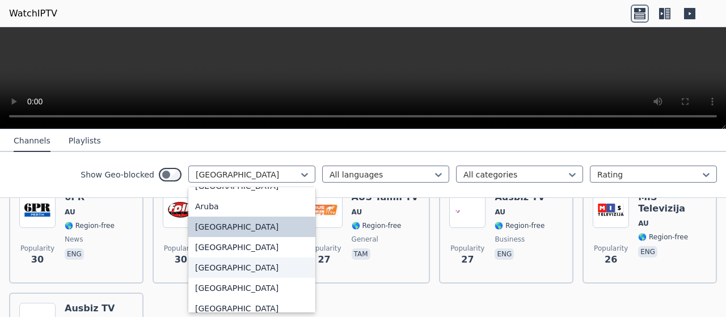
scroll to position [213, 0]
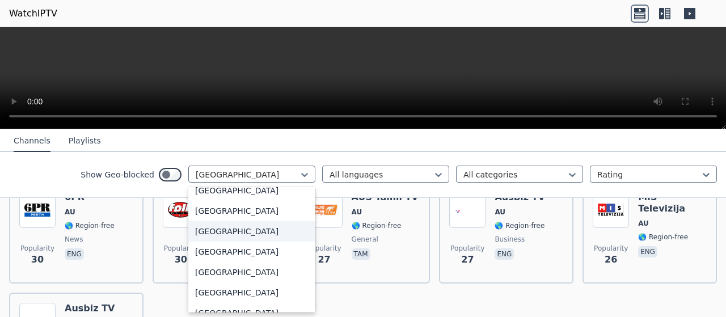
click at [211, 229] on div "[GEOGRAPHIC_DATA]" at bounding box center [251, 231] width 127 height 20
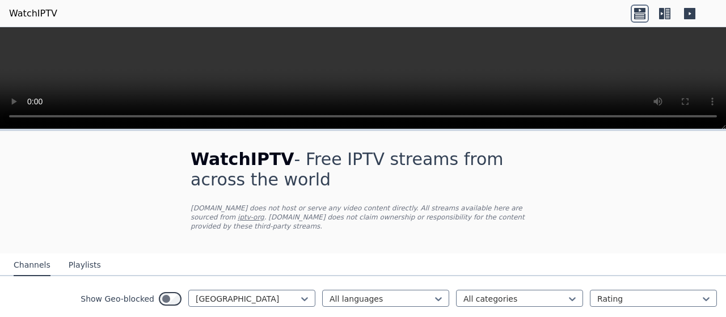
scroll to position [53, 0]
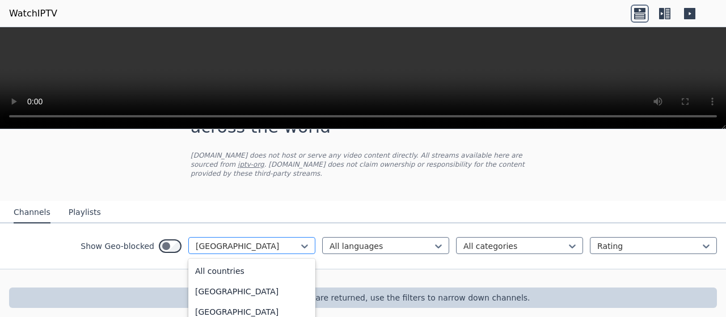
click at [244, 240] on div at bounding box center [247, 245] width 103 height 11
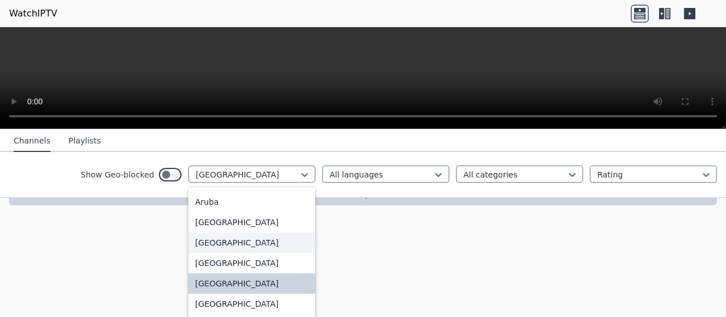
scroll to position [218, 0]
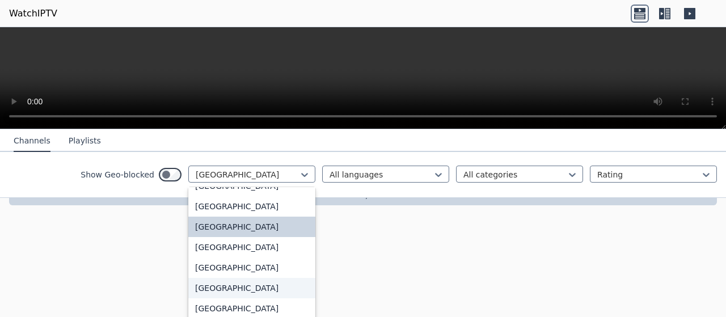
click at [198, 287] on div "[GEOGRAPHIC_DATA]" at bounding box center [251, 288] width 127 height 20
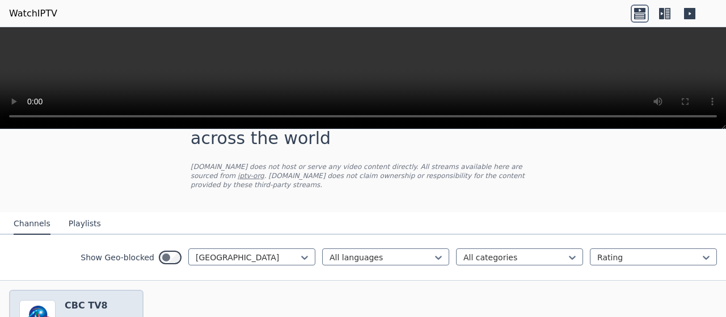
scroll to position [98, 0]
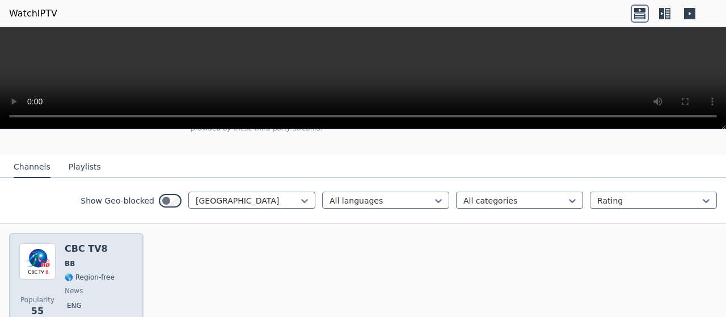
click at [103, 259] on span "BB" at bounding box center [90, 263] width 50 height 9
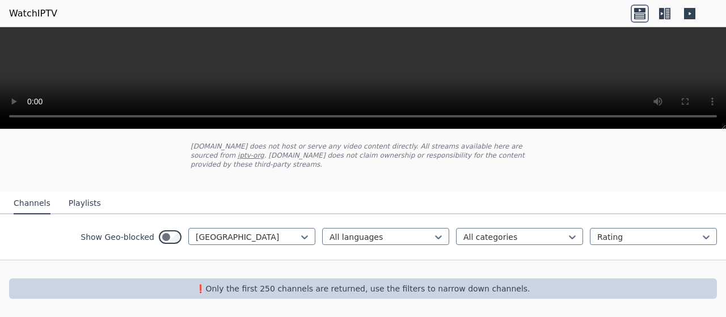
scroll to position [53, 0]
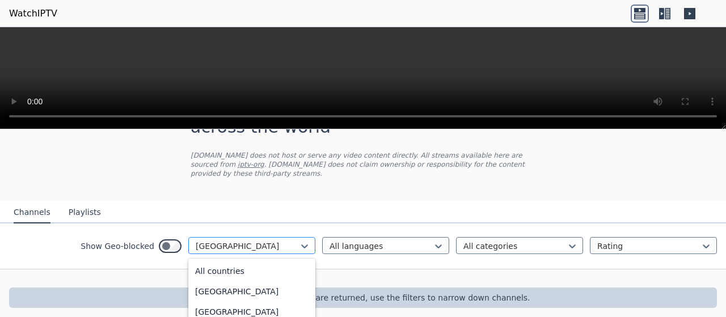
click at [240, 240] on div at bounding box center [247, 245] width 103 height 11
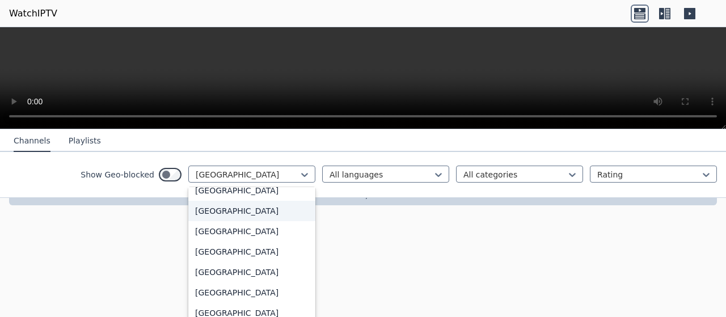
scroll to position [331, 0]
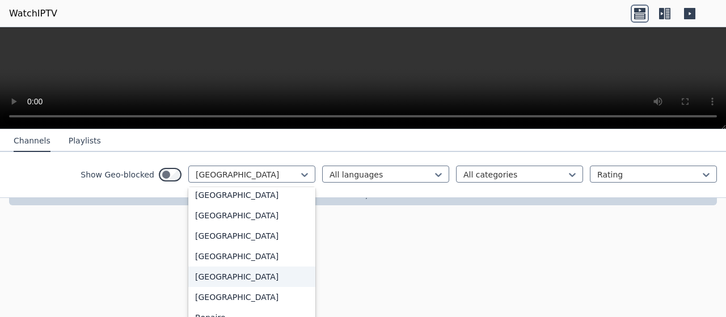
click at [208, 276] on div "[GEOGRAPHIC_DATA]" at bounding box center [251, 276] width 127 height 20
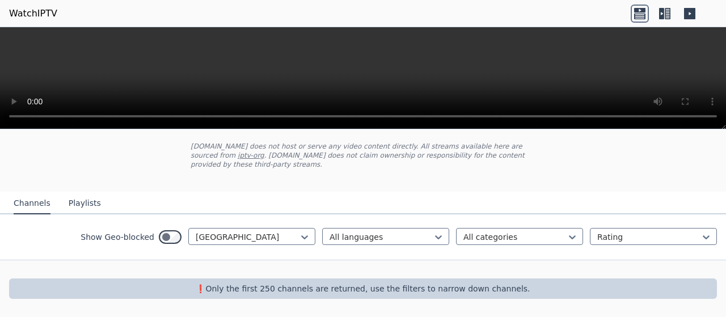
scroll to position [53, 0]
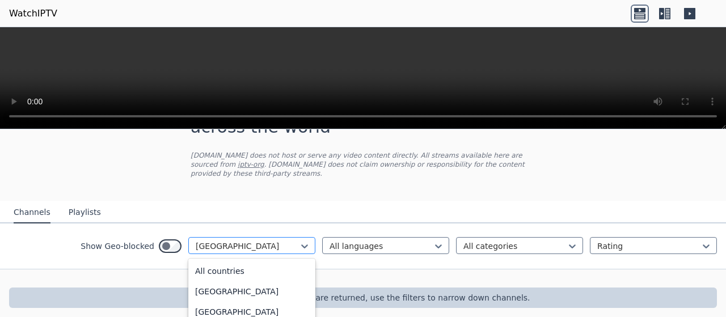
scroll to position [111, 0]
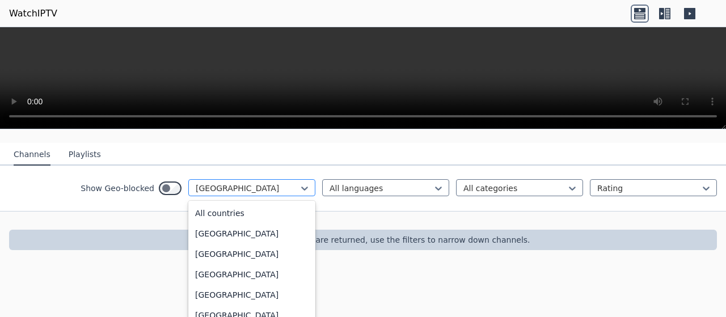
click at [259, 196] on div "option Bermuda, selected. 206 results available. Use Up and Down to choose opti…" at bounding box center [251, 187] width 127 height 17
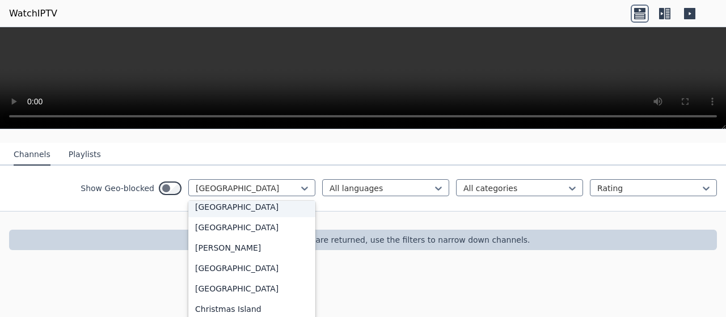
scroll to position [721, 0]
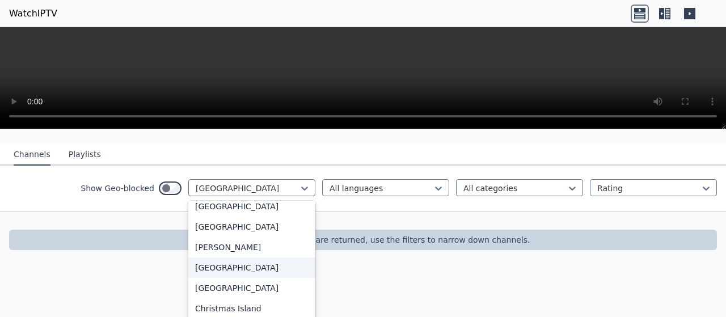
click at [193, 257] on div "[GEOGRAPHIC_DATA]" at bounding box center [251, 267] width 127 height 20
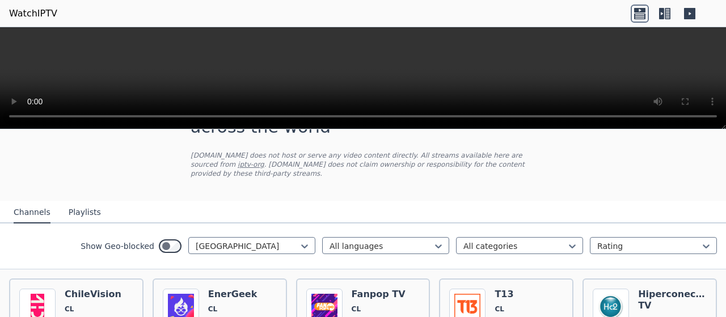
scroll to position [111, 0]
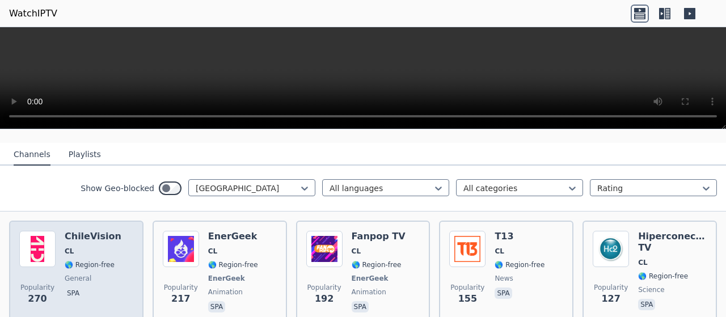
click at [117, 257] on div "Popularity 270 ChileVision CL 🌎 Region-free general spa" at bounding box center [76, 273] width 114 height 84
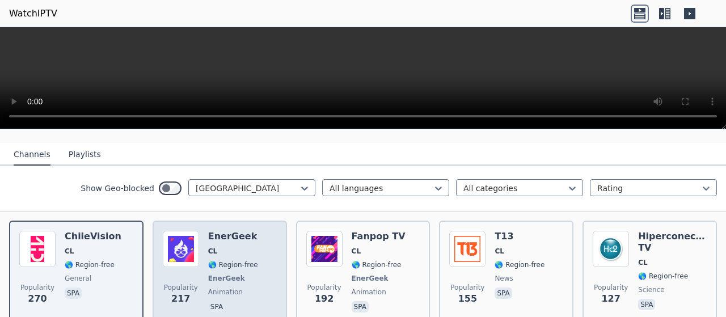
click at [232, 233] on div "EnerGeek CL 🌎 Region-free EnerGeek animation spa" at bounding box center [233, 273] width 50 height 84
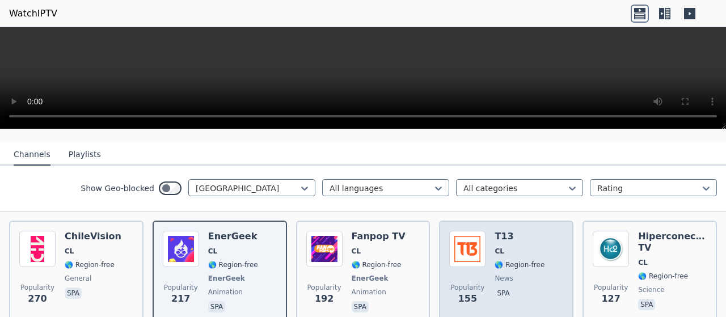
click at [473, 260] on div "Popularity 155" at bounding box center [467, 273] width 36 height 84
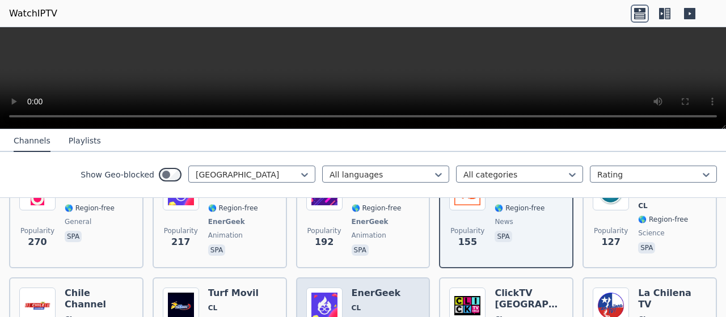
scroll to position [224, 0]
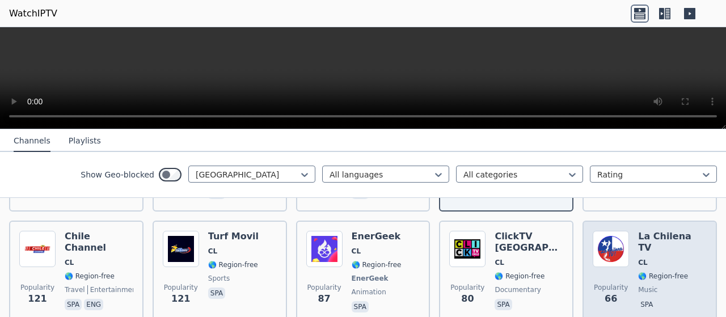
click at [654, 258] on span "CL" at bounding box center [672, 262] width 69 height 9
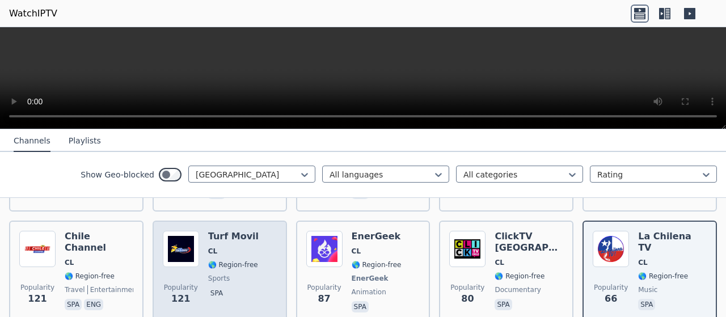
click at [246, 231] on h6 "Turf Movil" at bounding box center [233, 236] width 50 height 11
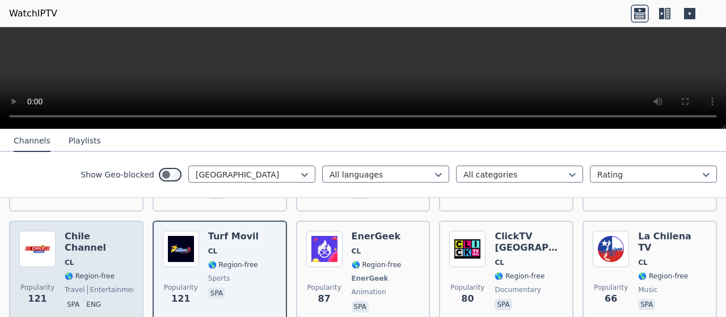
click at [119, 251] on div "Chile Channel CL 🌎 Region-free travel entertainment spa eng" at bounding box center [99, 273] width 69 height 84
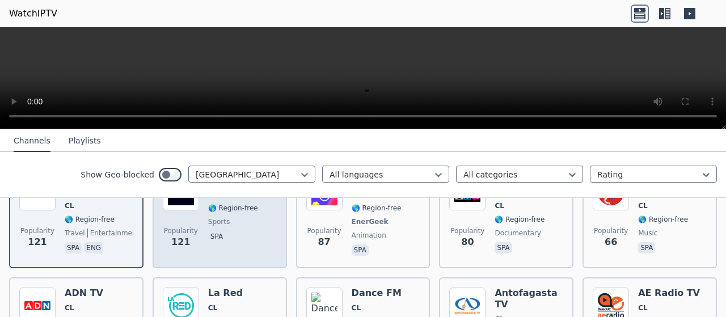
scroll to position [337, 0]
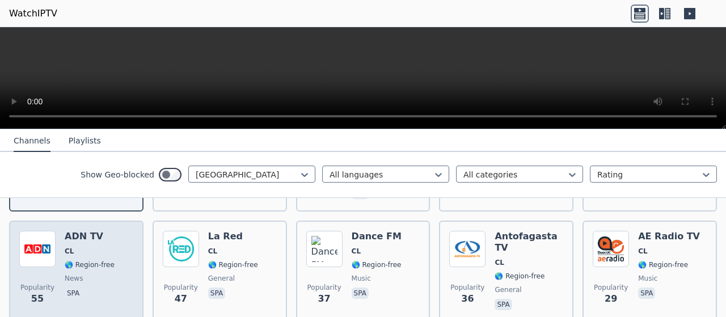
click at [137, 230] on div "Popularity 55 ADN TV CL 🌎 Region-free news spa" at bounding box center [76, 272] width 134 height 102
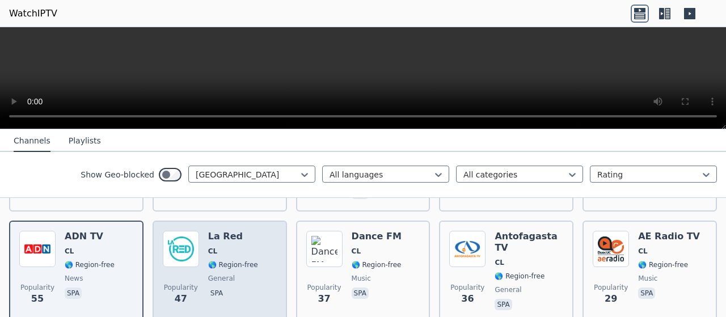
click at [247, 237] on div "La Red CL 🌎 Region-free general spa" at bounding box center [233, 272] width 50 height 82
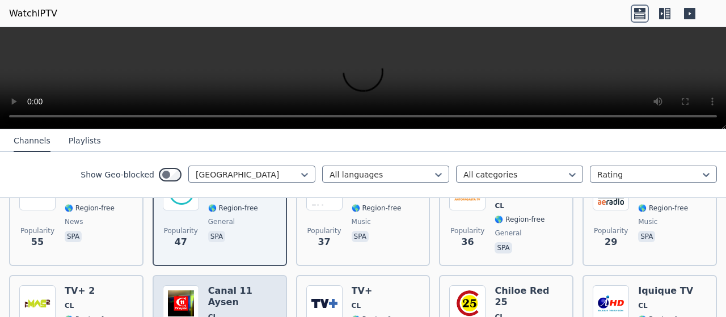
scroll to position [451, 0]
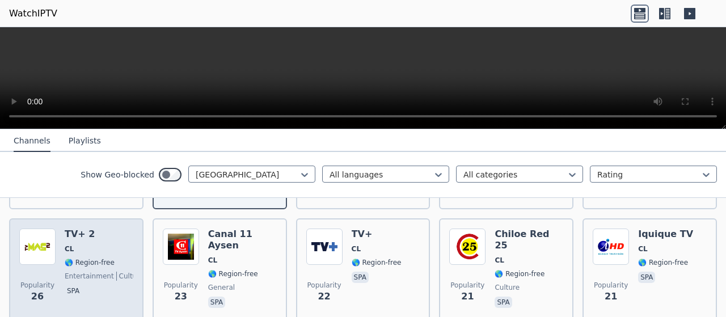
click at [106, 244] on span "CL" at bounding box center [99, 248] width 69 height 9
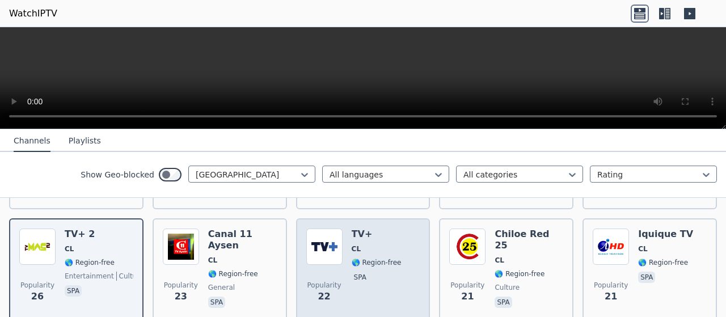
click at [353, 235] on div "TV+ CL 🌎 Region-free spa" at bounding box center [377, 270] width 50 height 82
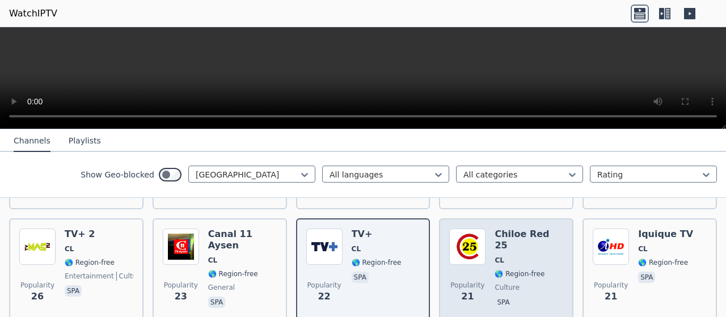
click at [531, 231] on div "Chiloe Red 25 CL 🌎 Region-free culture spa" at bounding box center [528, 270] width 69 height 82
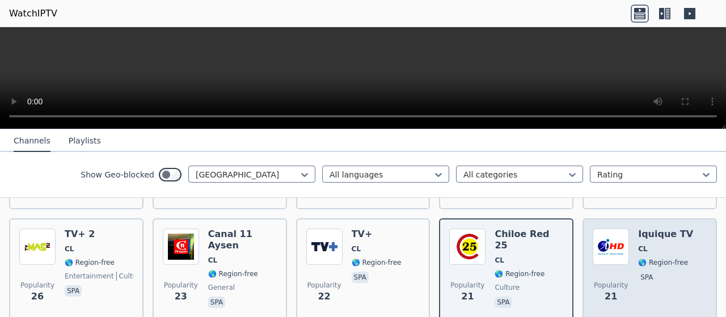
click at [667, 234] on div "Iquique TV CL 🌎 Region-free spa" at bounding box center [665, 270] width 55 height 82
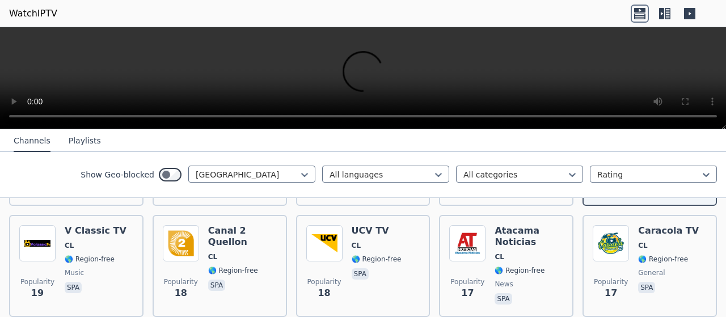
scroll to position [564, 0]
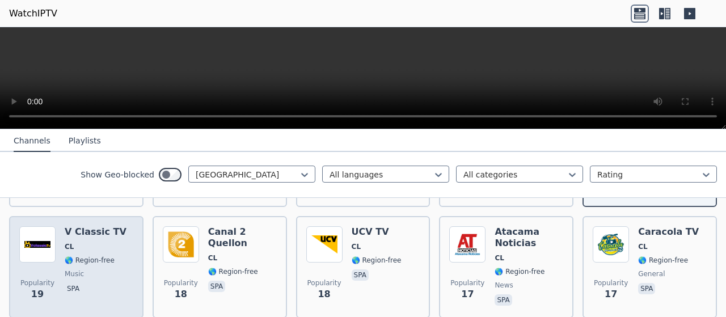
click at [112, 256] on span "🌎 Region-free" at bounding box center [96, 260] width 62 height 9
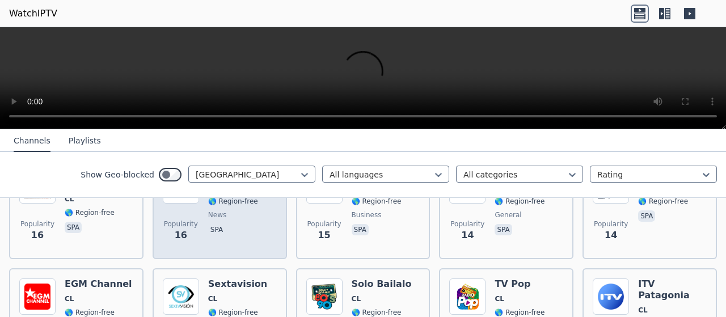
scroll to position [678, 0]
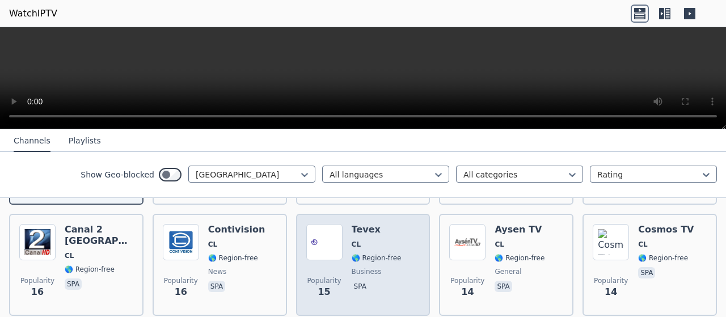
click at [378, 224] on h6 "Tevex" at bounding box center [377, 229] width 50 height 11
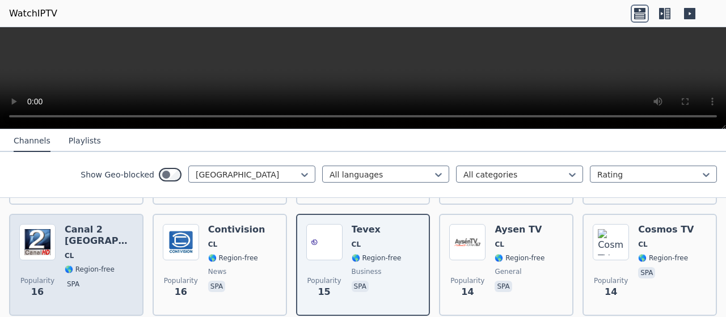
click at [124, 236] on h6 "Canal 2 [GEOGRAPHIC_DATA]" at bounding box center [99, 235] width 69 height 23
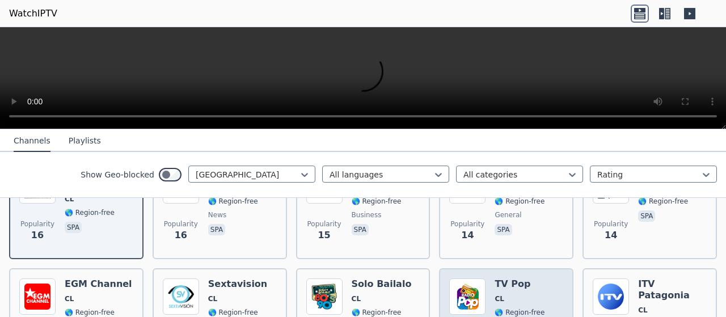
scroll to position [791, 0]
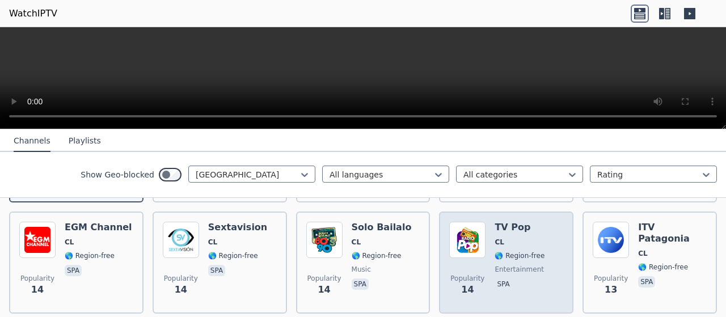
click at [519, 238] on span "CL" at bounding box center [519, 242] width 50 height 9
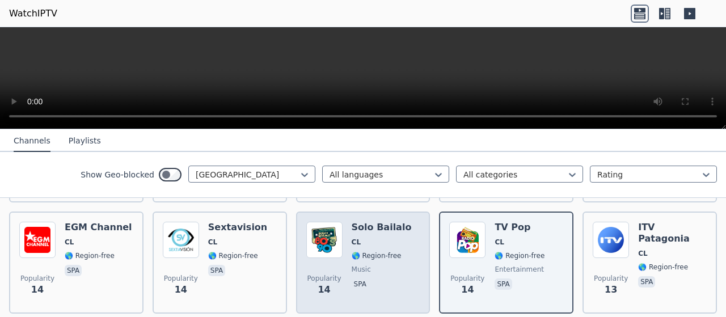
click at [380, 238] on span "CL" at bounding box center [382, 242] width 60 height 9
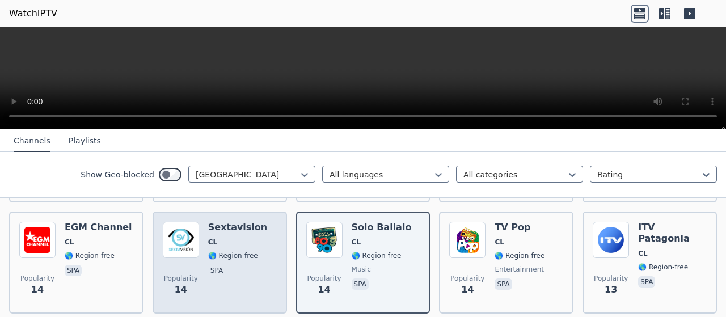
click at [244, 224] on div "Sextavision CL 🌎 Region-free spa" at bounding box center [237, 263] width 59 height 82
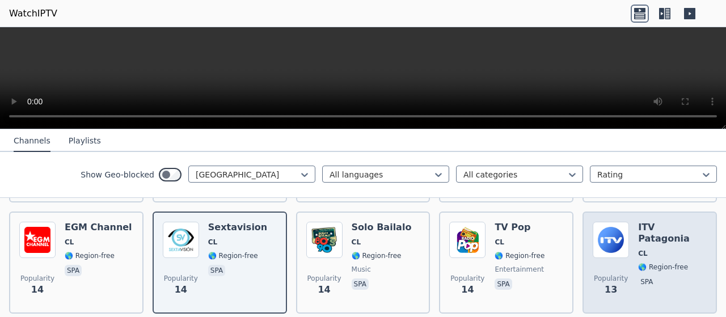
click at [667, 249] on span "CL" at bounding box center [672, 253] width 69 height 9
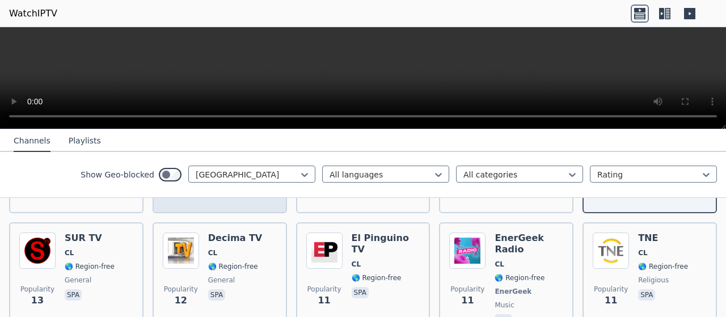
scroll to position [904, 0]
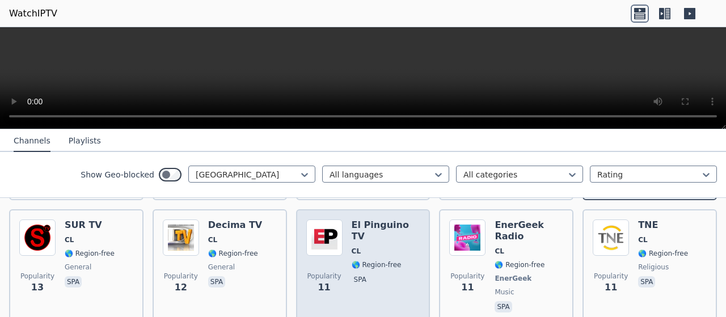
click at [336, 228] on img at bounding box center [324, 237] width 36 height 36
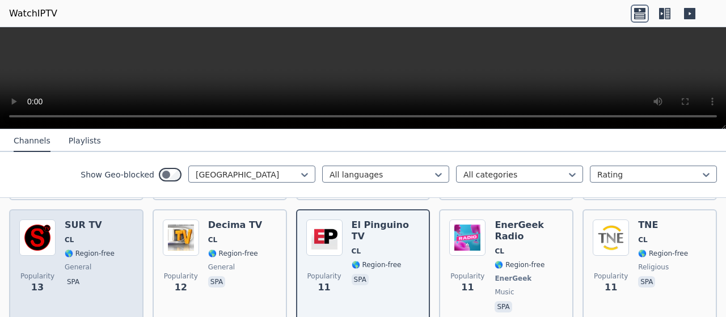
click at [81, 225] on div "SUR TV CL 🌎 Region-free general spa" at bounding box center [90, 266] width 50 height 95
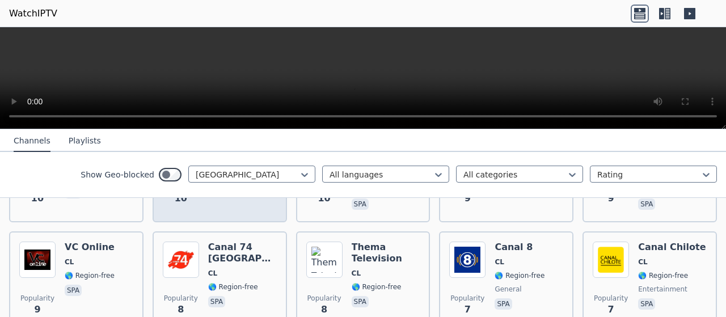
scroll to position [1131, 0]
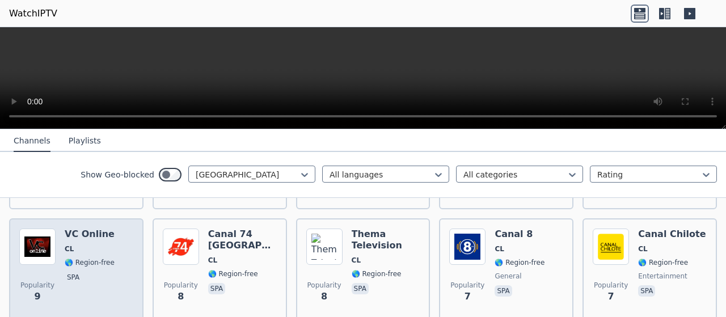
click at [101, 244] on span "CL" at bounding box center [90, 248] width 50 height 9
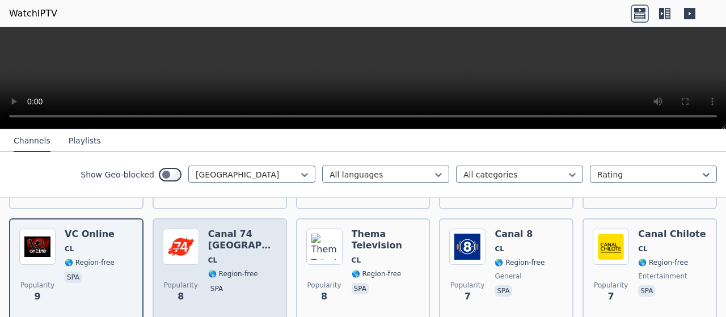
click at [259, 229] on h6 "Canal 74 [GEOGRAPHIC_DATA]" at bounding box center [242, 240] width 69 height 23
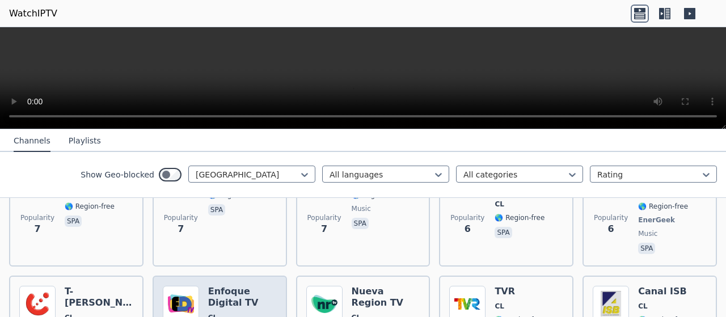
scroll to position [1358, 0]
